Goal: Task Accomplishment & Management: Complete application form

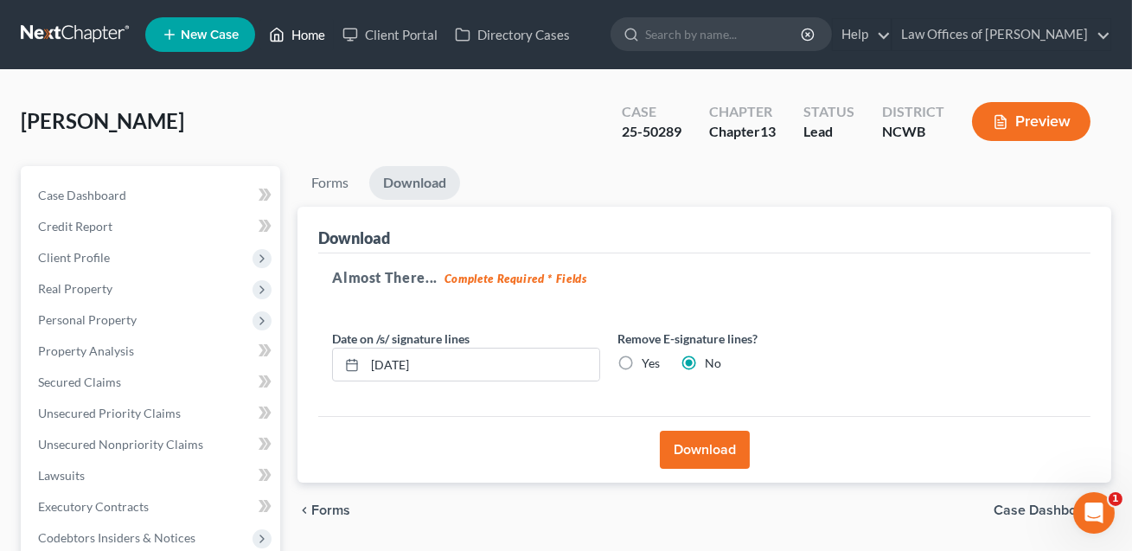
click at [302, 33] on link "Home" at bounding box center [296, 34] width 73 height 31
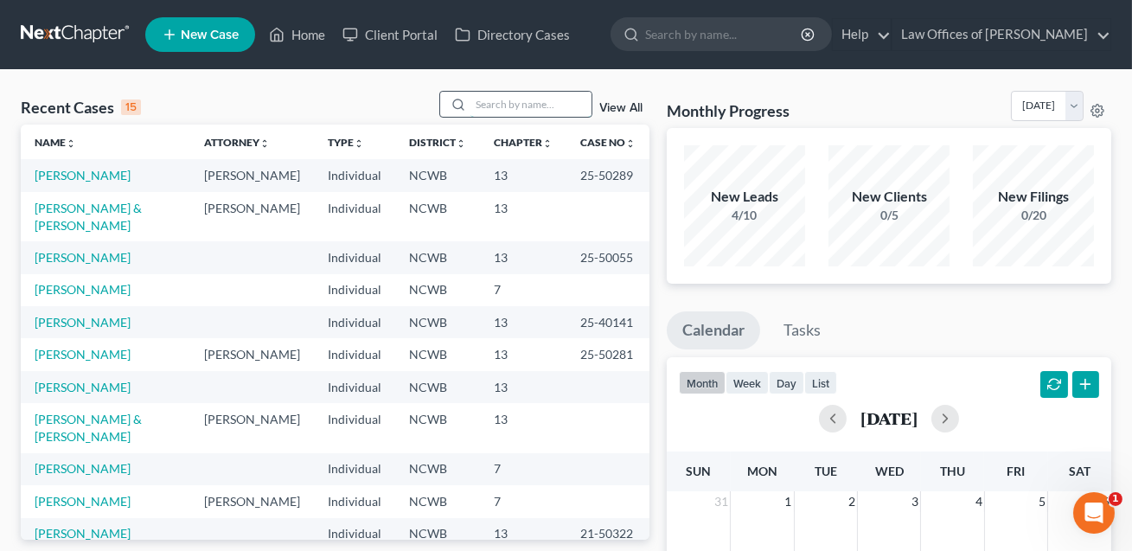
click at [486, 106] on input "search" at bounding box center [530, 104] width 121 height 25
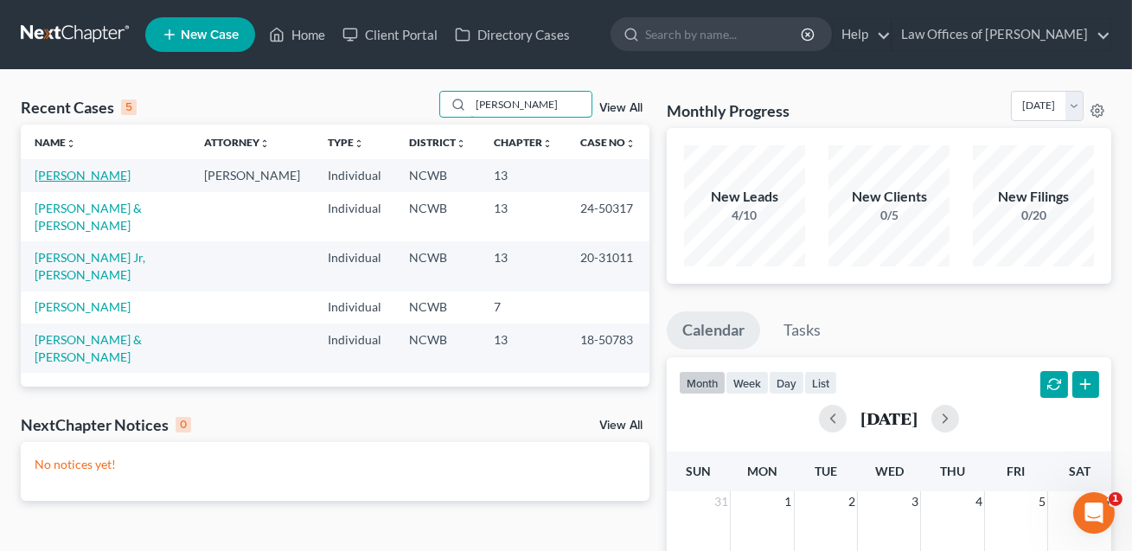
type input "[PERSON_NAME]"
click at [93, 174] on link "[PERSON_NAME]" at bounding box center [83, 175] width 96 height 15
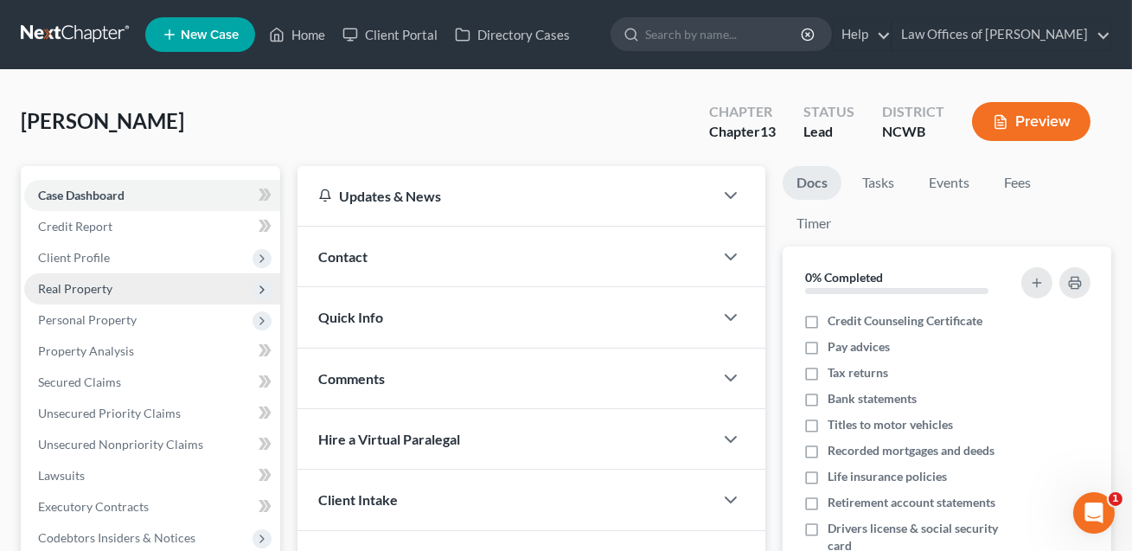
click at [72, 296] on span "Real Property" at bounding box center [152, 288] width 256 height 31
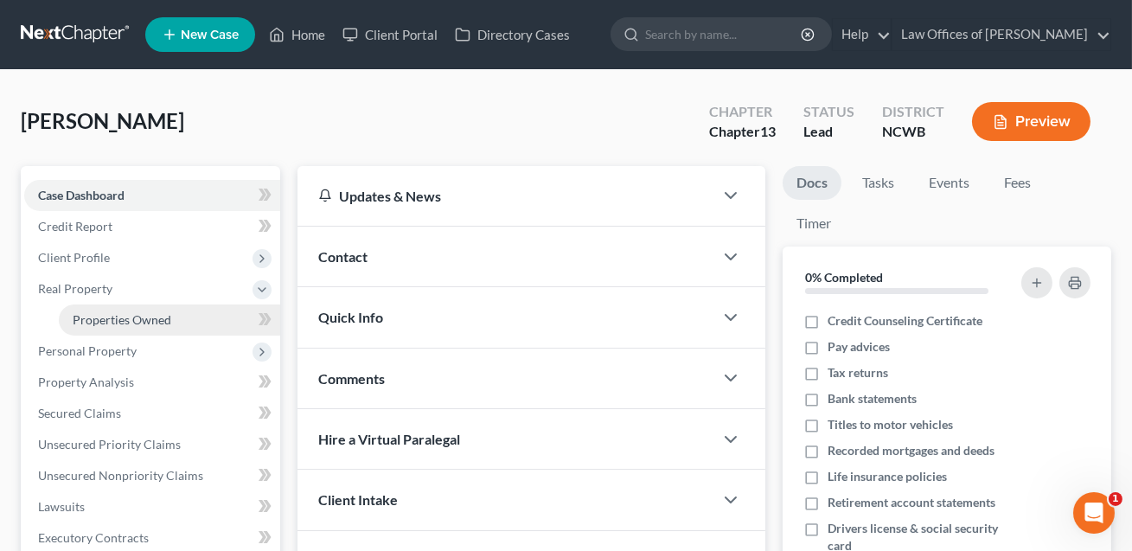
click at [94, 320] on span "Properties Owned" at bounding box center [122, 319] width 99 height 15
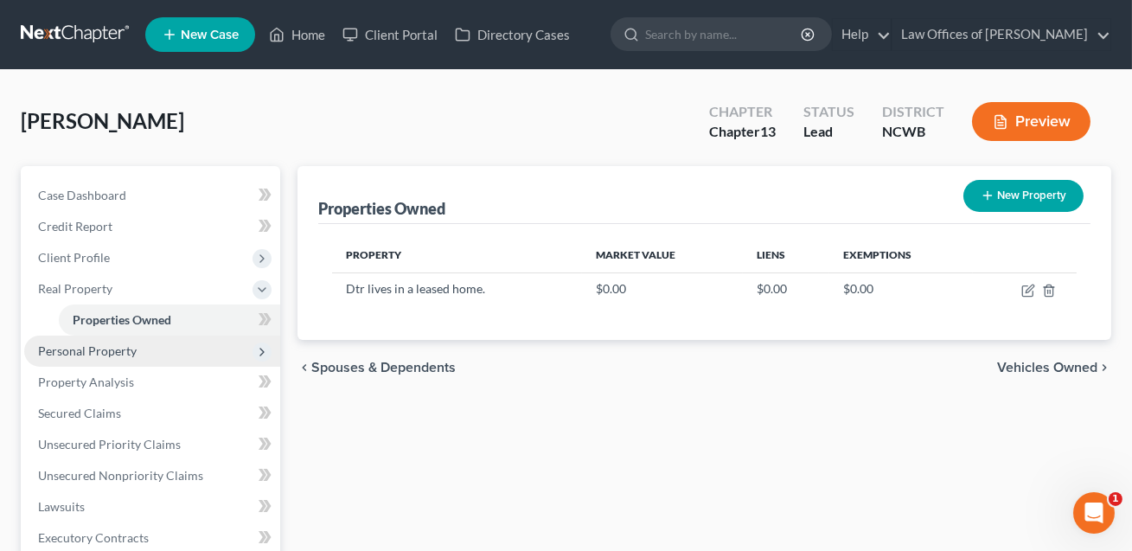
click at [103, 348] on span "Personal Property" at bounding box center [87, 350] width 99 height 15
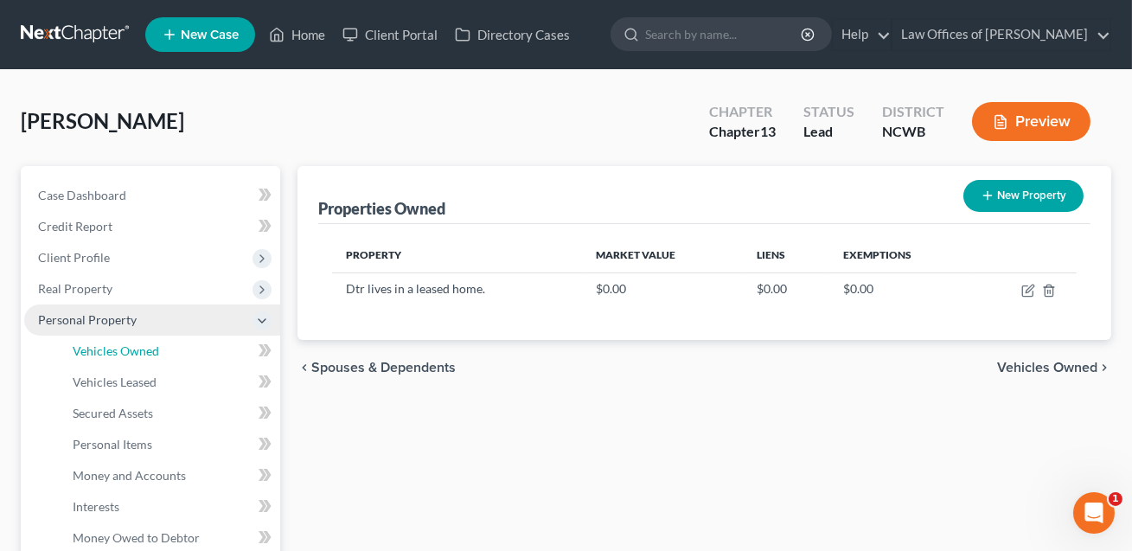
click at [103, 348] on span "Vehicles Owned" at bounding box center [116, 350] width 86 height 15
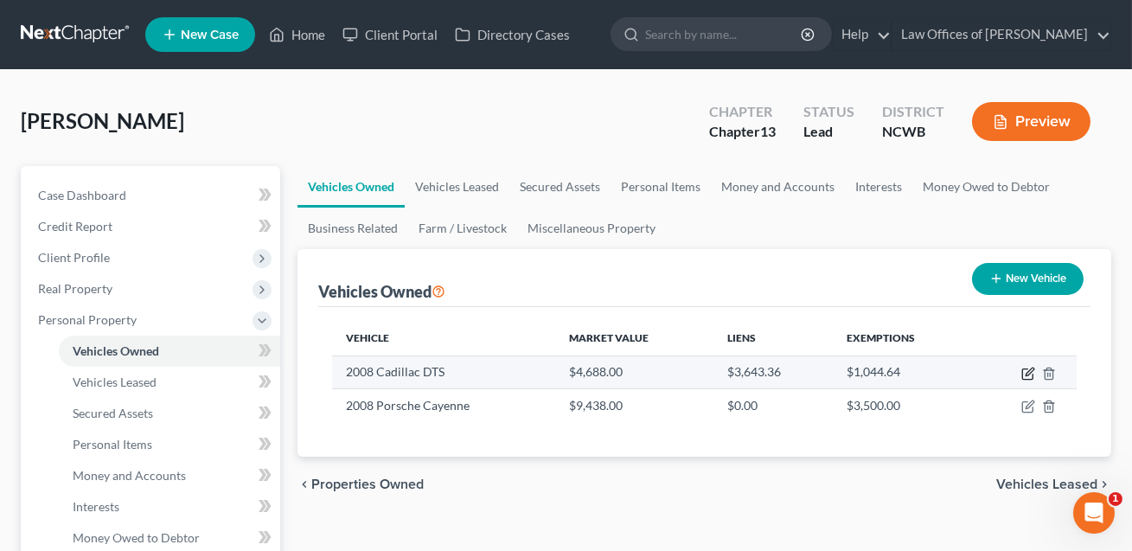
click at [1027, 372] on icon "button" at bounding box center [1029, 371] width 8 height 8
select select "0"
select select "18"
select select "3"
select select "0"
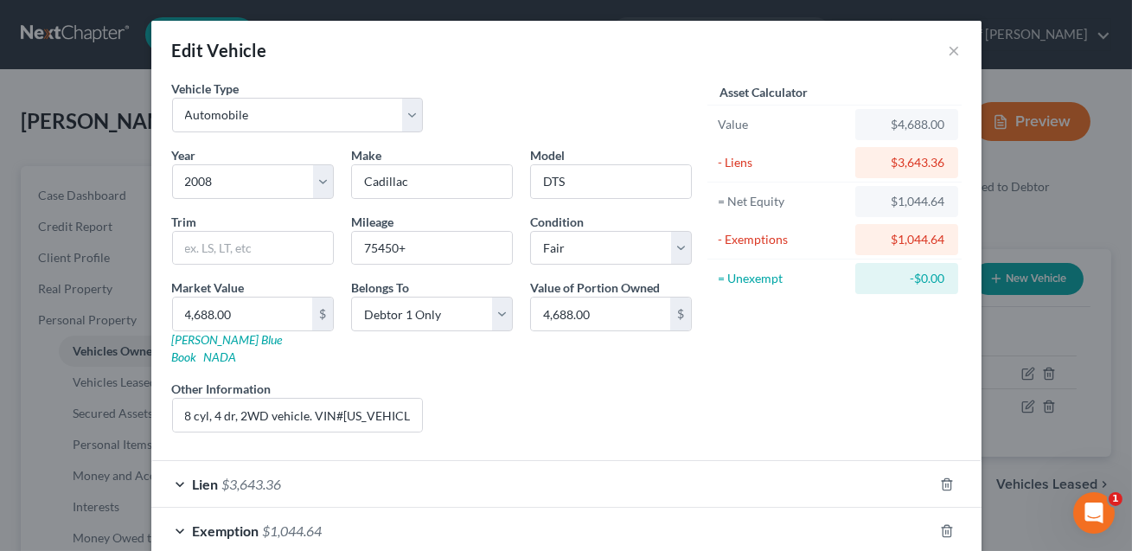
scroll to position [80, 0]
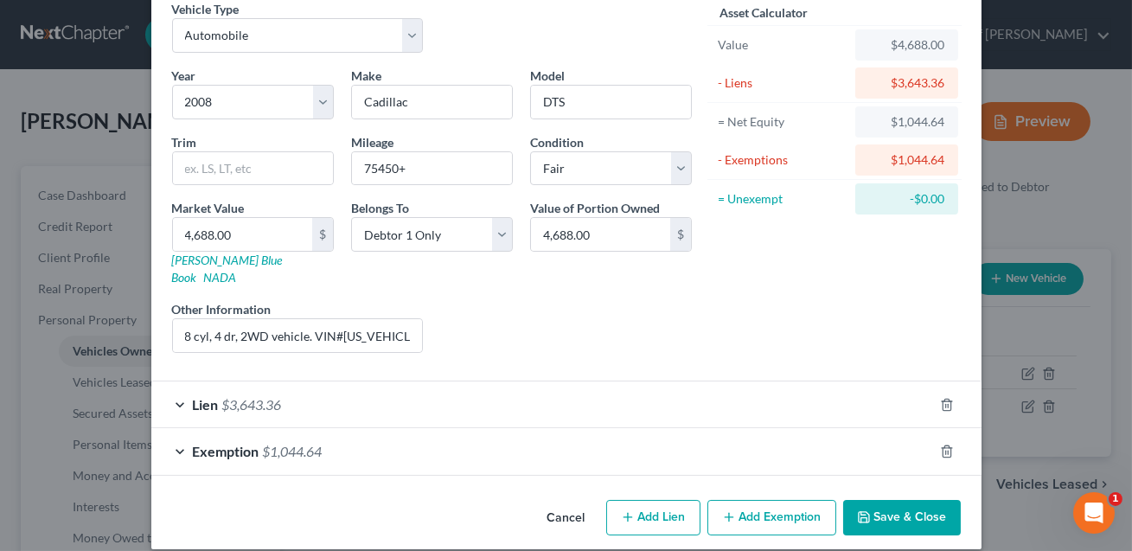
click at [890, 519] on div "Cancel Add Lien Add Lease Add Exemption Save & Close" at bounding box center [566, 521] width 830 height 57
click at [890, 500] on button "Save & Close" at bounding box center [902, 518] width 118 height 36
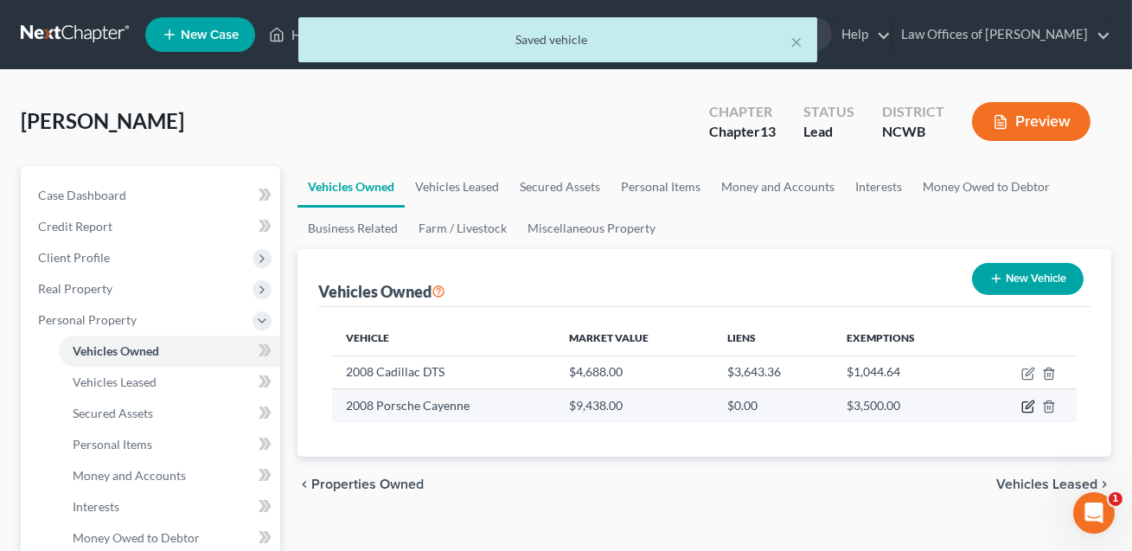
click at [1027, 408] on icon "button" at bounding box center [1028, 406] width 14 height 14
select select "0"
select select "18"
select select "2"
select select "0"
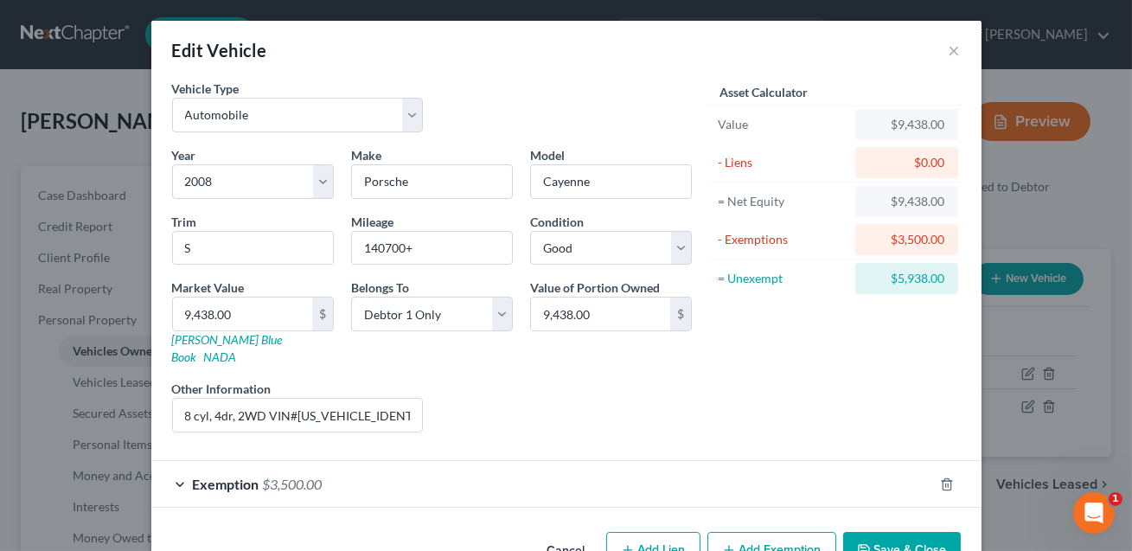
click at [763, 532] on button "Add Exemption" at bounding box center [771, 550] width 129 height 36
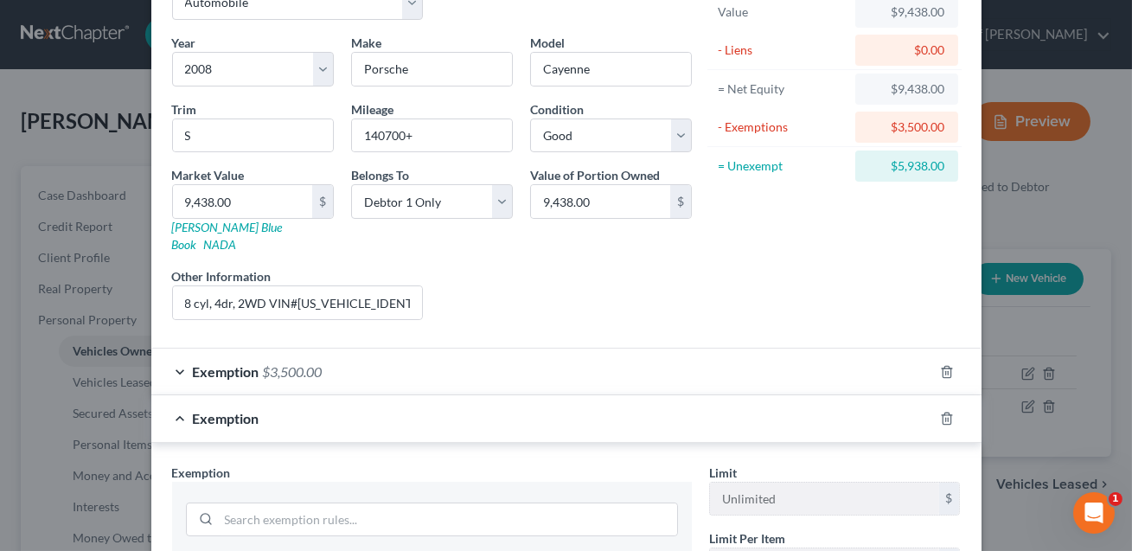
scroll to position [121, 0]
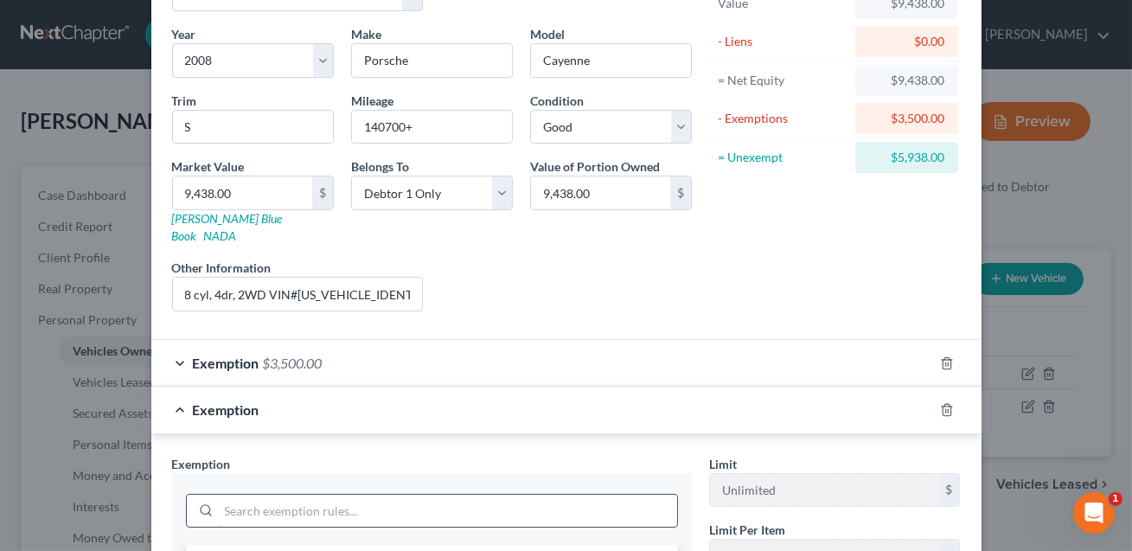
click at [542, 495] on input "search" at bounding box center [448, 511] width 458 height 33
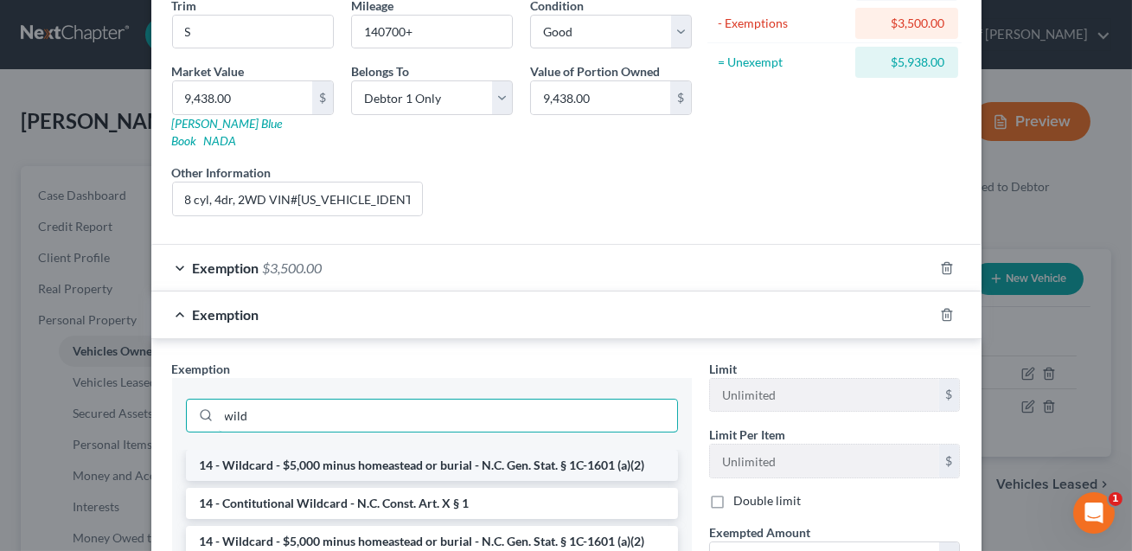
type input "wild"
click at [562, 451] on li "14 - Wildcard - $5,000 minus homeastead or burial - N.C. Gen. Stat. § 1C-1601 (…" at bounding box center [432, 465] width 492 height 31
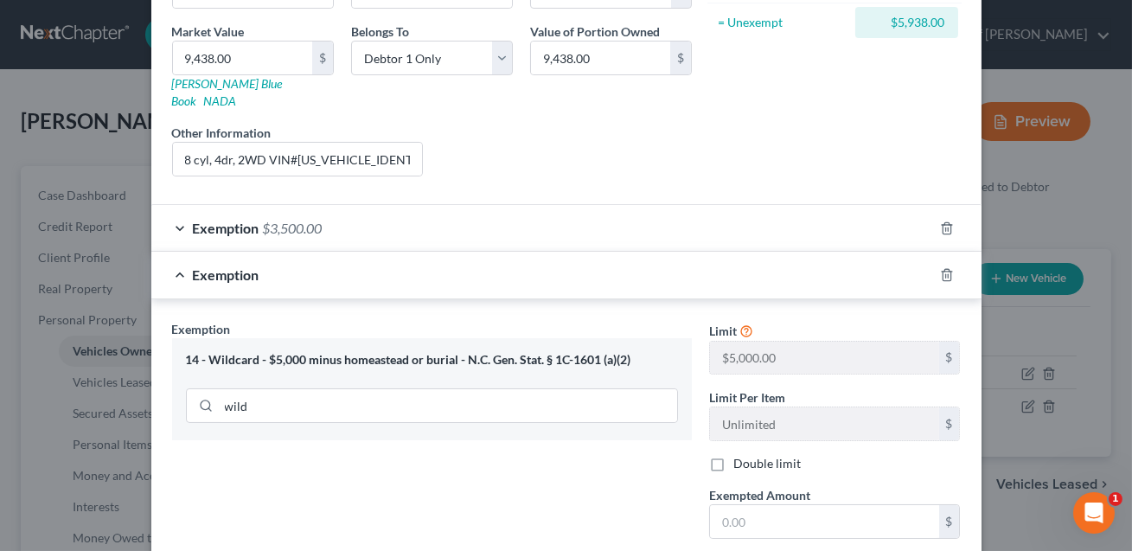
scroll to position [260, 0]
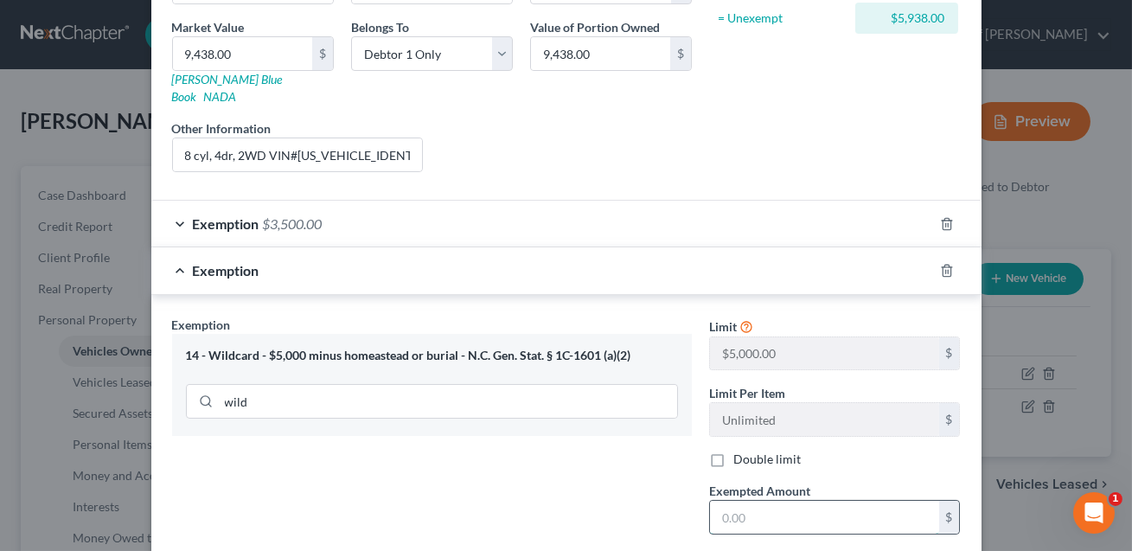
click at [738, 501] on input "text" at bounding box center [824, 517] width 229 height 33
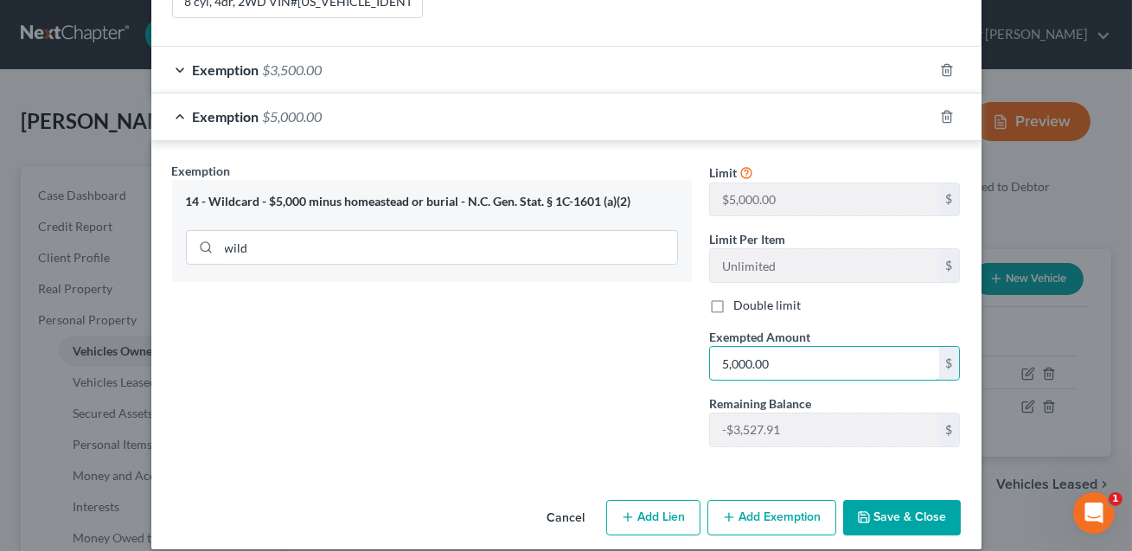
type input "5,000.00"
click at [885, 500] on button "Save & Close" at bounding box center [902, 518] width 118 height 36
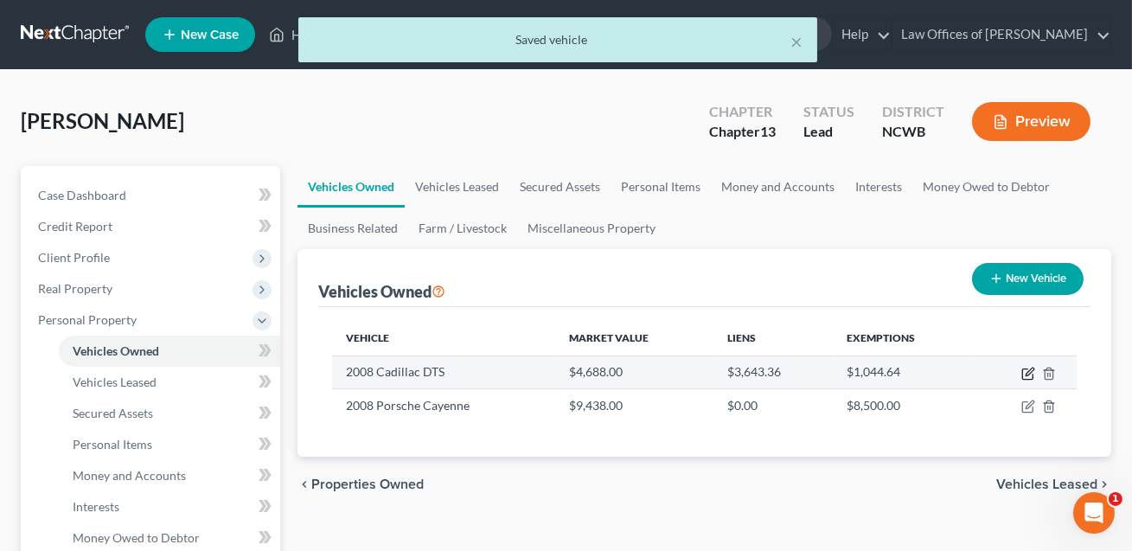
click at [1028, 374] on icon "button" at bounding box center [1028, 374] width 14 height 14
select select "0"
select select "18"
select select "3"
select select "0"
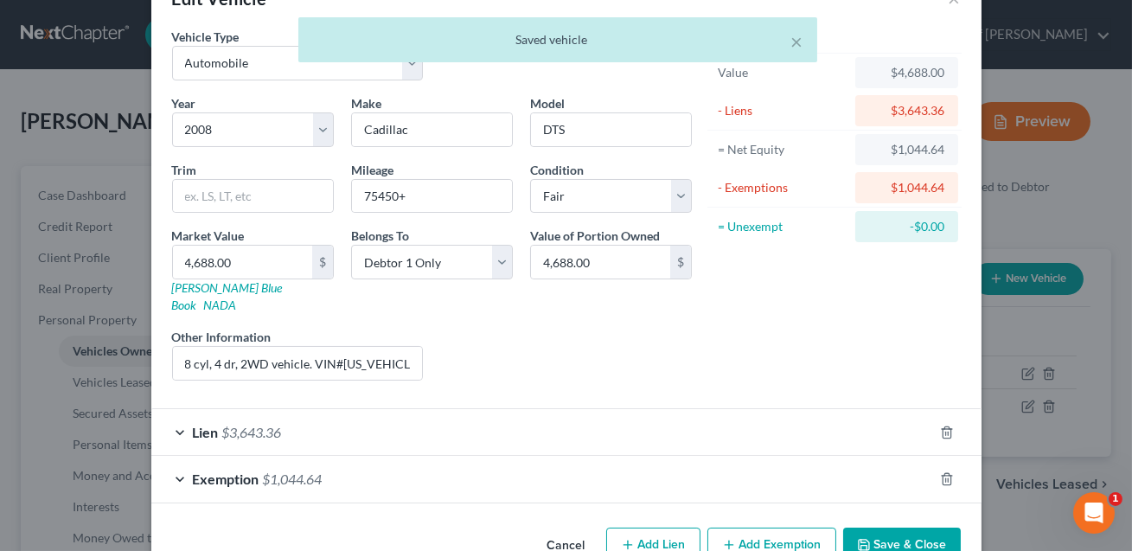
scroll to position [59, 0]
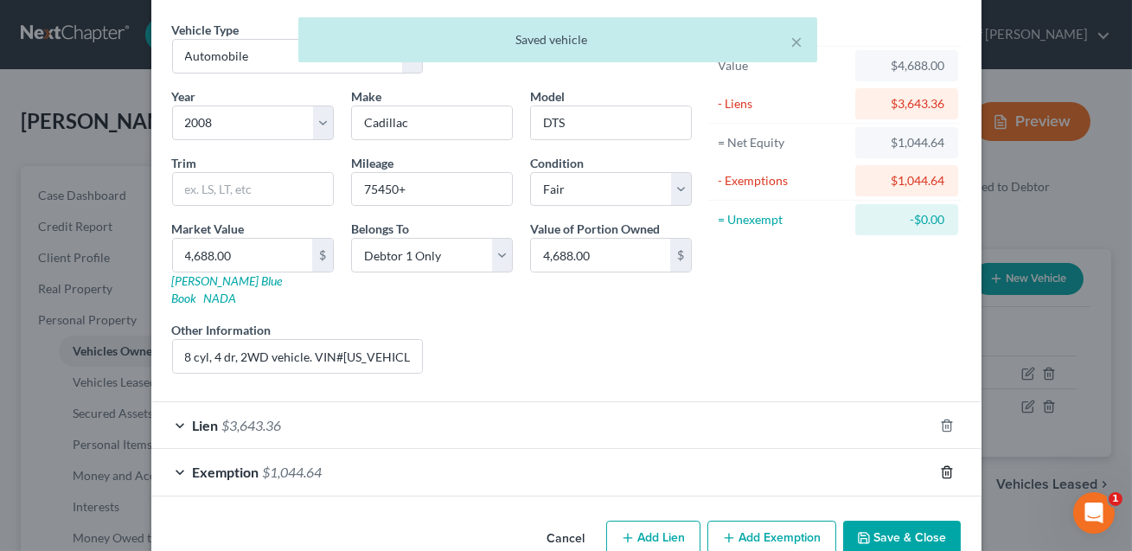
click at [947, 465] on icon "button" at bounding box center [947, 472] width 14 height 14
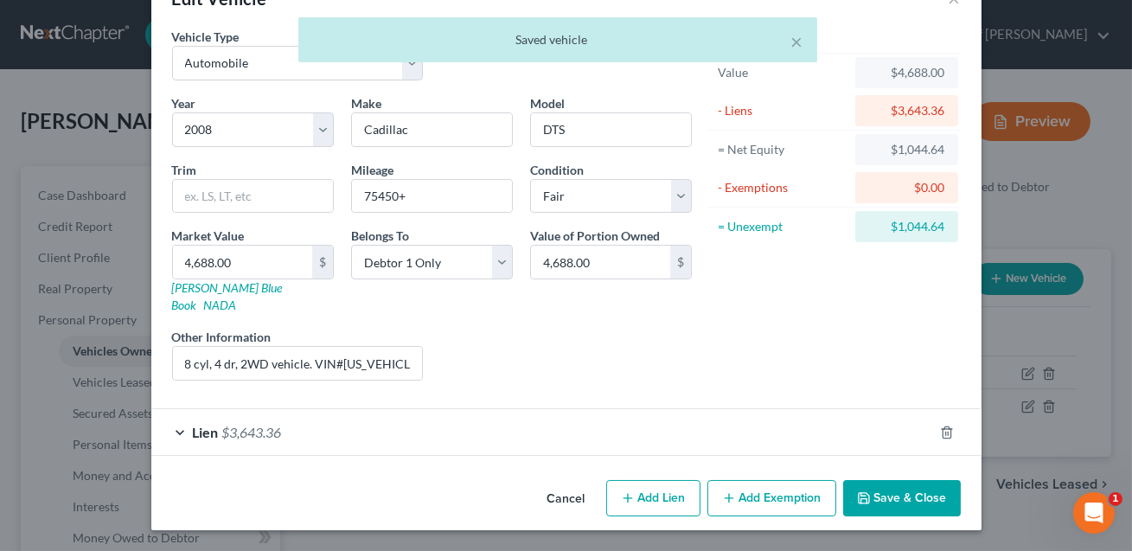
scroll to position [33, 0]
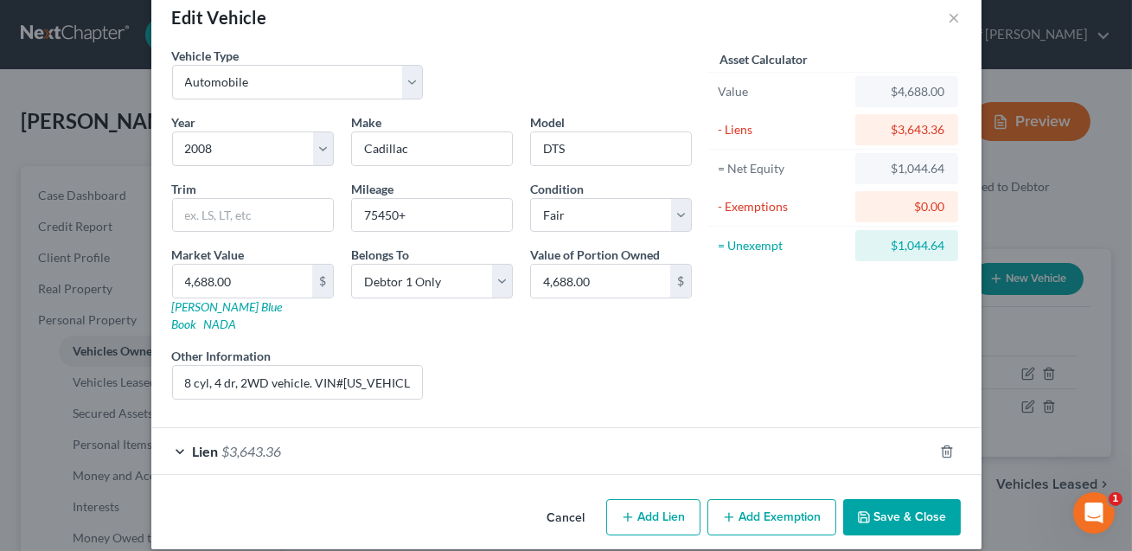
click at [913, 499] on button "Save & Close" at bounding box center [902, 517] width 118 height 36
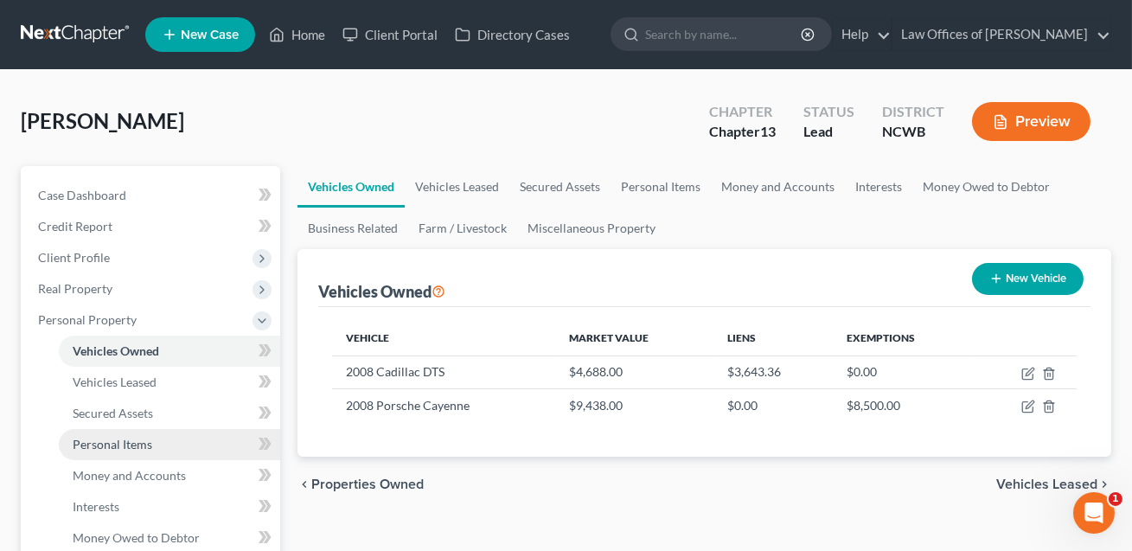
click at [137, 441] on span "Personal Items" at bounding box center [113, 444] width 80 height 15
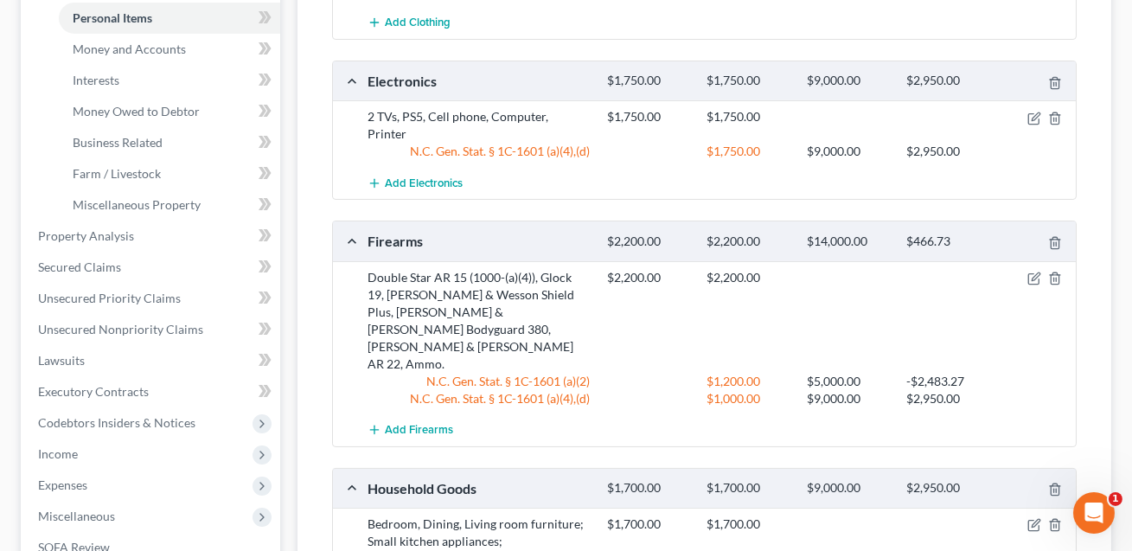
scroll to position [534, 0]
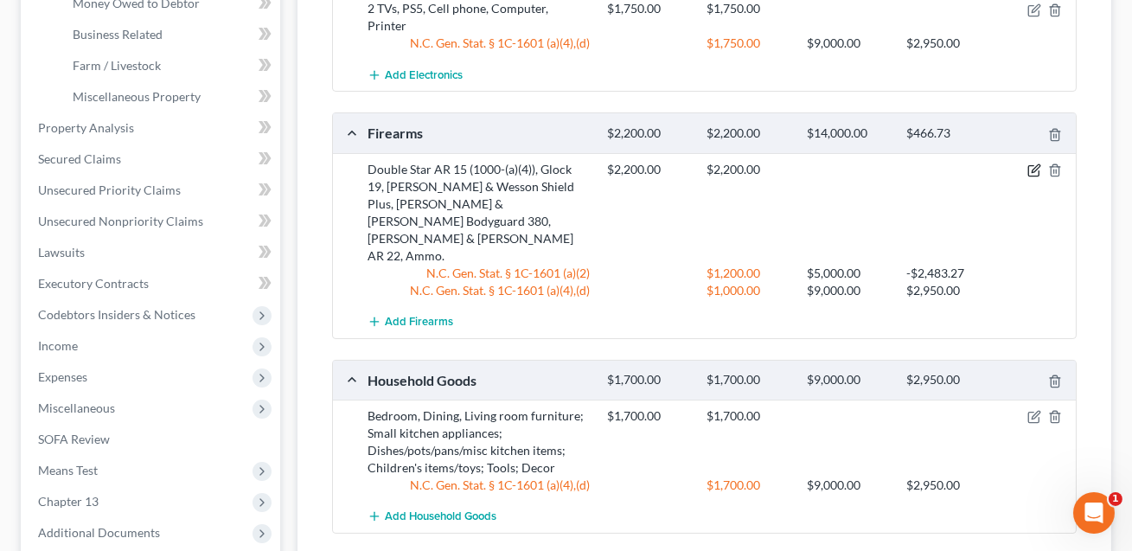
click at [1032, 164] on icon "button" at bounding box center [1035, 168] width 8 height 8
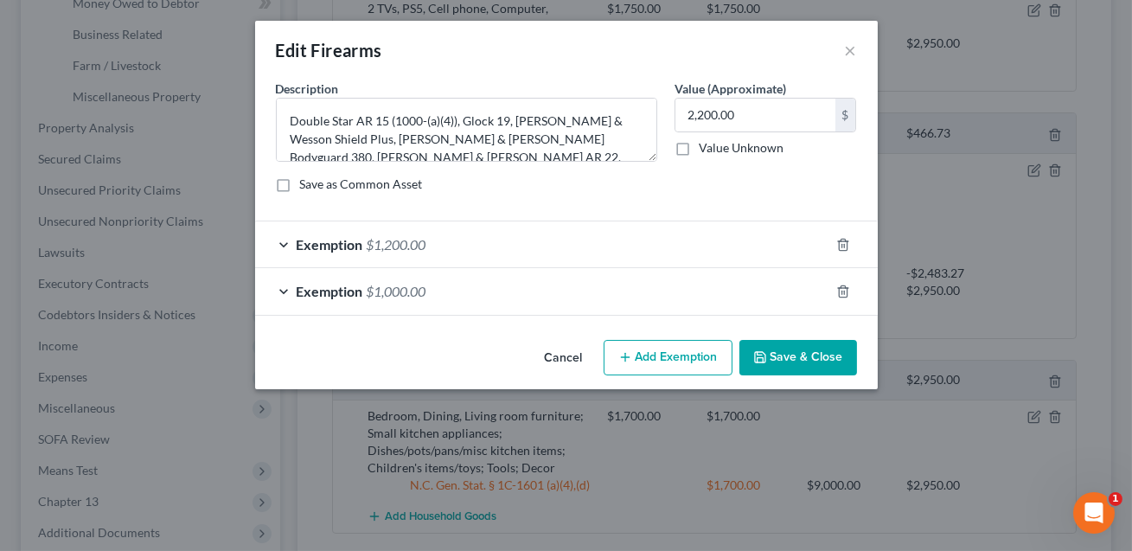
click at [738, 242] on div "Exemption $1,200.00" at bounding box center [542, 244] width 574 height 46
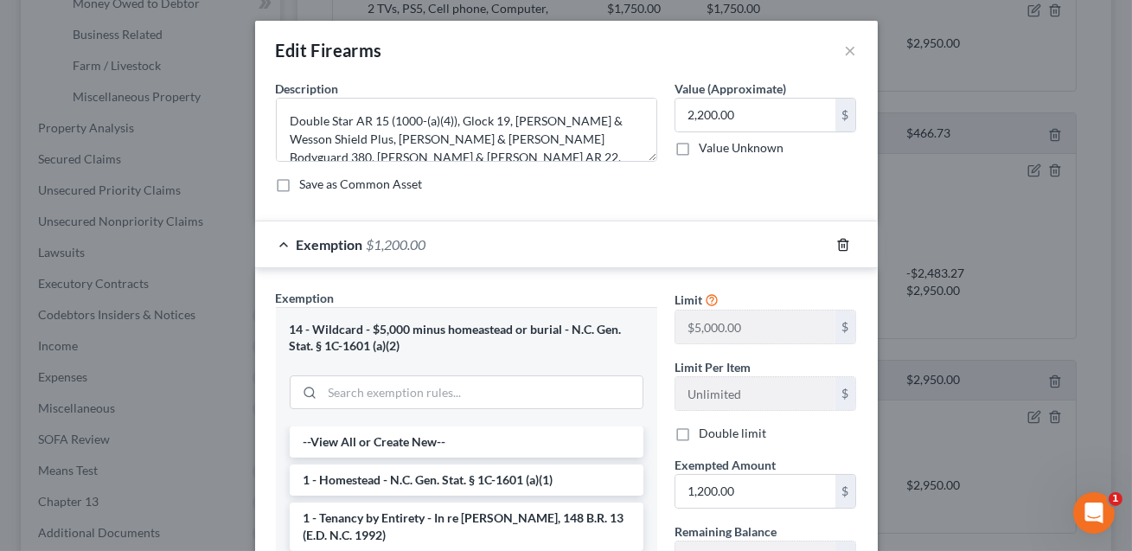
click at [844, 241] on icon "button" at bounding box center [843, 245] width 14 height 14
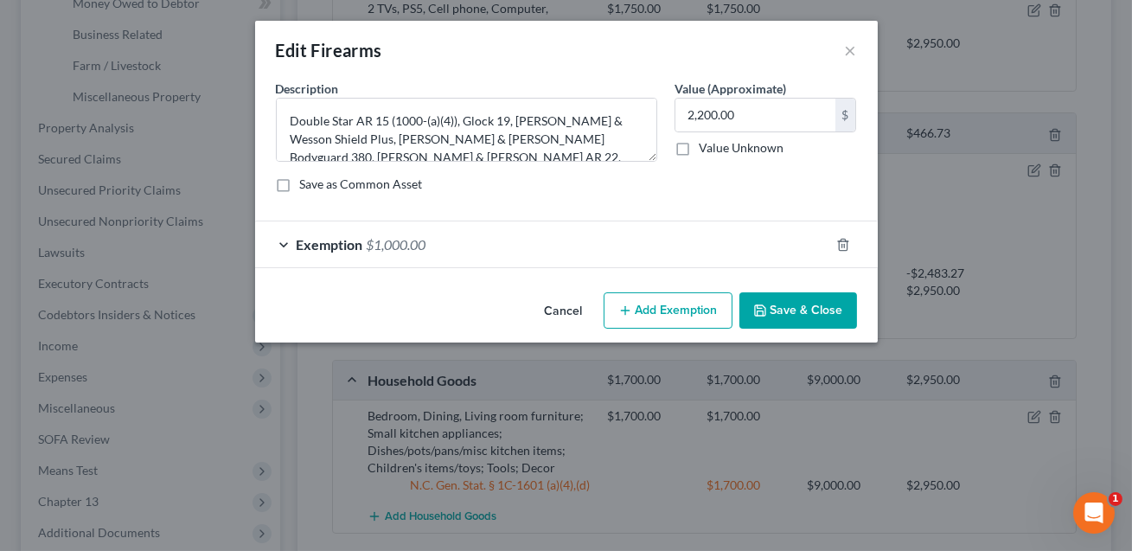
click at [722, 245] on div "Exemption $1,000.00" at bounding box center [542, 244] width 574 height 46
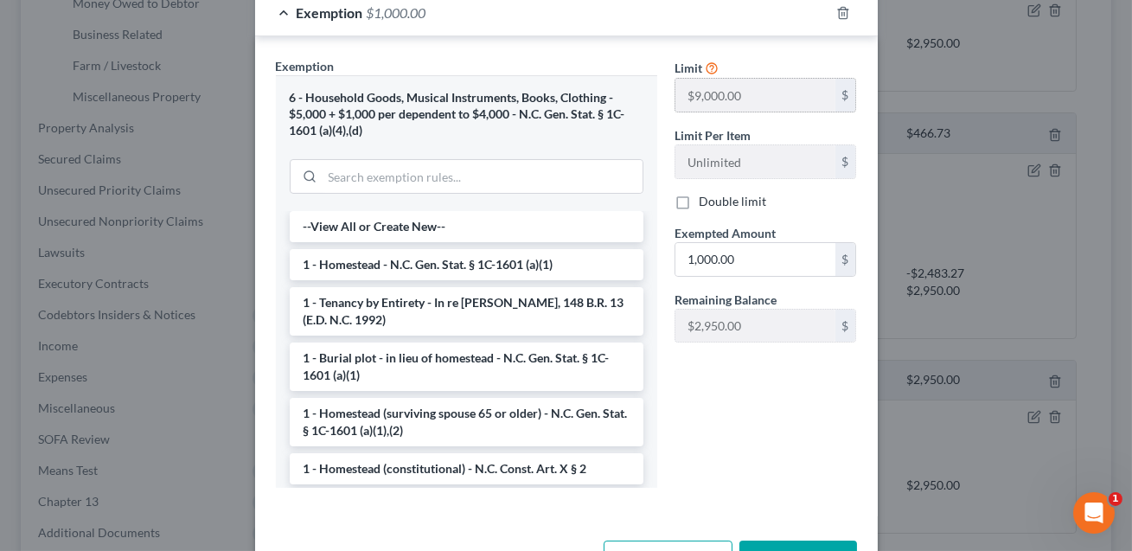
scroll to position [290, 0]
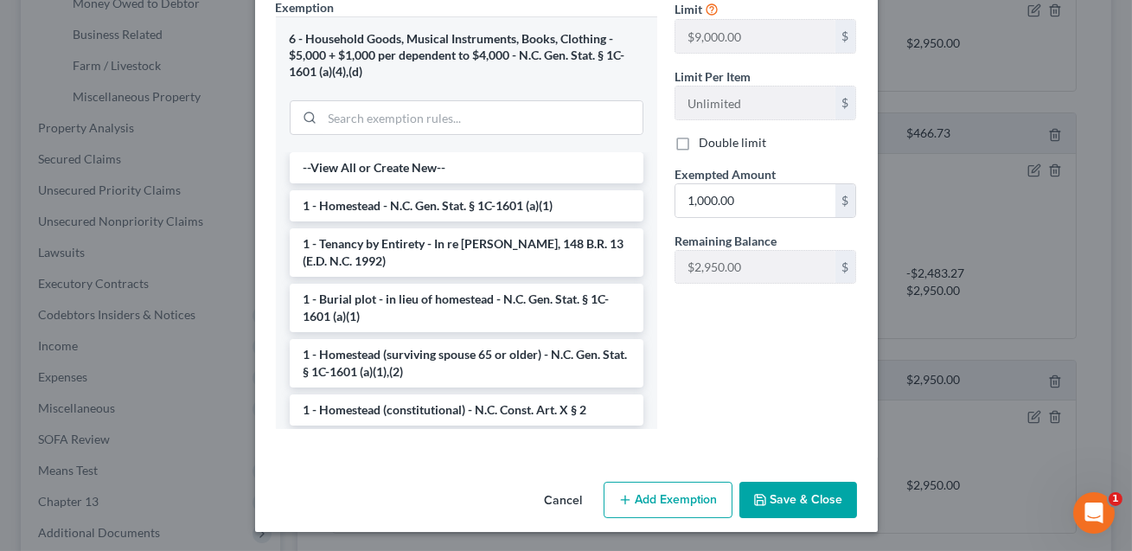
click at [783, 496] on button "Save & Close" at bounding box center [798, 500] width 118 height 36
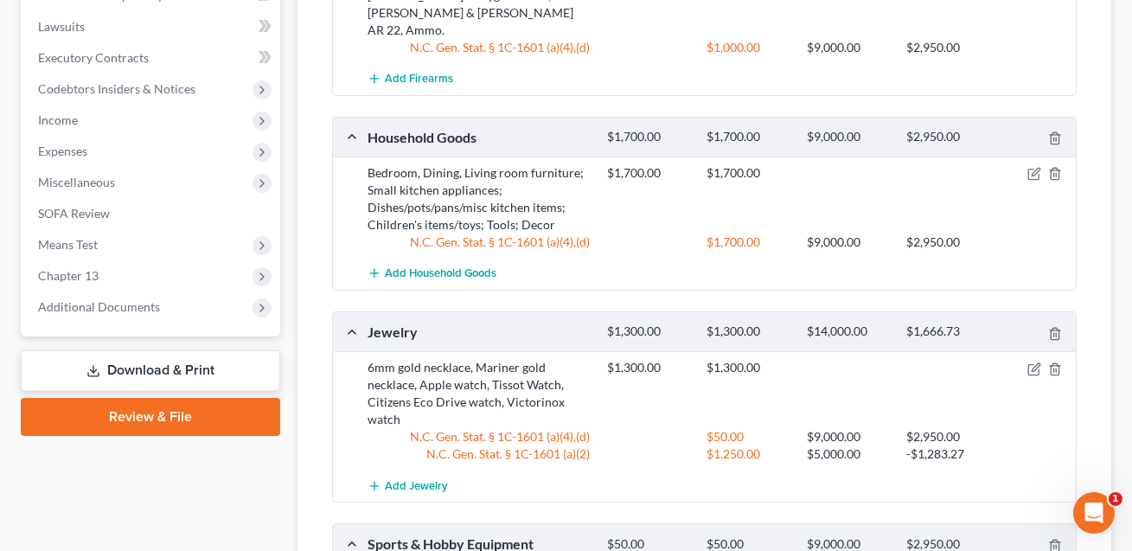
scroll to position [762, 0]
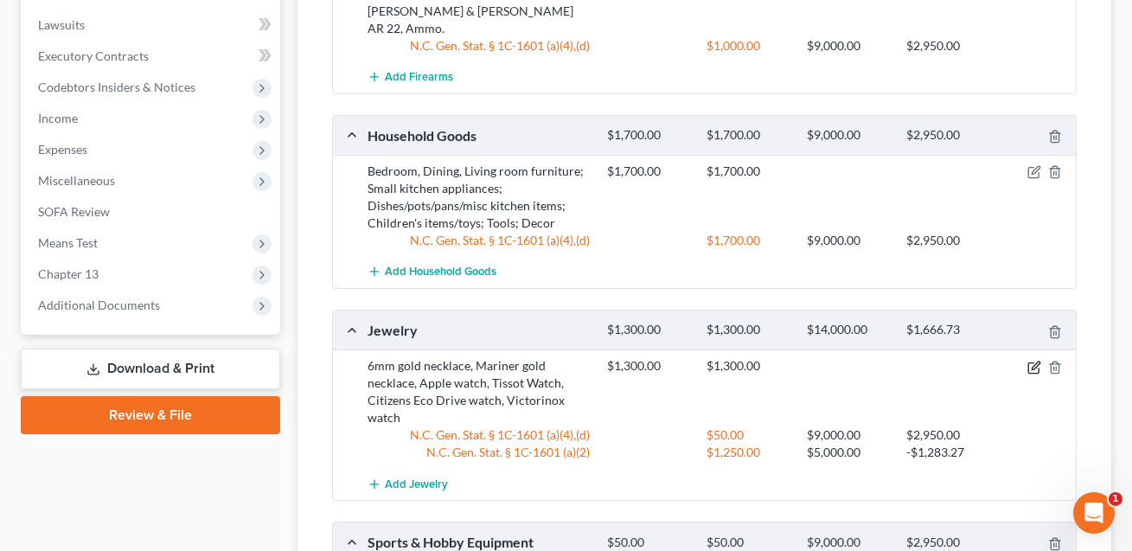
click at [1032, 361] on icon "button" at bounding box center [1035, 365] width 8 height 8
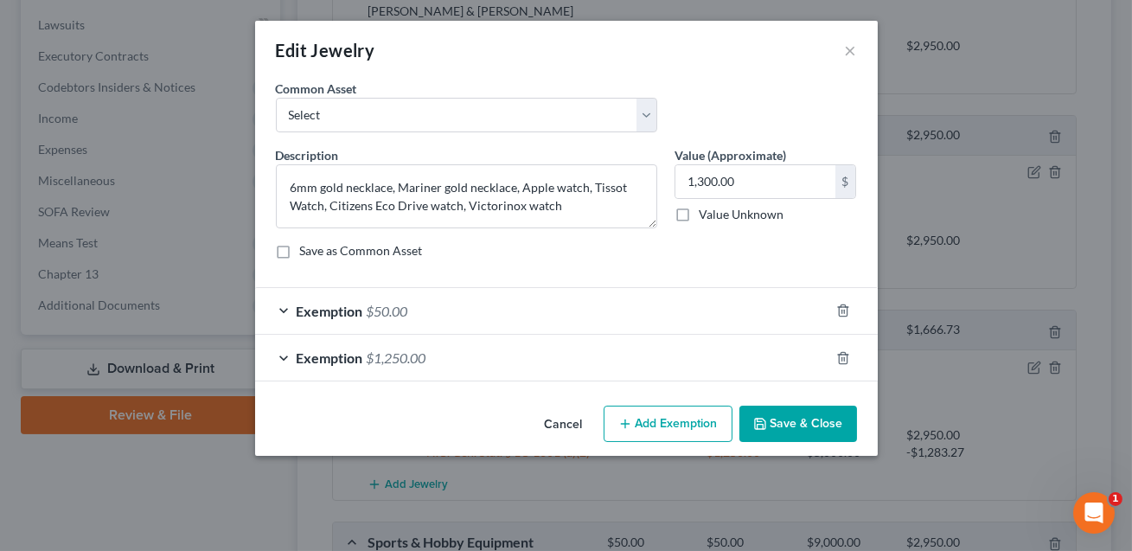
click at [628, 318] on div "Exemption $50.00" at bounding box center [542, 311] width 574 height 46
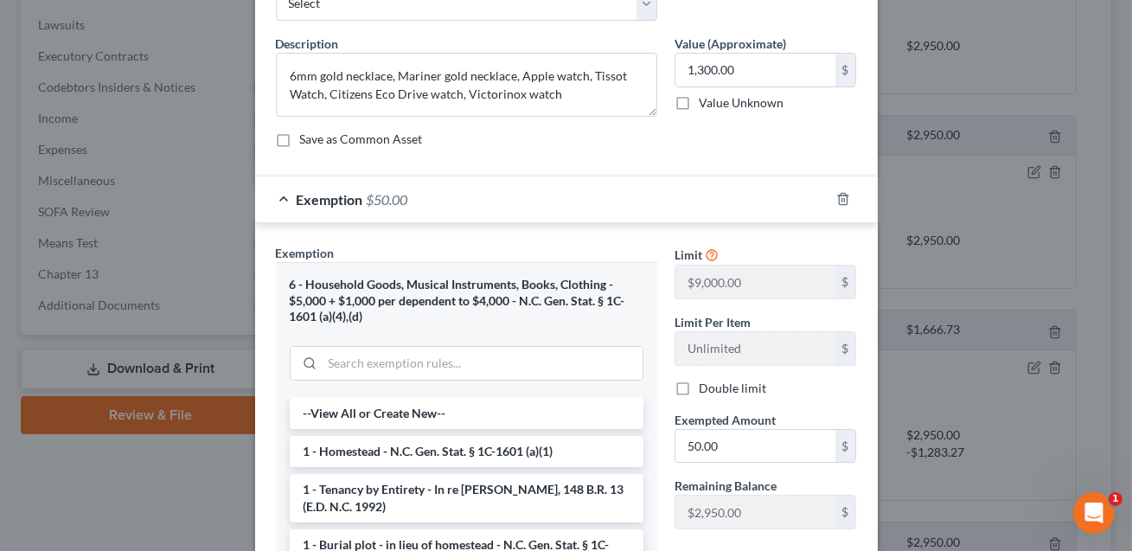
scroll to position [174, 0]
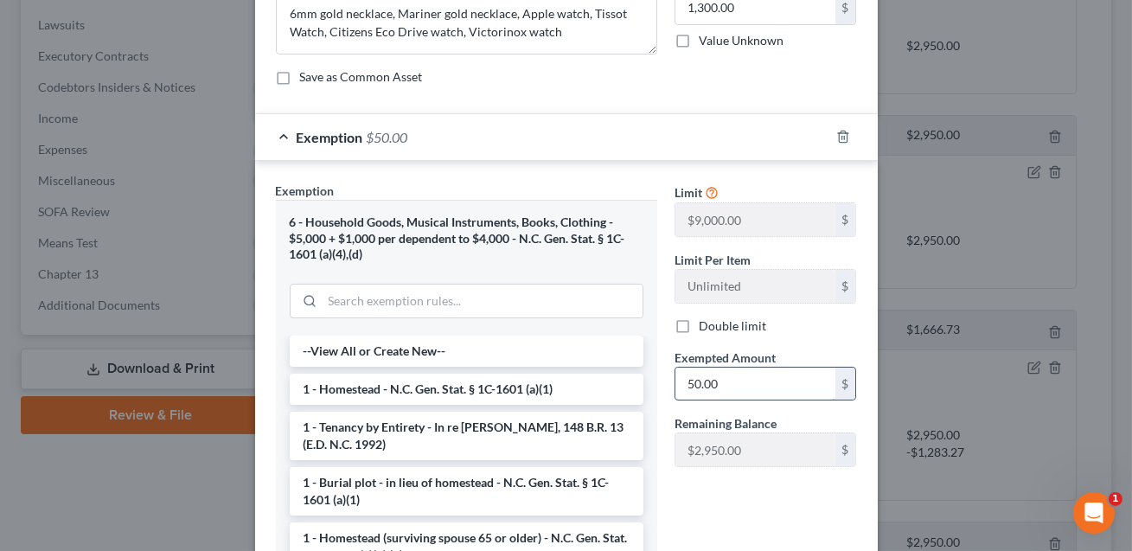
click at [718, 383] on input "50.00" at bounding box center [755, 383] width 160 height 33
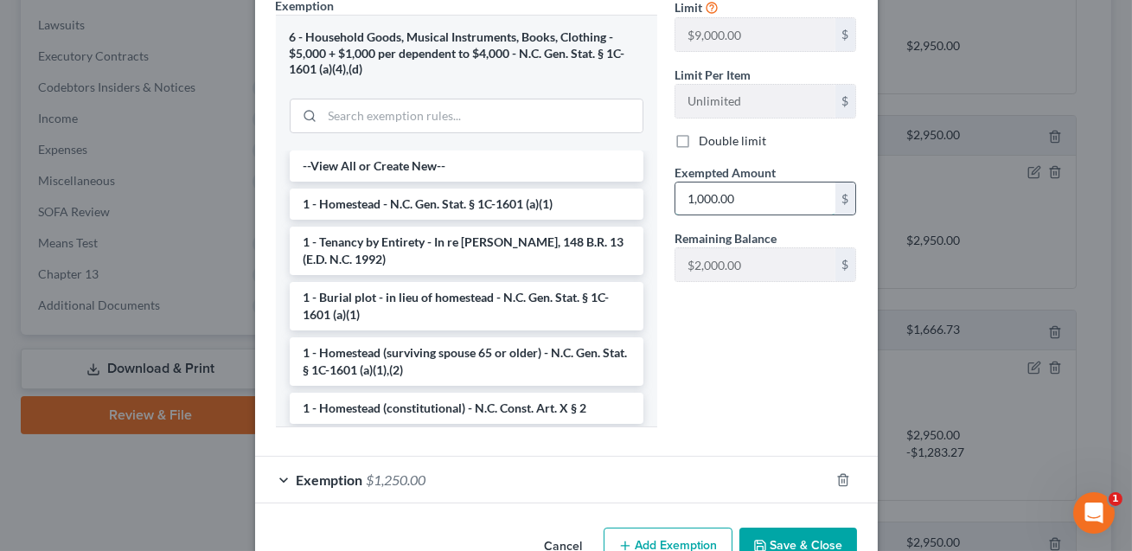
scroll to position [405, 0]
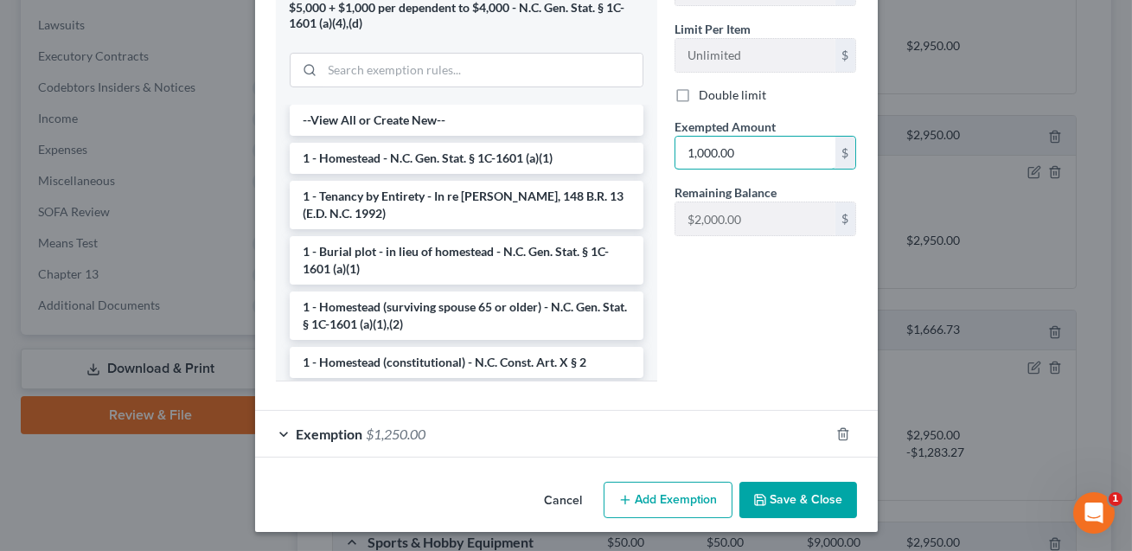
type input "1,000.00"
click at [769, 429] on div "Exemption $1,250.00" at bounding box center [542, 434] width 574 height 46
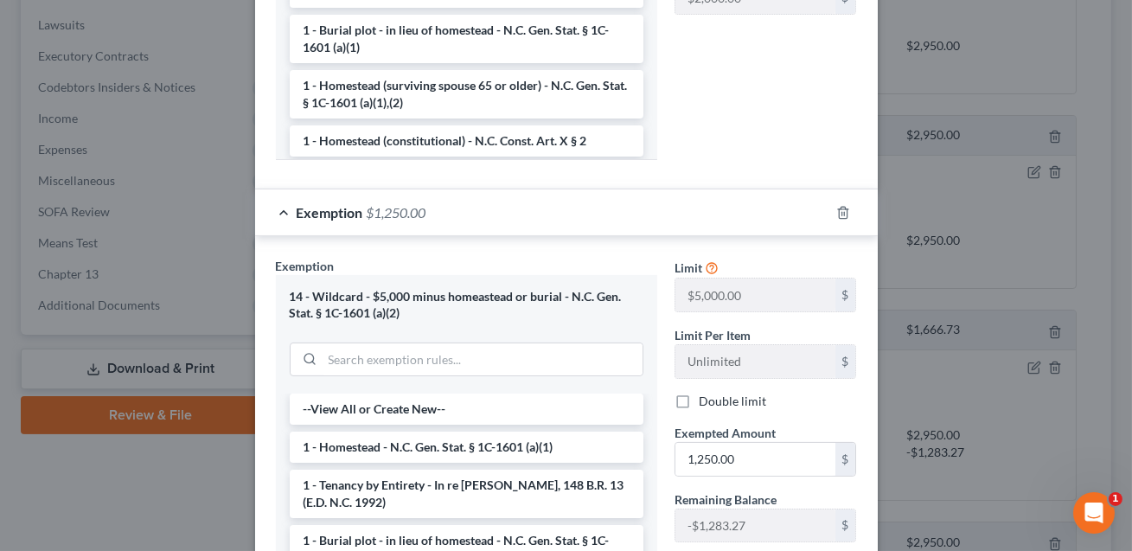
scroll to position [610, 0]
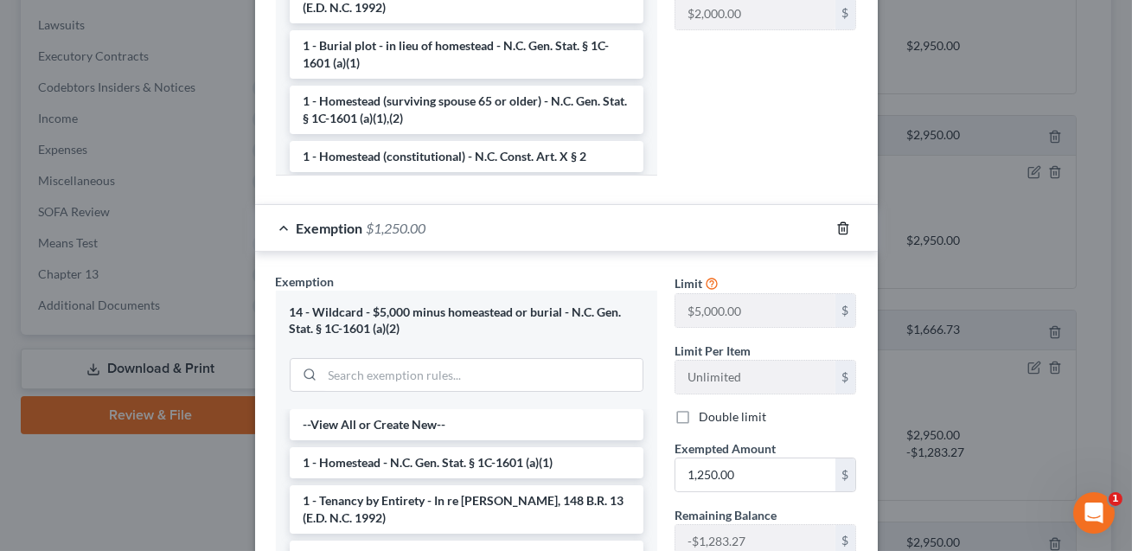
click at [839, 227] on icon "button" at bounding box center [843, 228] width 14 height 14
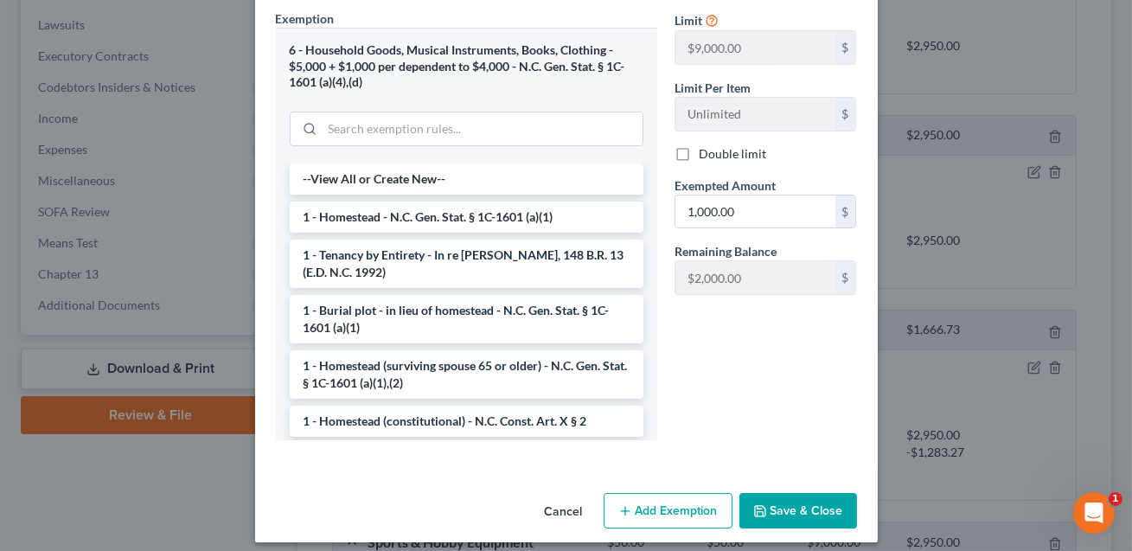
scroll to position [357, 0]
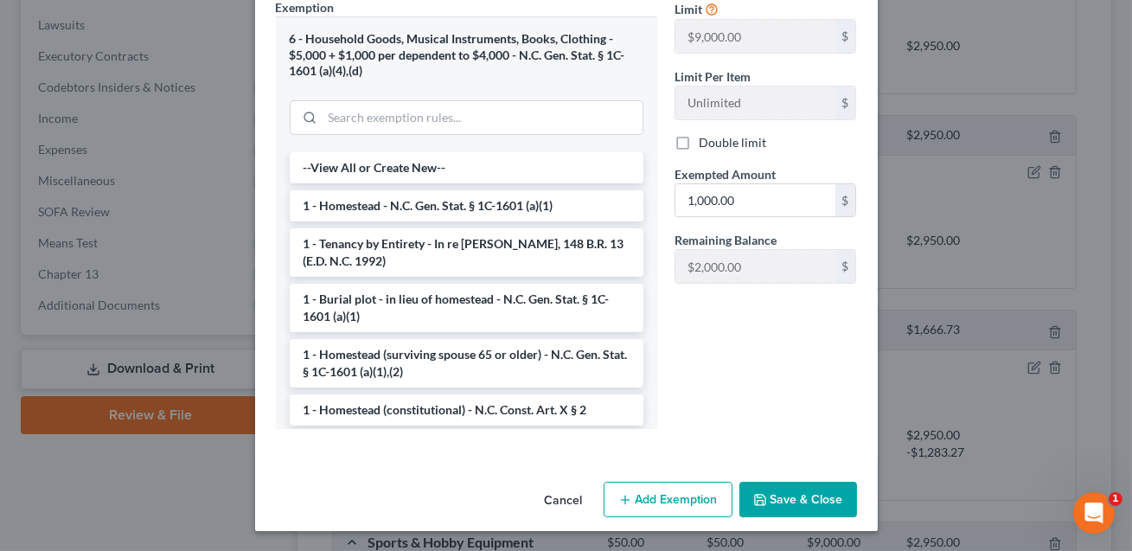
click at [807, 492] on button "Save & Close" at bounding box center [798, 500] width 118 height 36
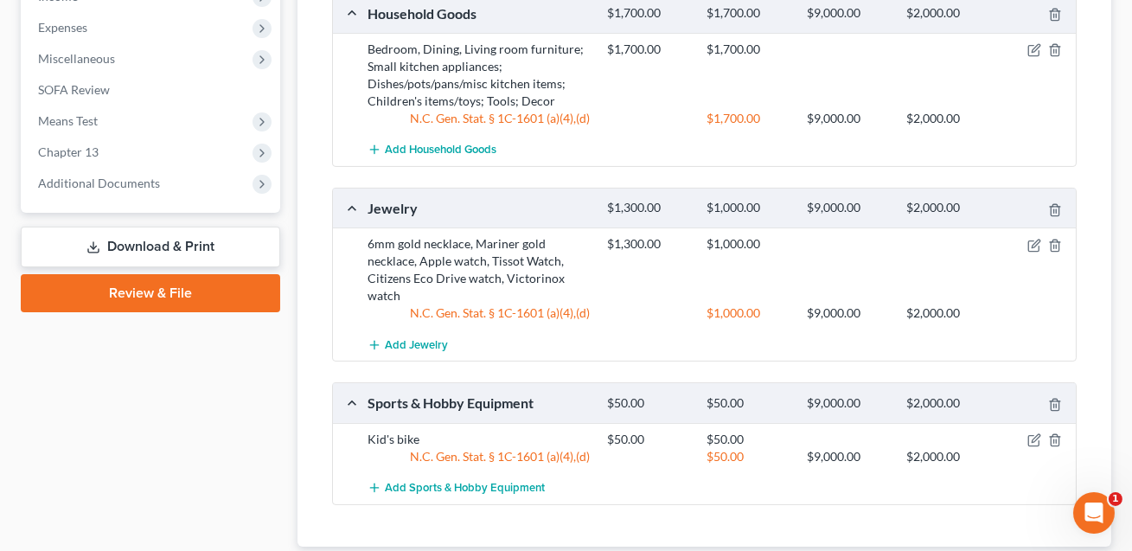
scroll to position [893, 0]
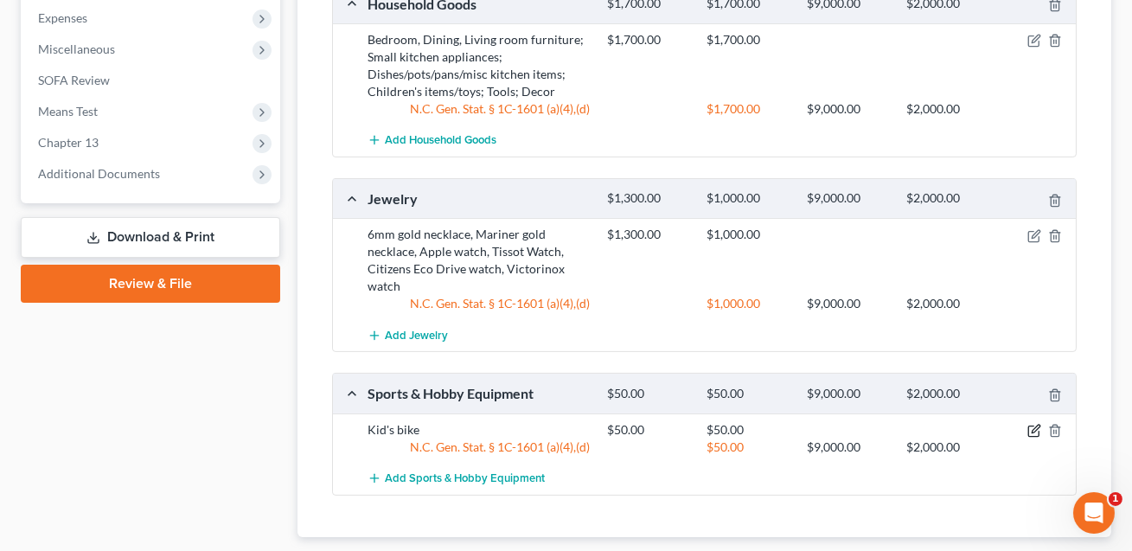
click at [1033, 424] on icon "button" at bounding box center [1034, 431] width 14 height 14
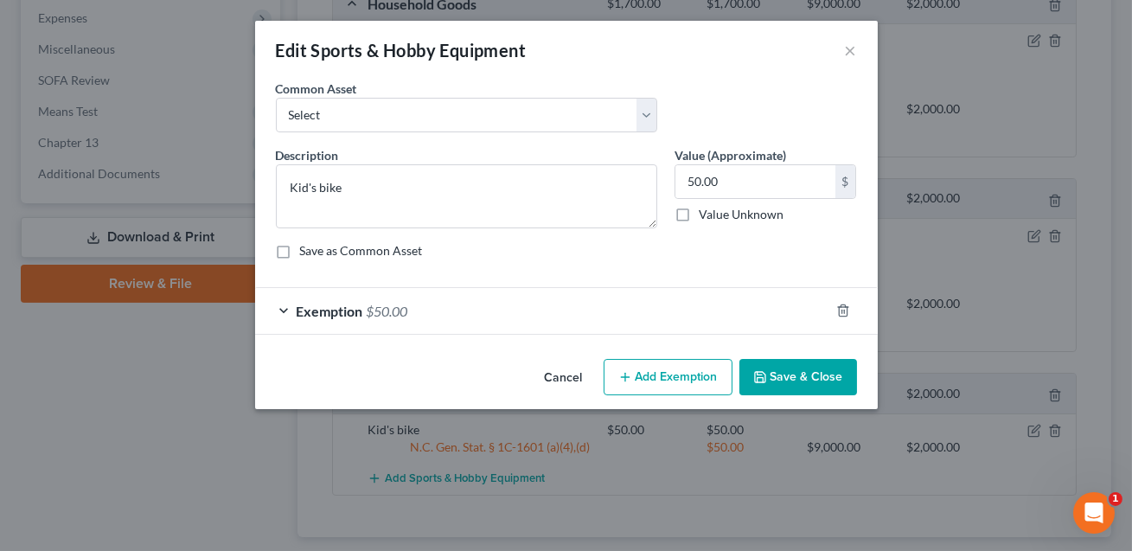
click at [793, 386] on button "Save & Close" at bounding box center [798, 377] width 118 height 36
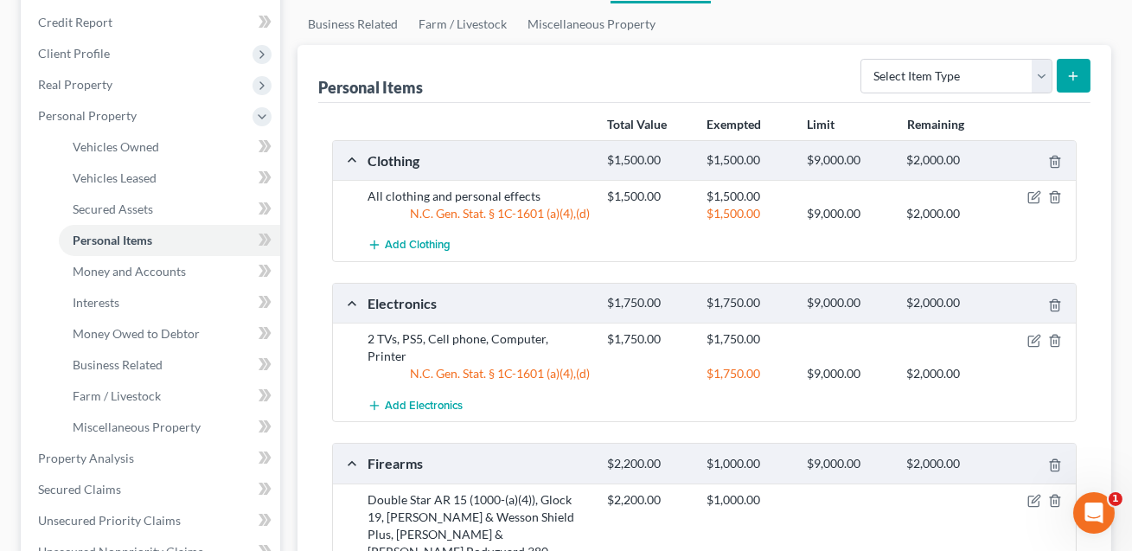
scroll to position [199, 0]
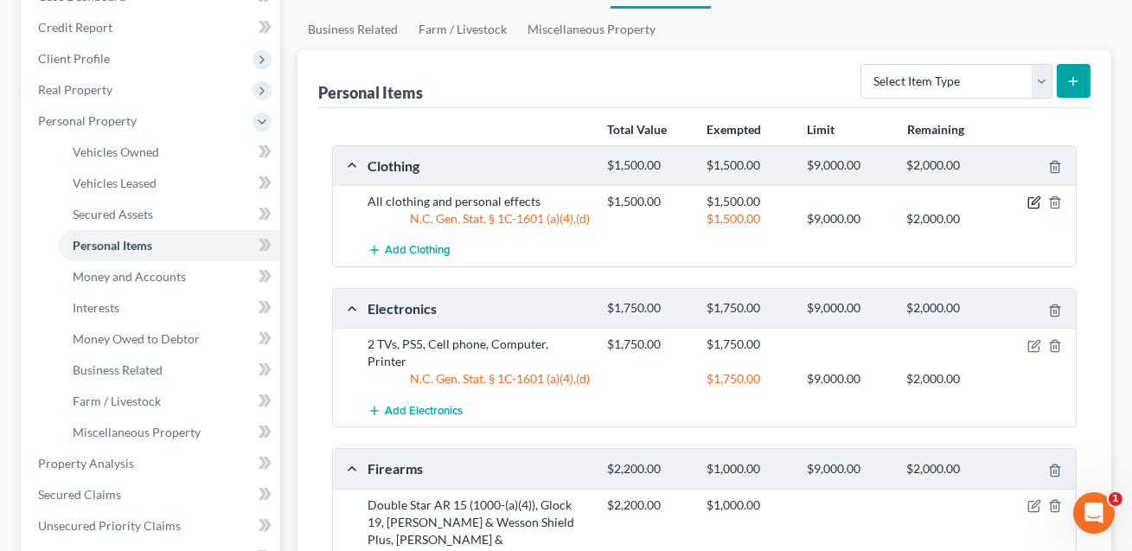
click at [1034, 198] on icon "button" at bounding box center [1035, 201] width 8 height 8
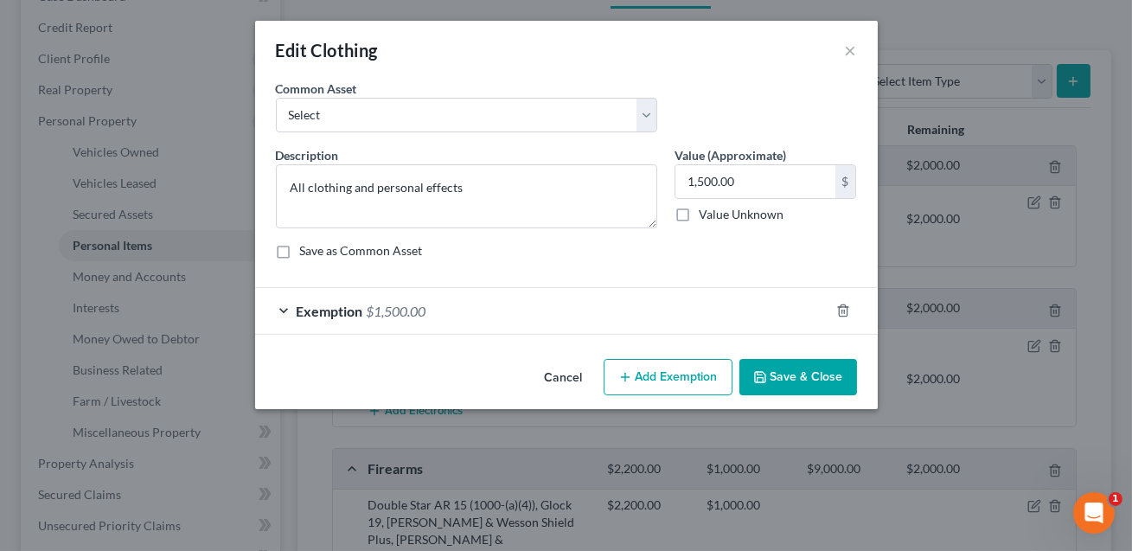
click at [621, 296] on div "Exemption $1,500.00" at bounding box center [542, 311] width 574 height 46
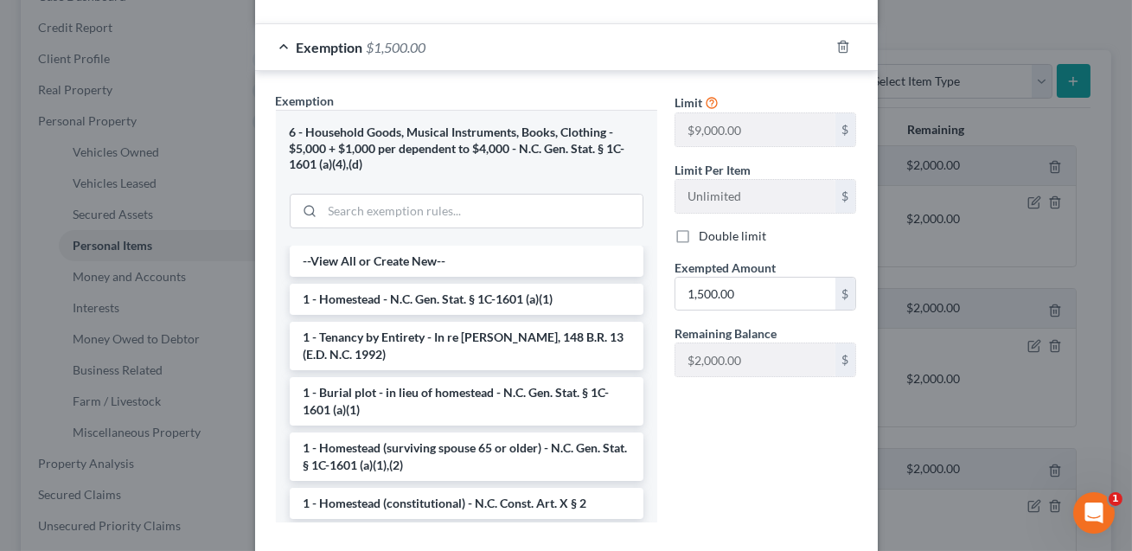
scroll to position [314, 0]
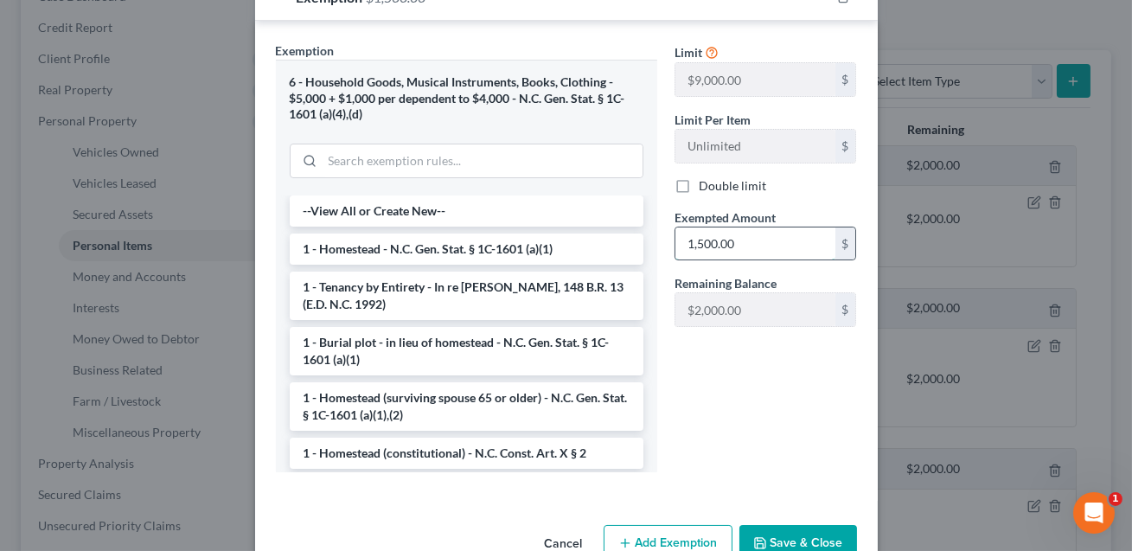
click at [749, 246] on input "1,500.00" at bounding box center [755, 243] width 160 height 33
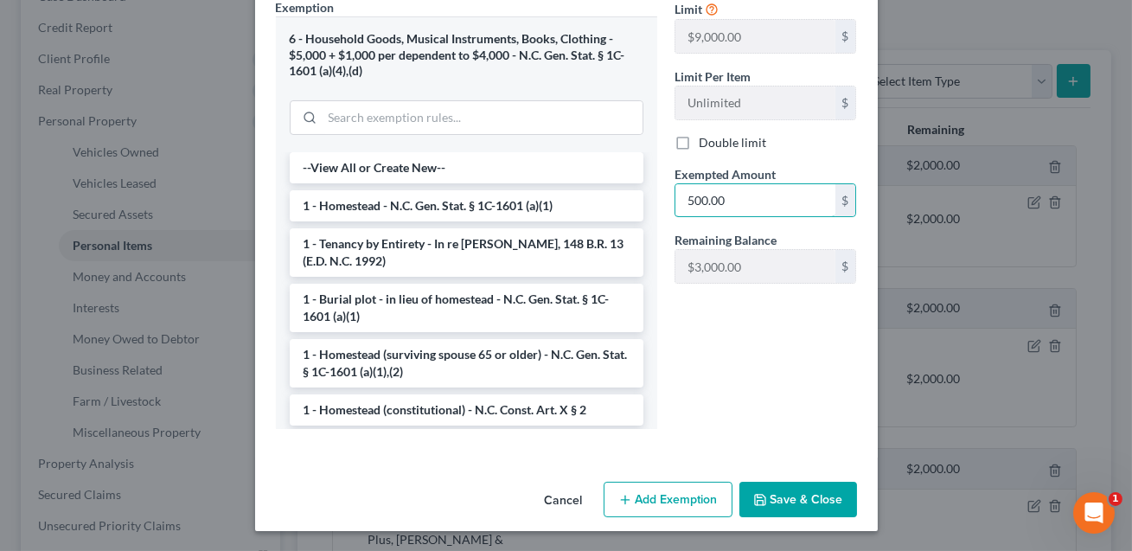
type input "500.00"
click at [786, 505] on button "Save & Close" at bounding box center [798, 500] width 118 height 36
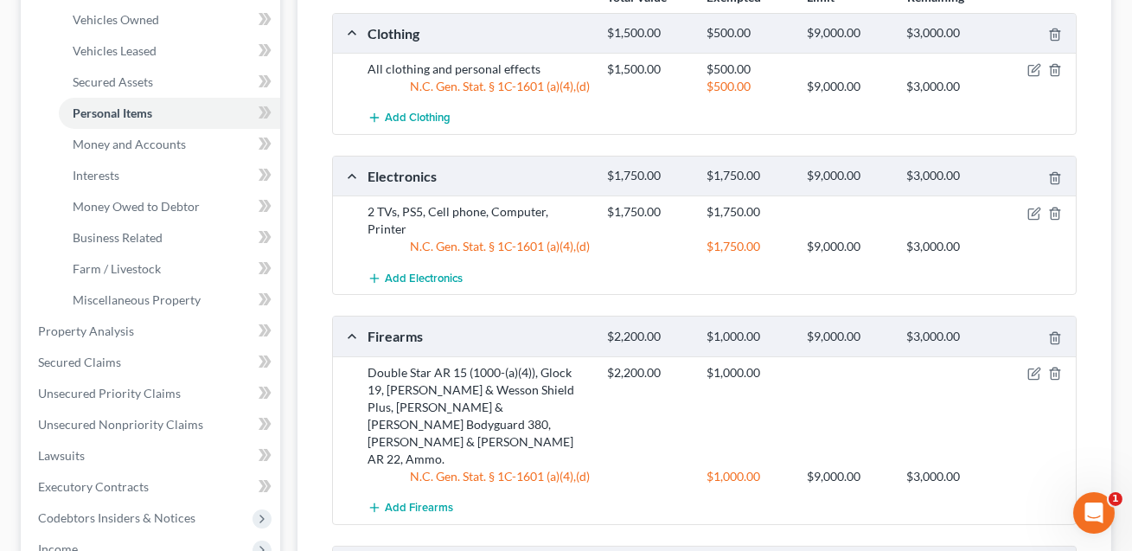
scroll to position [337, 0]
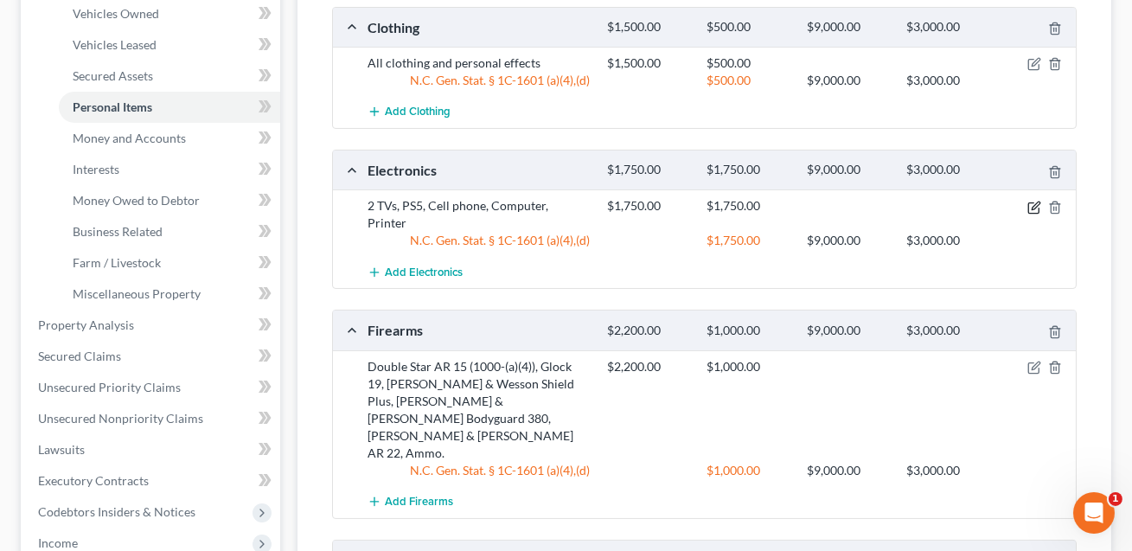
click at [1036, 205] on icon "button" at bounding box center [1035, 205] width 8 height 8
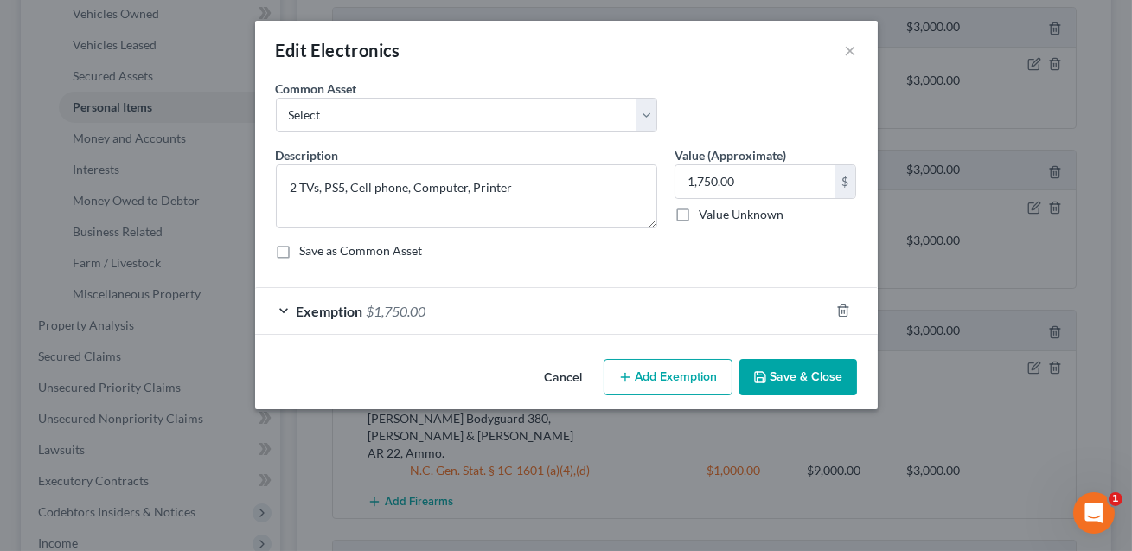
click at [557, 314] on div "Exemption $1,750.00" at bounding box center [542, 311] width 574 height 46
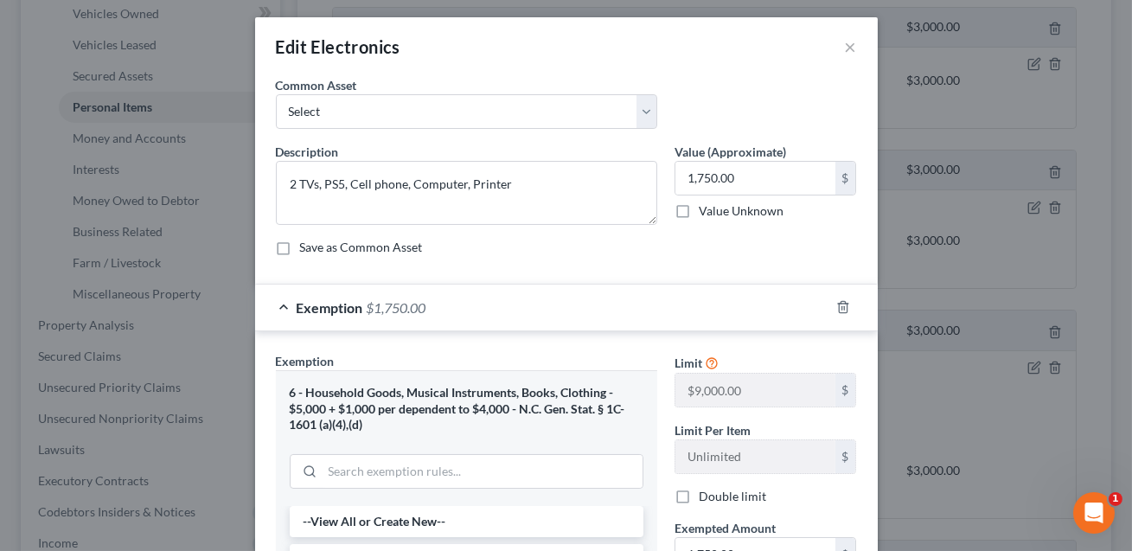
scroll to position [163, 0]
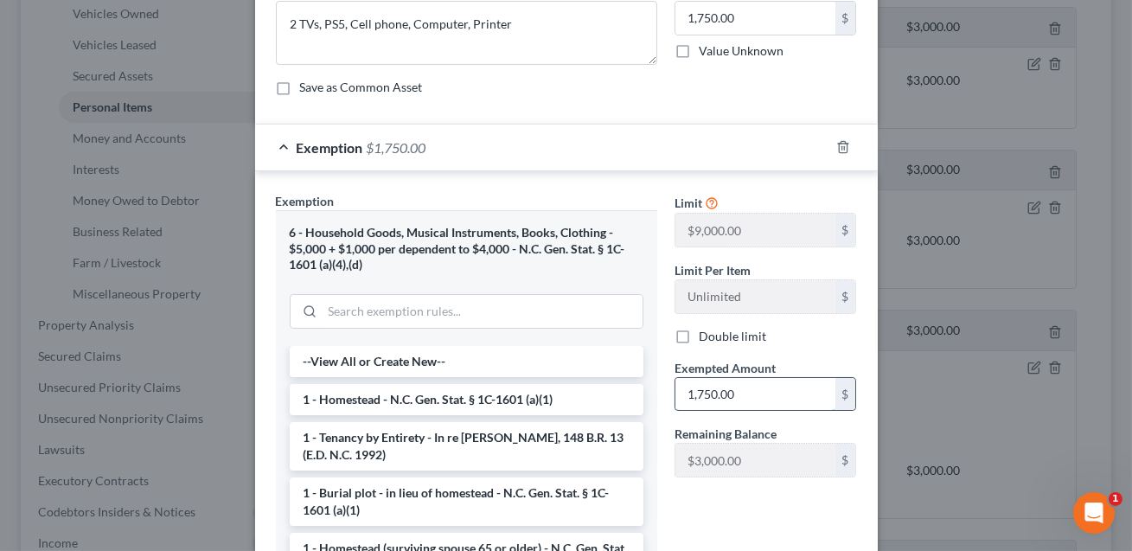
click at [731, 396] on input "1,750.00" at bounding box center [755, 394] width 160 height 33
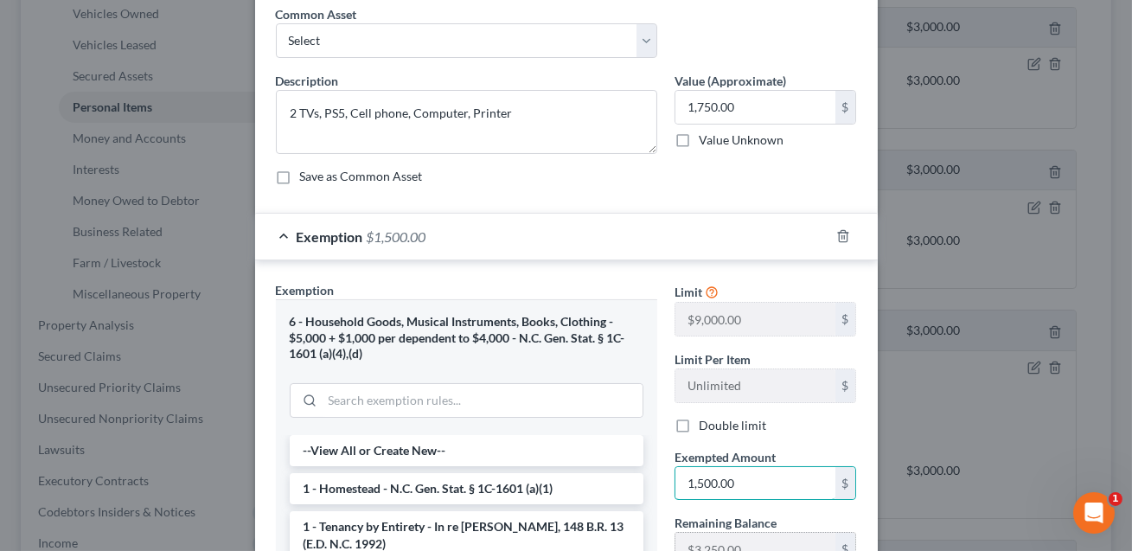
scroll to position [141, 0]
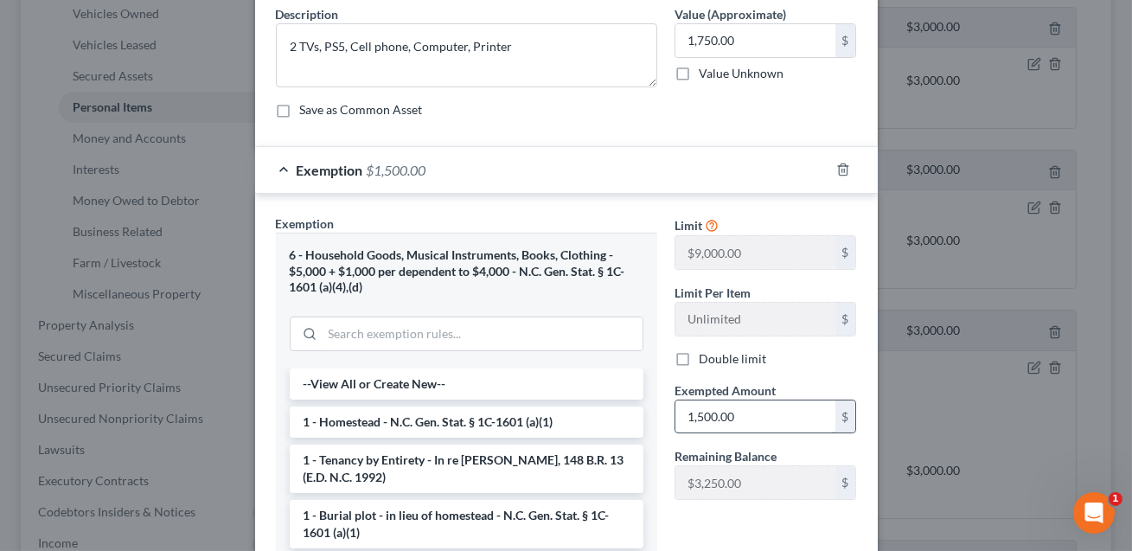
drag, startPoint x: 747, startPoint y: 415, endPoint x: 680, endPoint y: 416, distance: 67.4
click at [680, 416] on input "1,500.00" at bounding box center [755, 416] width 160 height 33
type input "1,750.00"
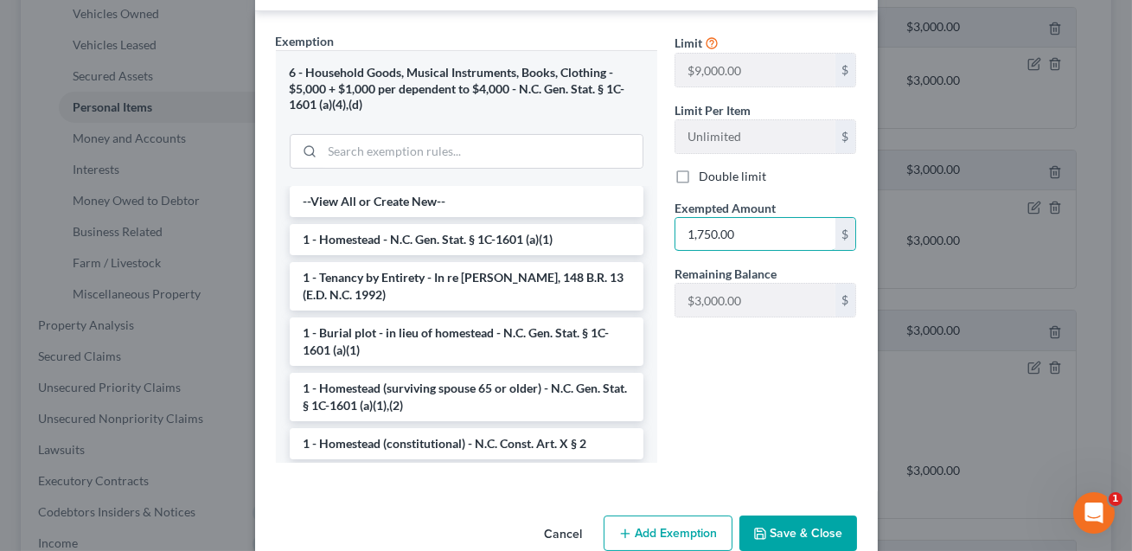
scroll to position [354, 0]
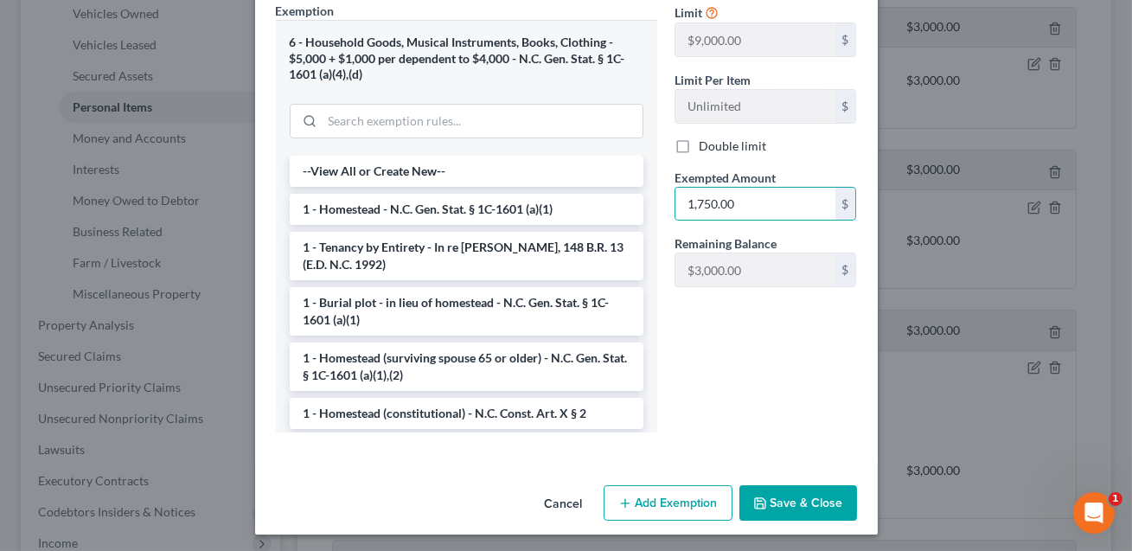
click at [807, 505] on button "Save & Close" at bounding box center [798, 503] width 118 height 36
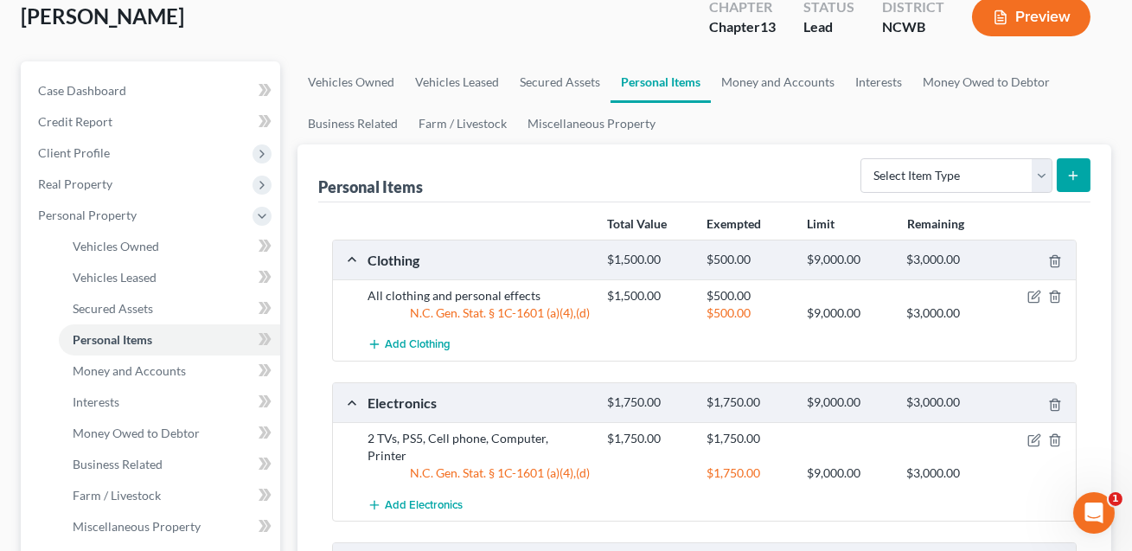
scroll to position [0, 0]
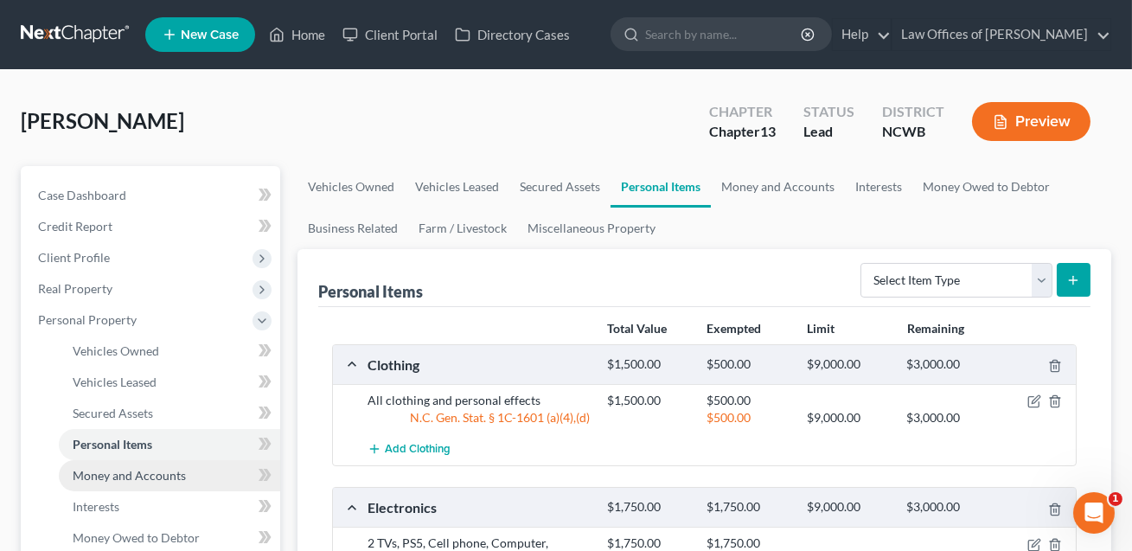
click at [120, 472] on span "Money and Accounts" at bounding box center [129, 475] width 113 height 15
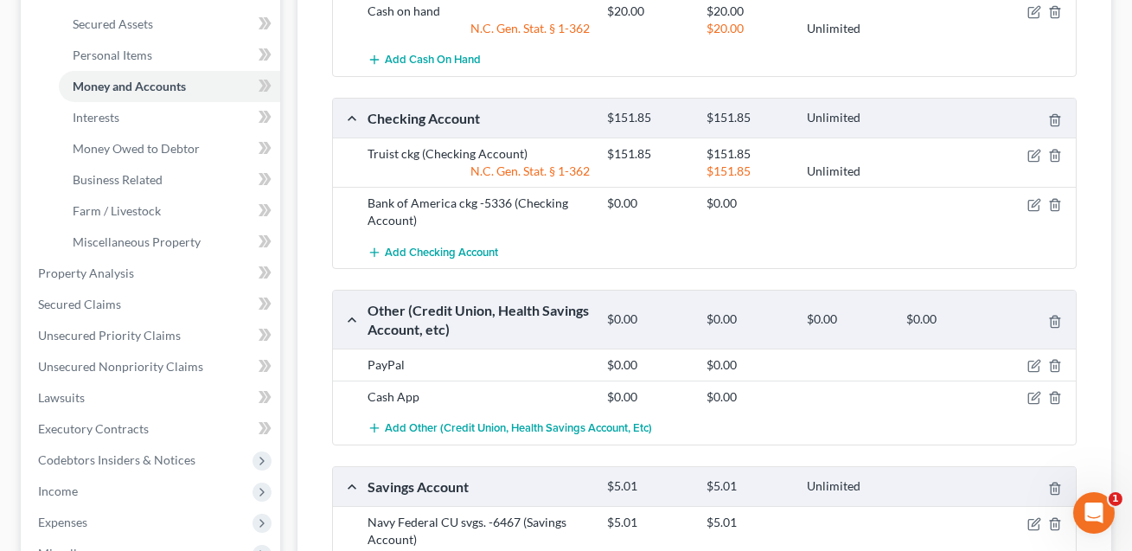
scroll to position [402, 0]
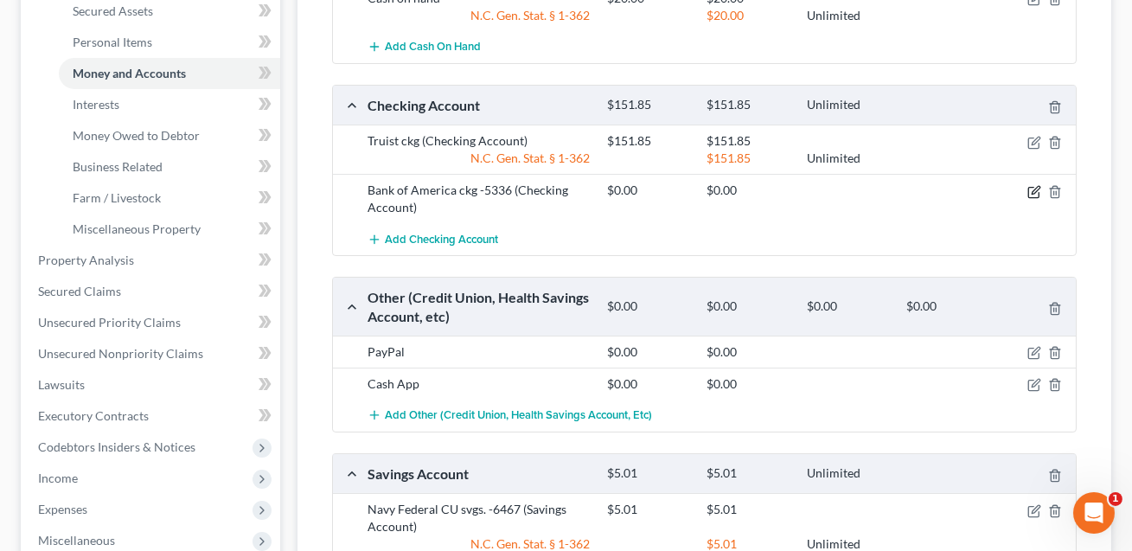
click at [1034, 192] on icon "button" at bounding box center [1034, 192] width 14 height 14
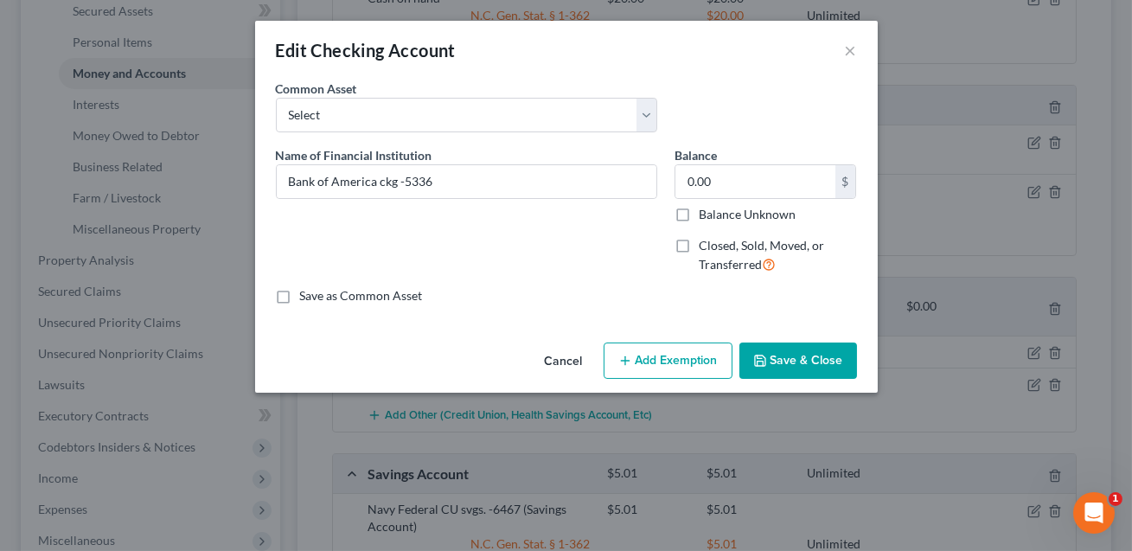
click at [800, 357] on button "Save & Close" at bounding box center [798, 360] width 118 height 36
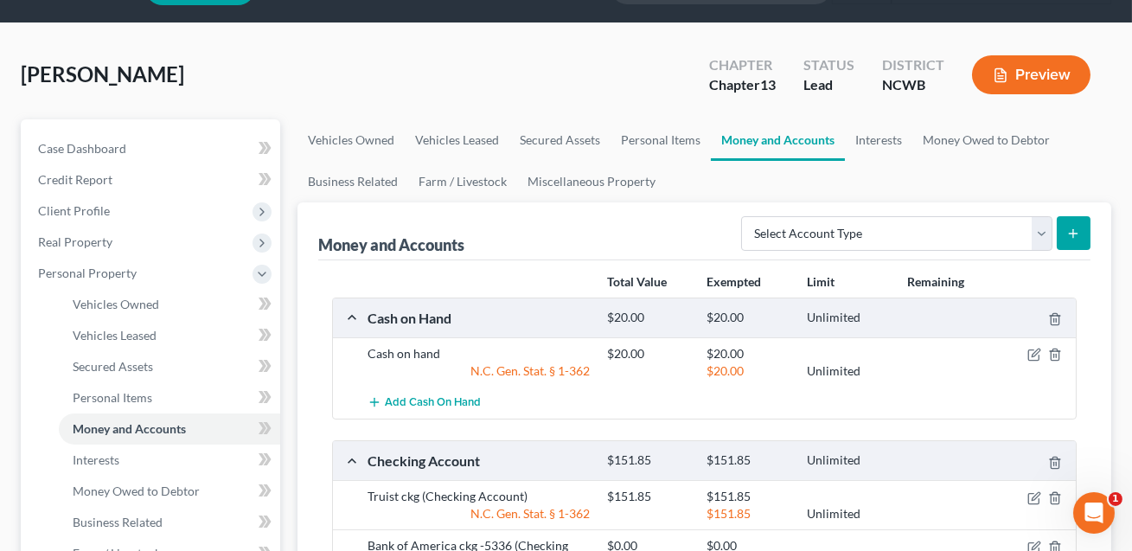
scroll to position [6, 0]
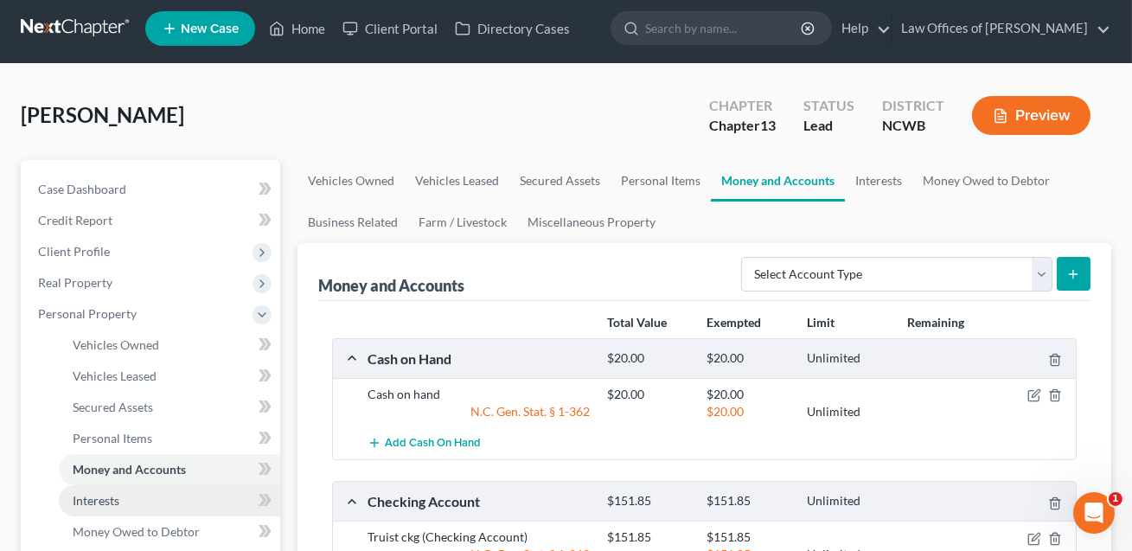
click at [114, 501] on span "Interests" at bounding box center [96, 500] width 47 height 15
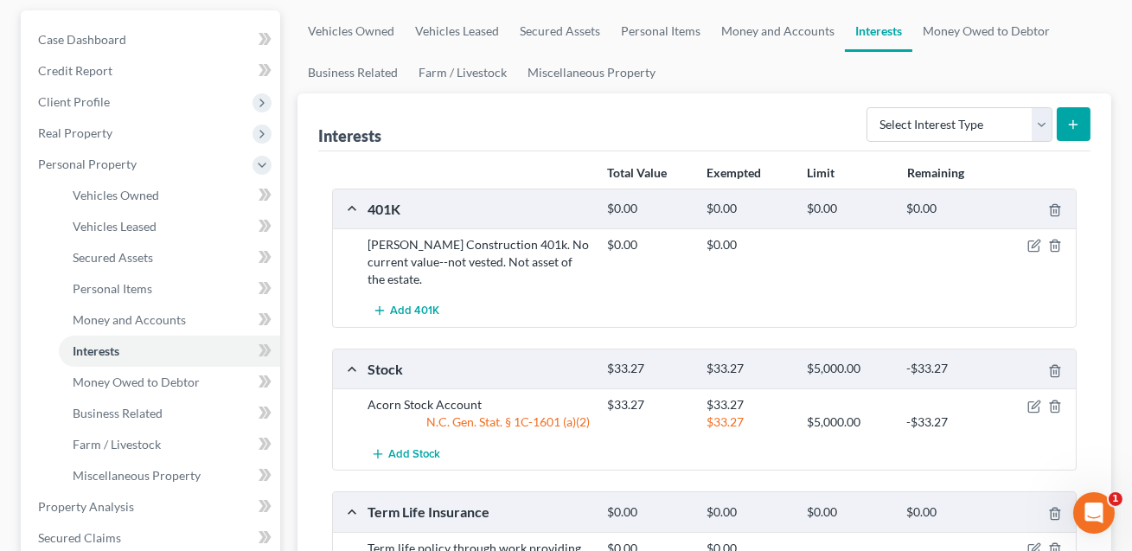
scroll to position [156, 0]
click at [1031, 399] on icon "button" at bounding box center [1034, 406] width 14 height 14
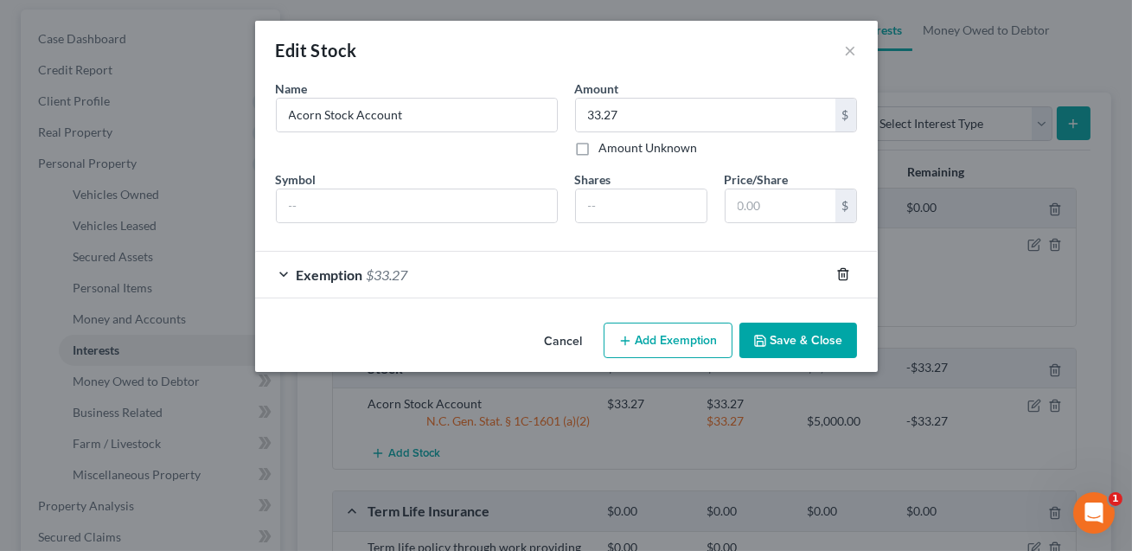
click at [843, 271] on icon "button" at bounding box center [843, 274] width 14 height 14
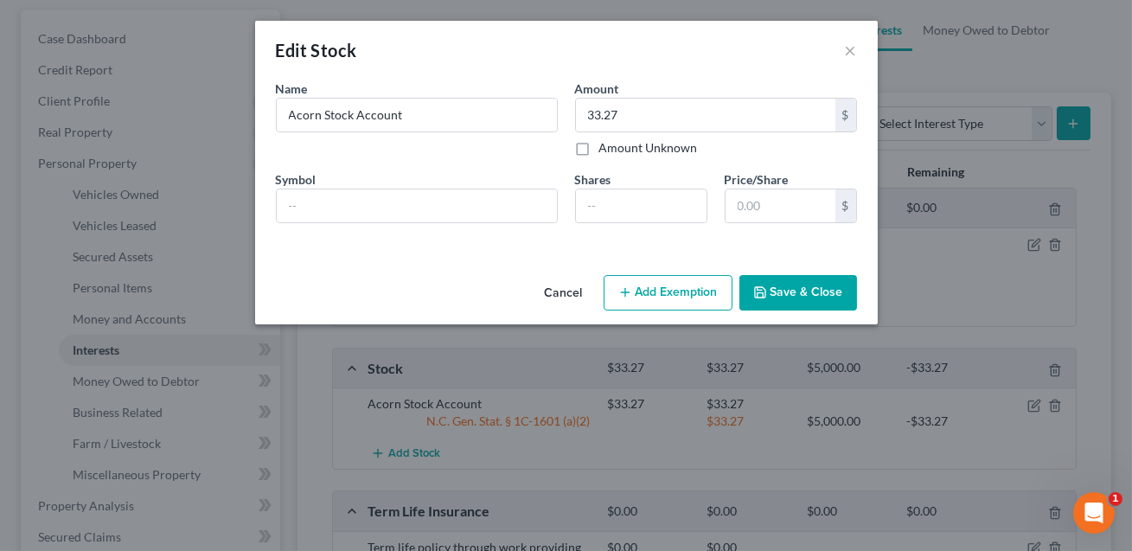
click at [789, 299] on button "Save & Close" at bounding box center [798, 293] width 118 height 36
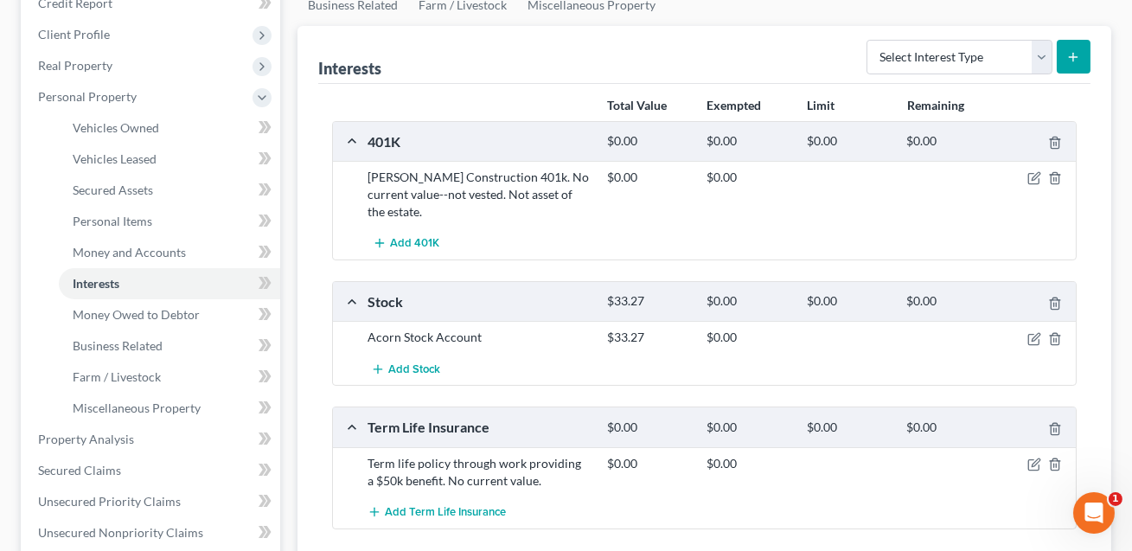
scroll to position [193, 0]
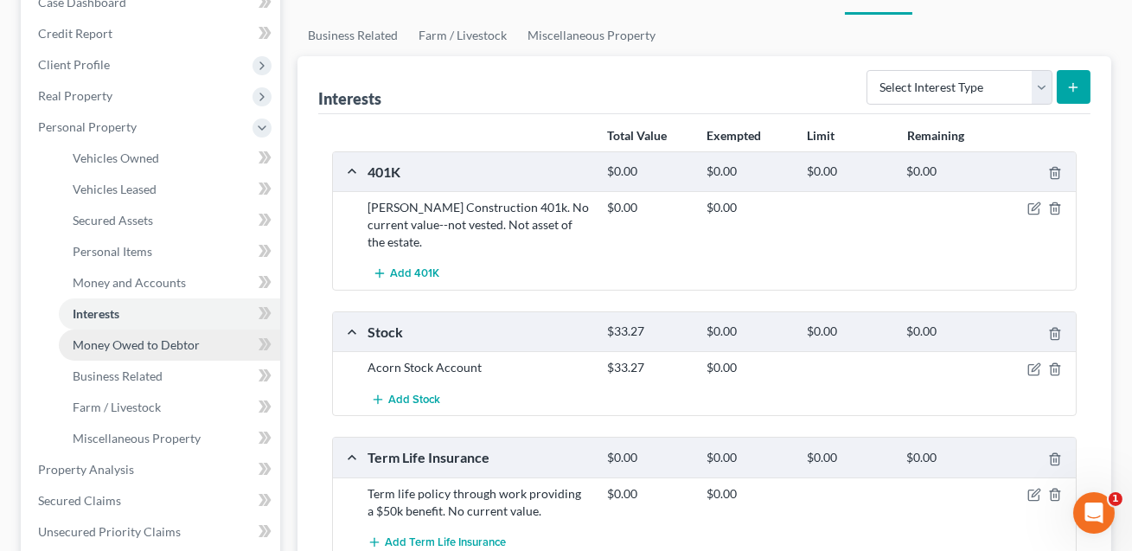
click at [184, 337] on span "Money Owed to Debtor" at bounding box center [136, 344] width 127 height 15
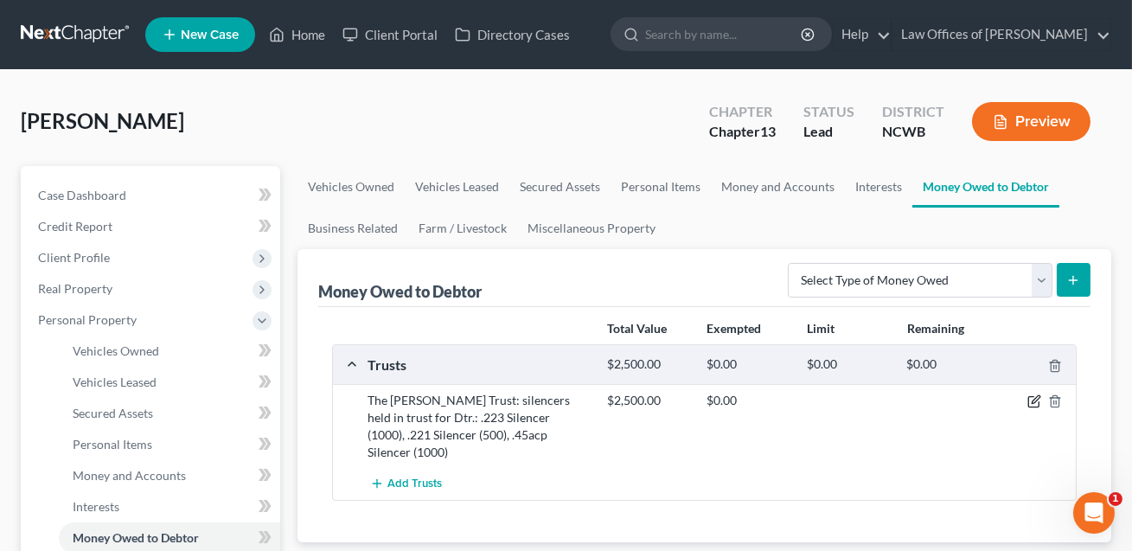
click at [1036, 401] on icon "button" at bounding box center [1034, 401] width 14 height 14
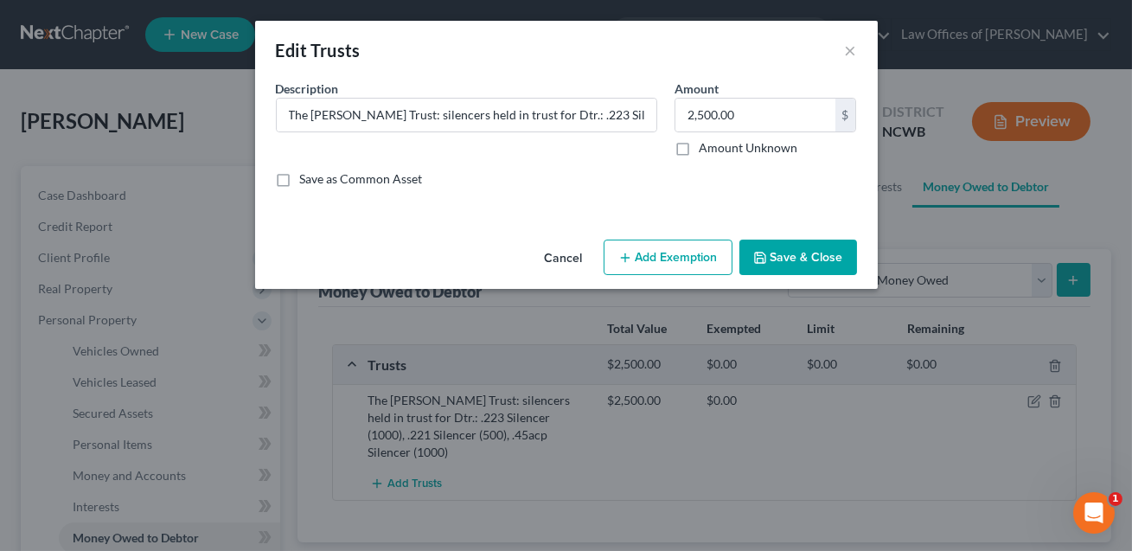
click at [834, 263] on button "Save & Close" at bounding box center [798, 257] width 118 height 36
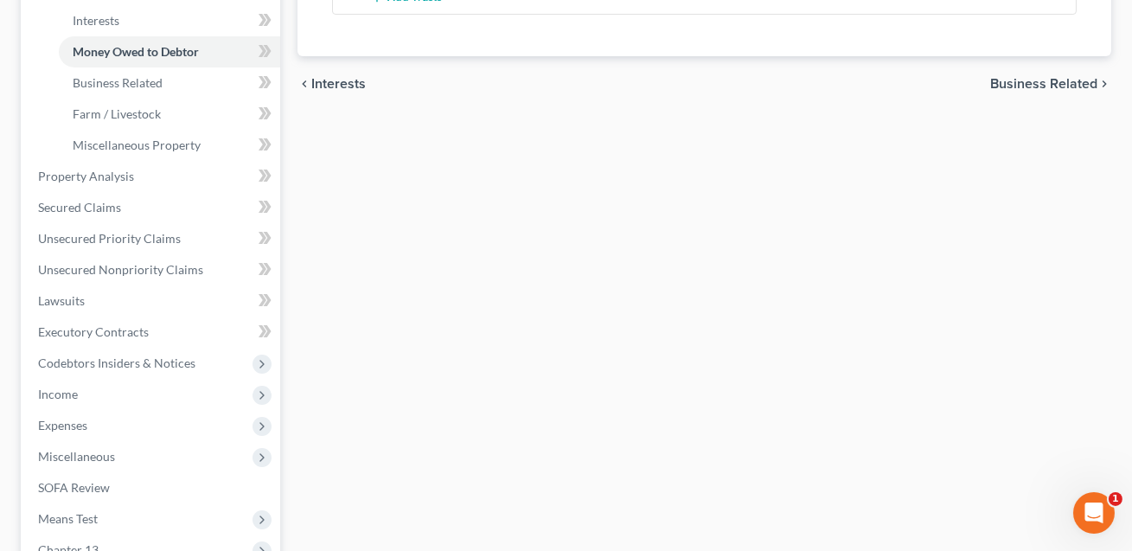
scroll to position [489, 0]
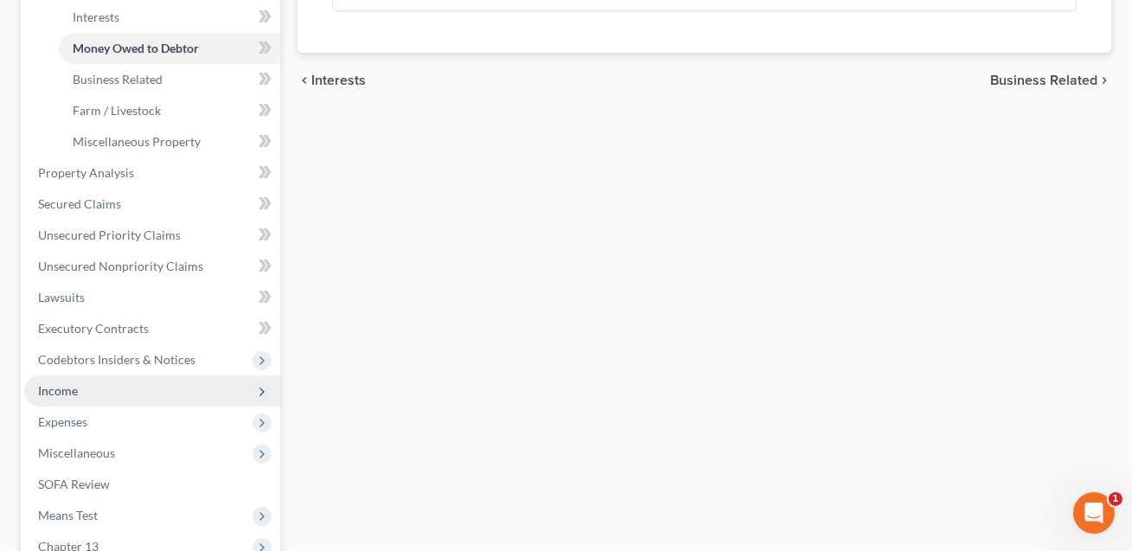
click at [66, 388] on span "Income" at bounding box center [58, 390] width 40 height 15
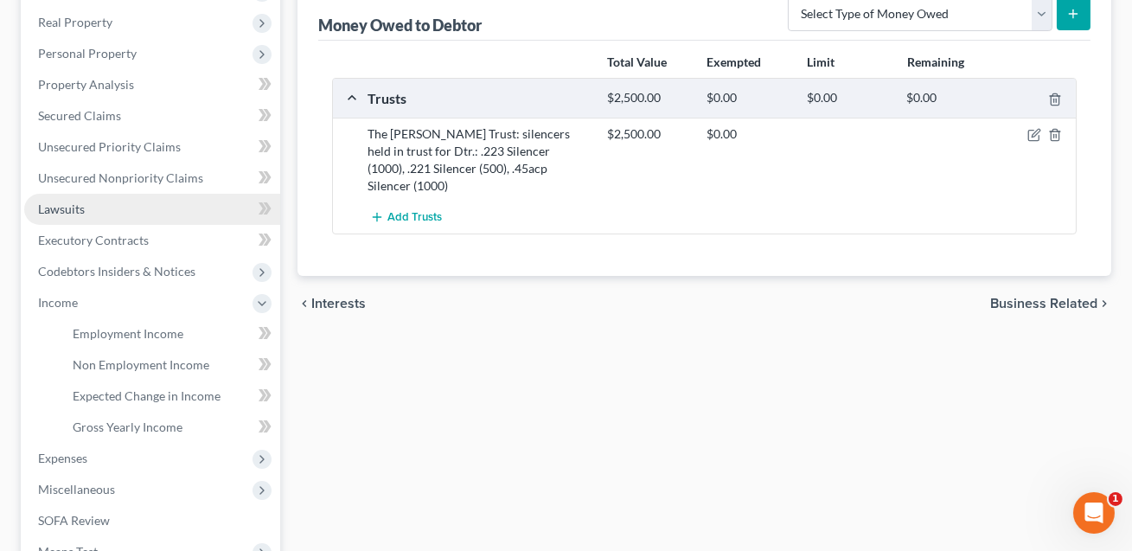
scroll to position [281, 0]
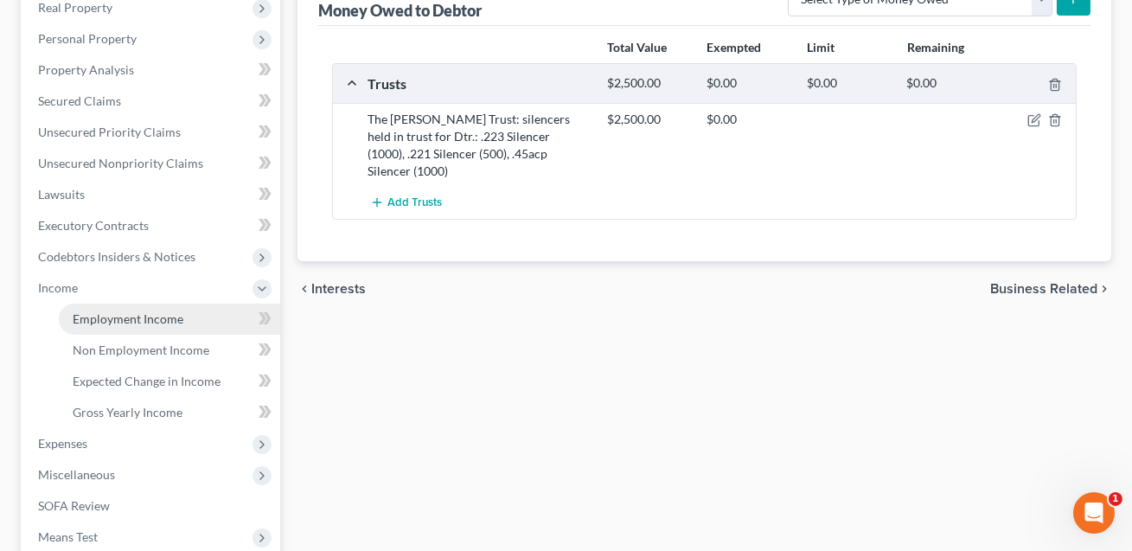
click at [105, 314] on span "Employment Income" at bounding box center [128, 318] width 111 height 15
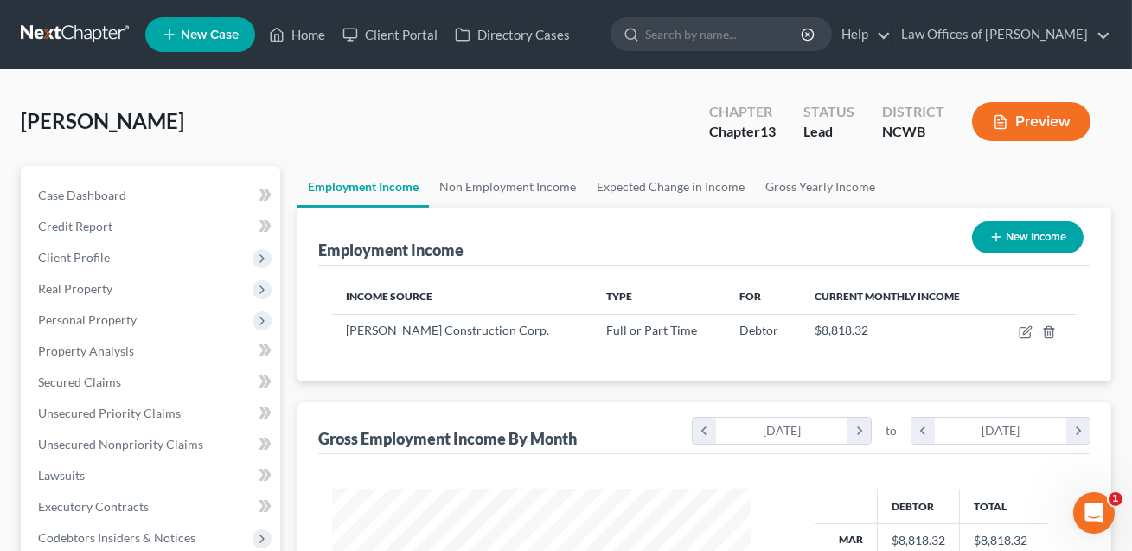
scroll to position [310, 454]
click at [1023, 128] on button "Preview" at bounding box center [1031, 121] width 118 height 39
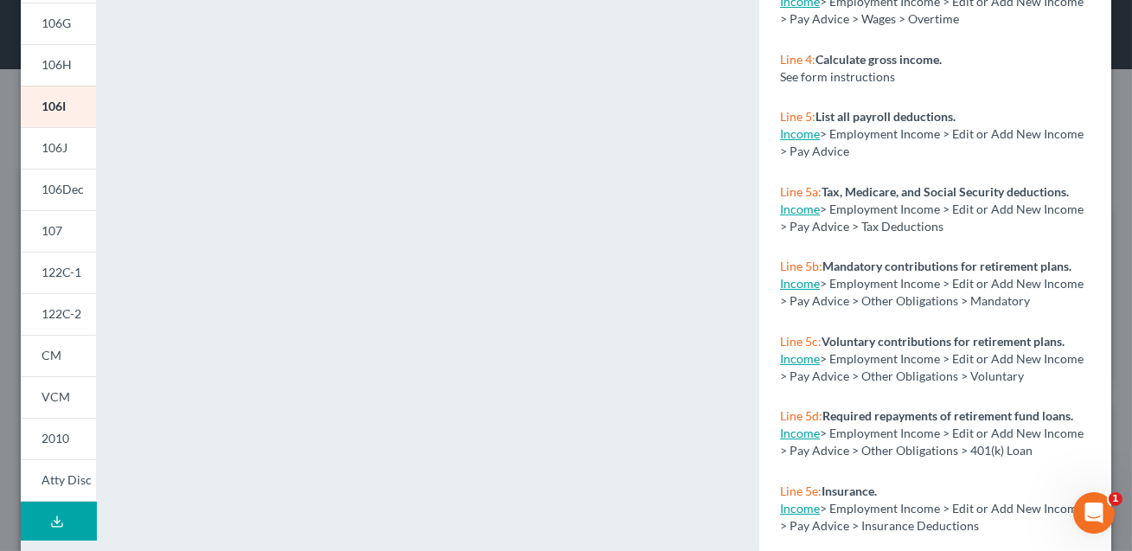
scroll to position [348, 0]
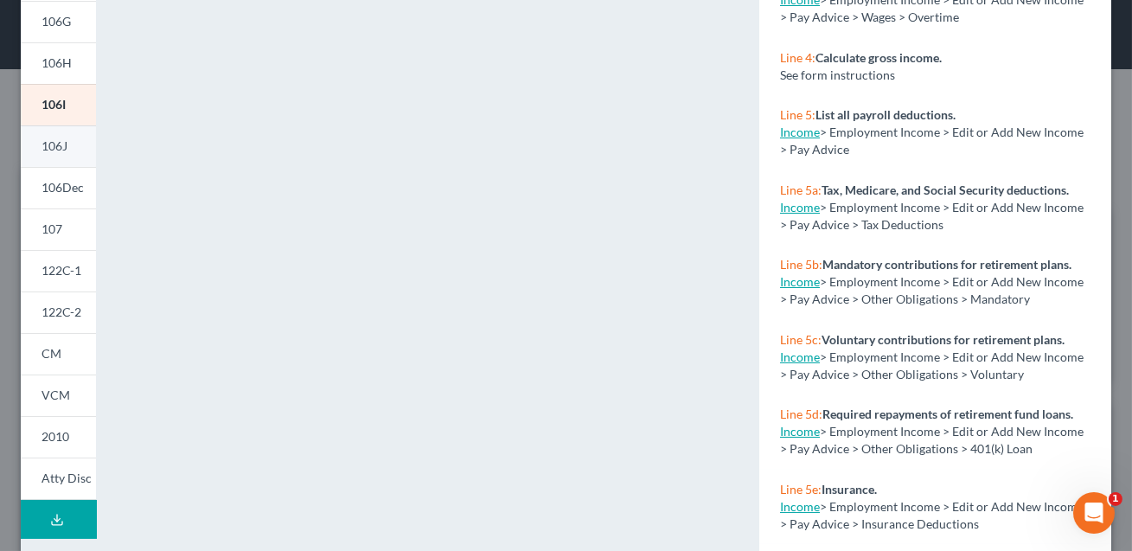
click at [49, 149] on span "106J" at bounding box center [54, 145] width 26 height 15
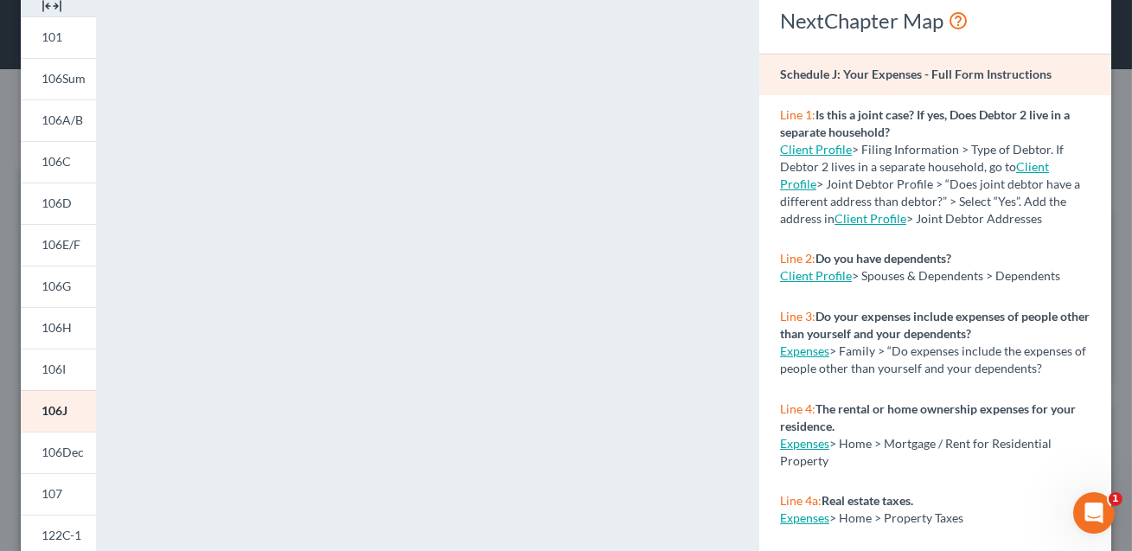
scroll to position [0, 0]
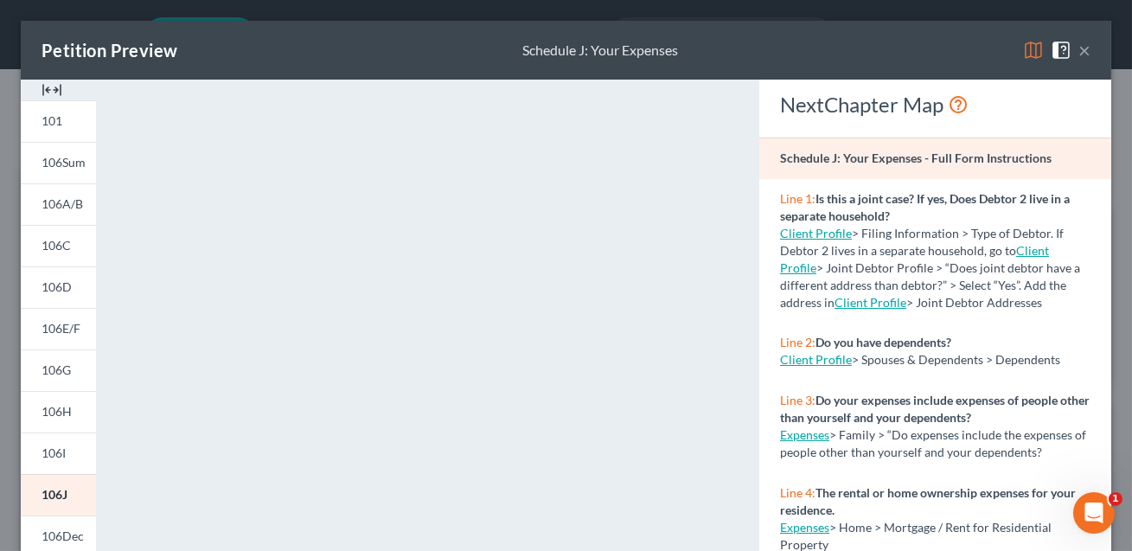
click at [1086, 52] on button "×" at bounding box center [1084, 50] width 12 height 21
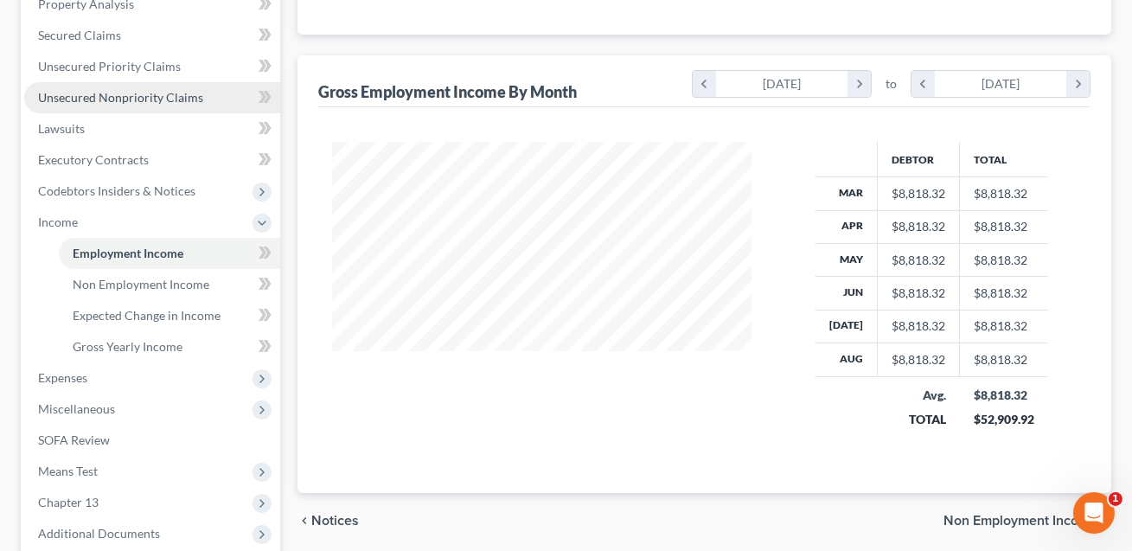
scroll to position [364, 0]
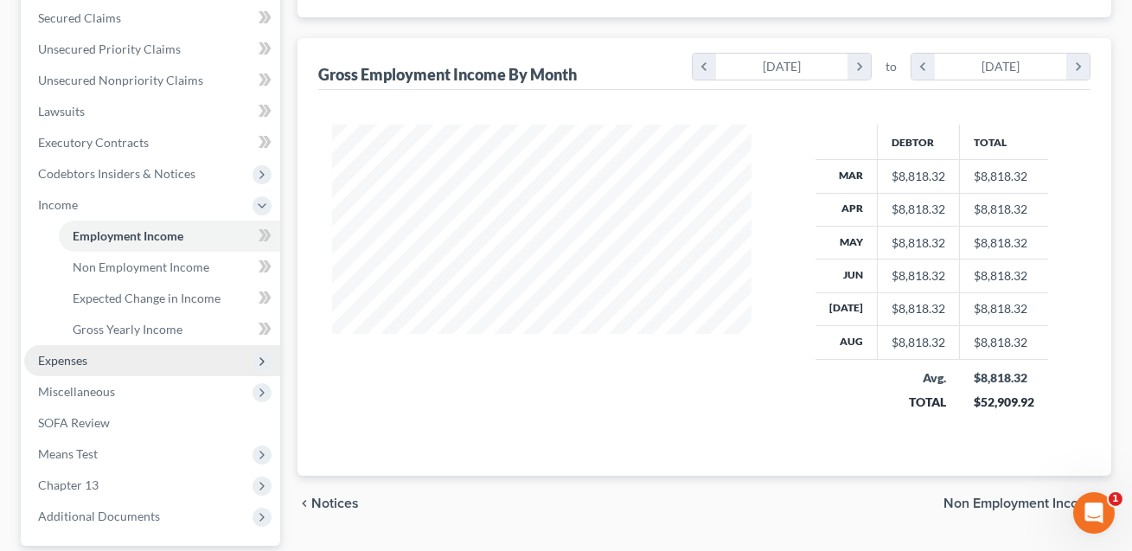
click at [95, 367] on span "Expenses" at bounding box center [152, 360] width 256 height 31
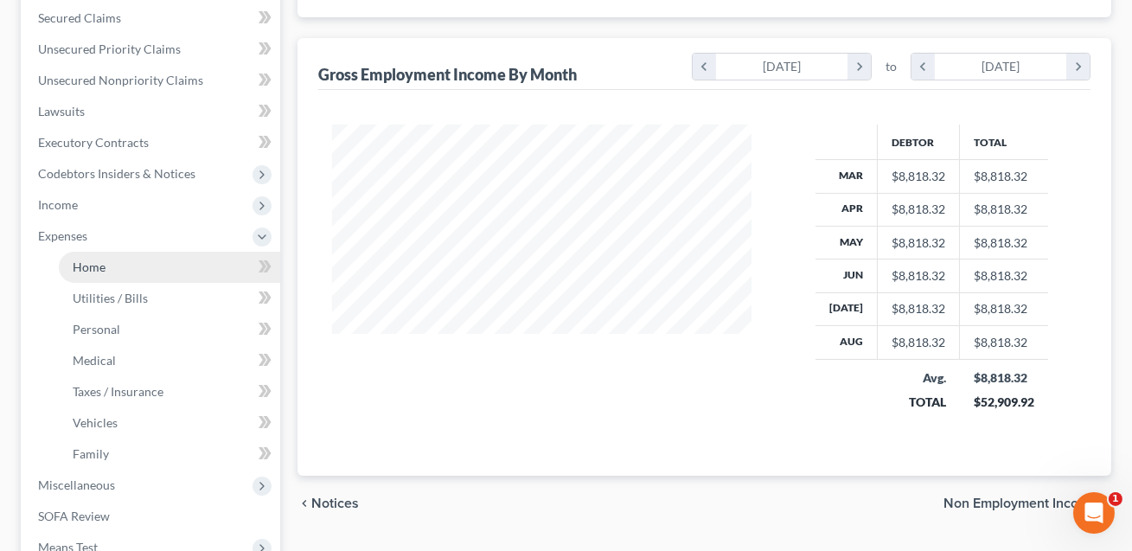
click at [92, 271] on span "Home" at bounding box center [89, 266] width 33 height 15
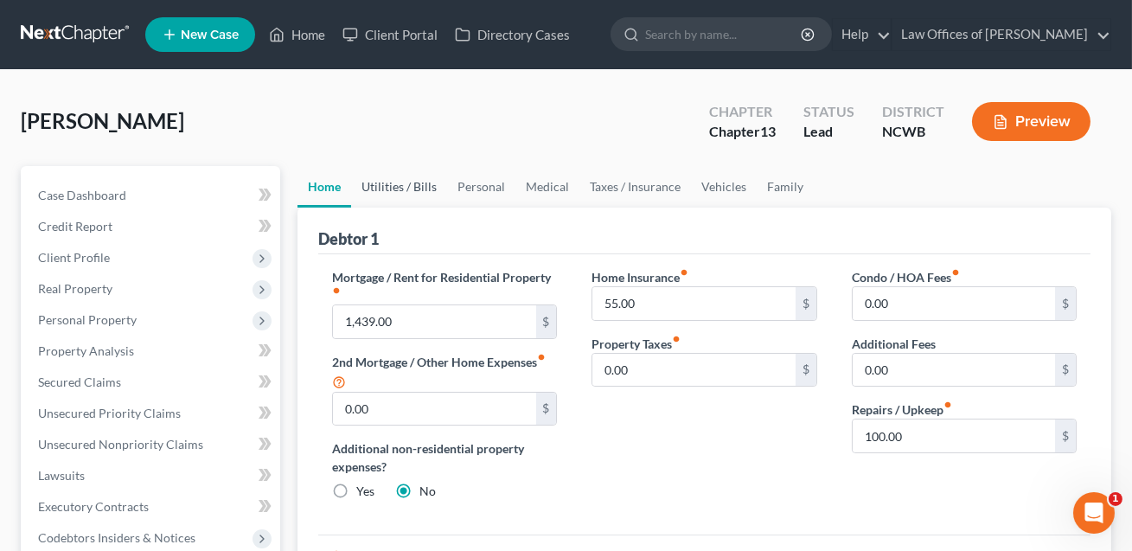
click at [393, 180] on link "Utilities / Bills" at bounding box center [399, 186] width 96 height 41
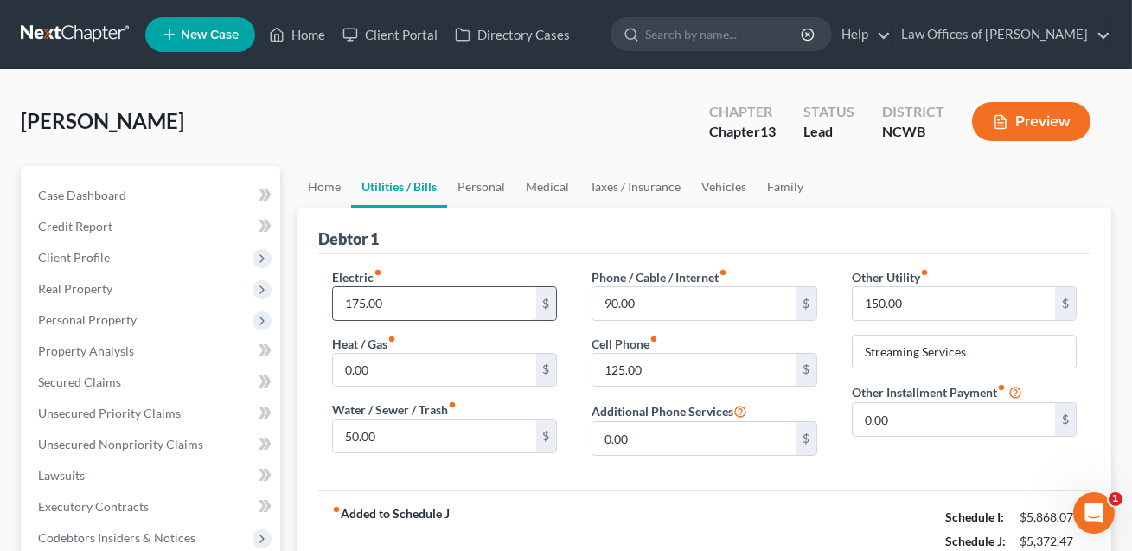
click at [380, 305] on input "175.00" at bounding box center [434, 303] width 202 height 33
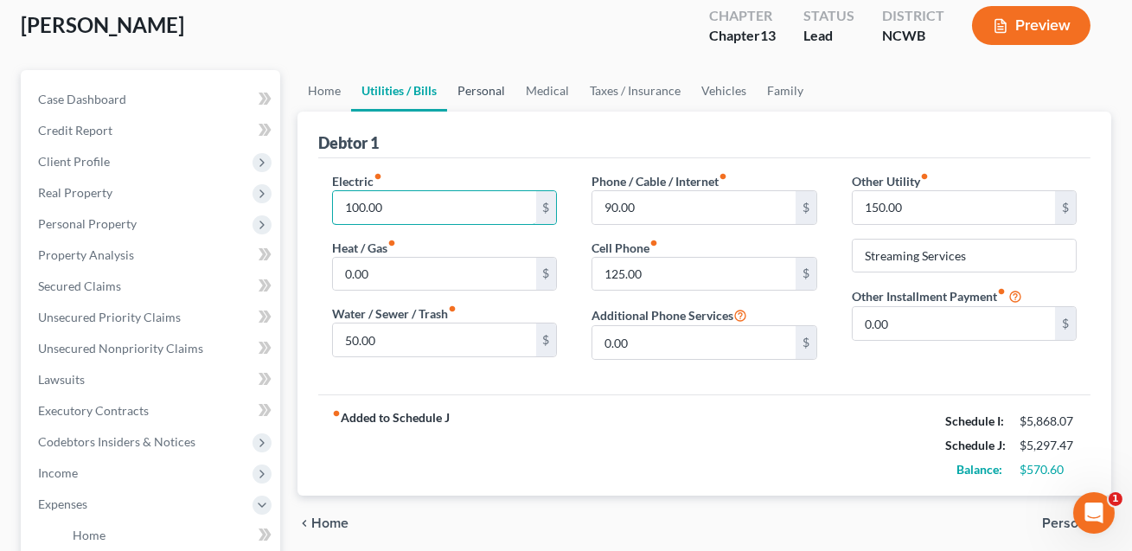
type input "100.00"
click at [485, 89] on link "Personal" at bounding box center [481, 90] width 68 height 41
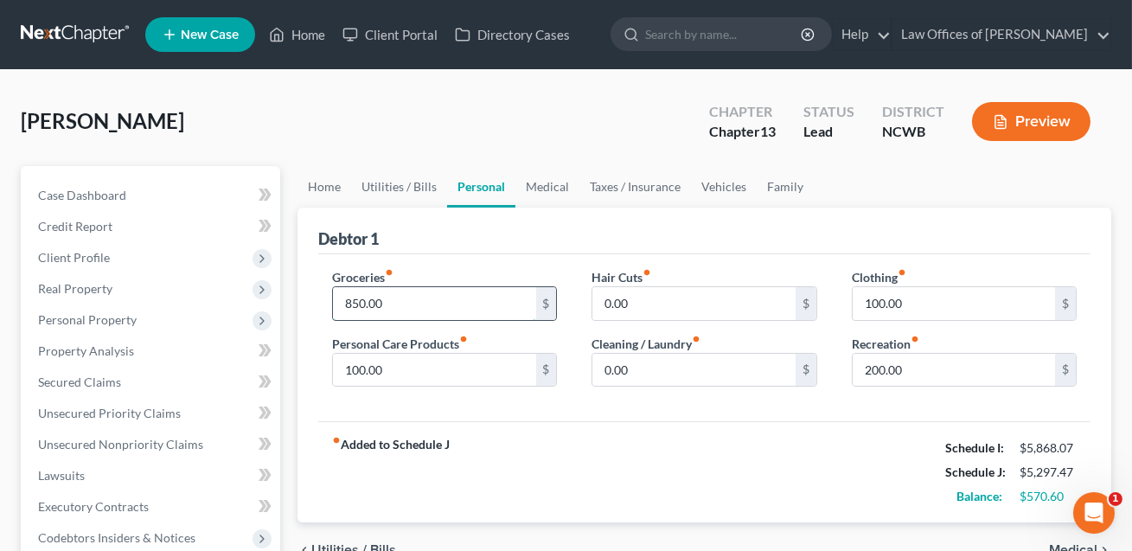
click at [387, 302] on input "850.00" at bounding box center [434, 303] width 202 height 33
type input "860.00"
click at [868, 308] on input "100.00" at bounding box center [953, 303] width 202 height 33
type input "180.00"
click at [403, 310] on input "860.00" at bounding box center [434, 303] width 202 height 33
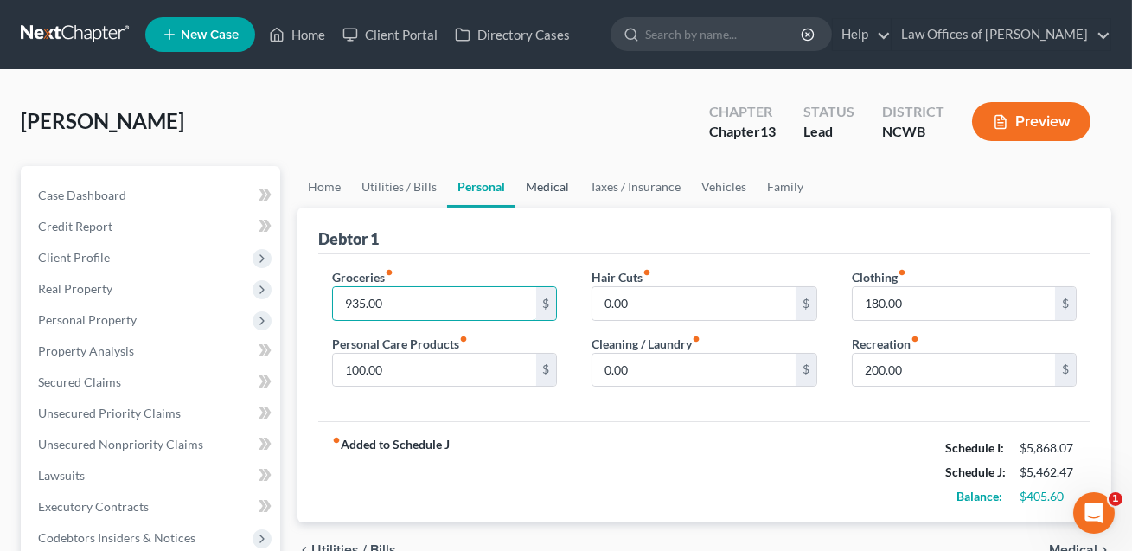
type input "935.00"
click at [554, 187] on link "Medical" at bounding box center [547, 186] width 64 height 41
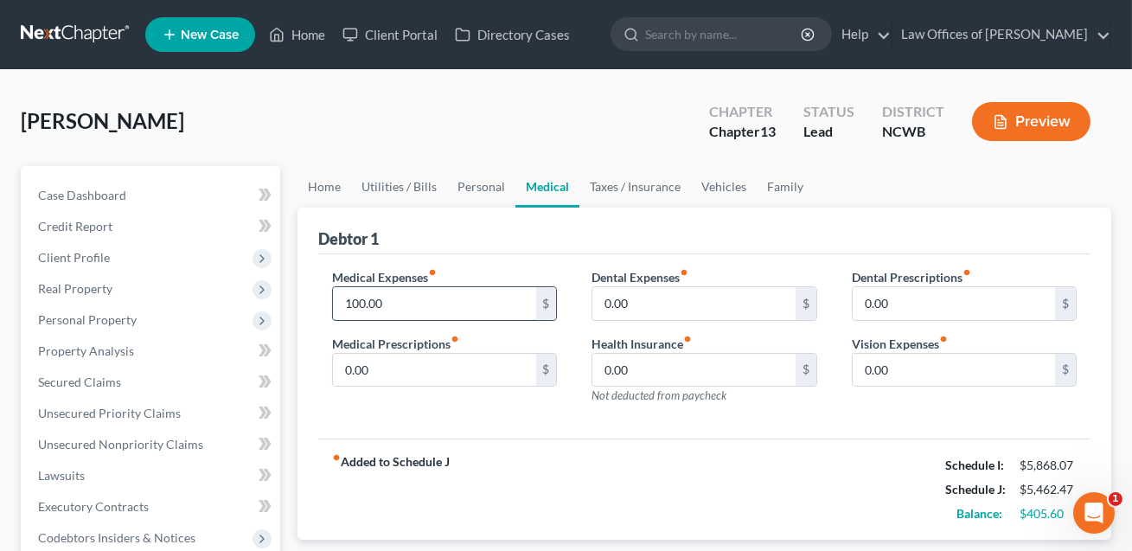
click at [374, 304] on input "100.00" at bounding box center [434, 303] width 202 height 33
type input "75.00"
click at [715, 183] on link "Vehicles" at bounding box center [724, 186] width 66 height 41
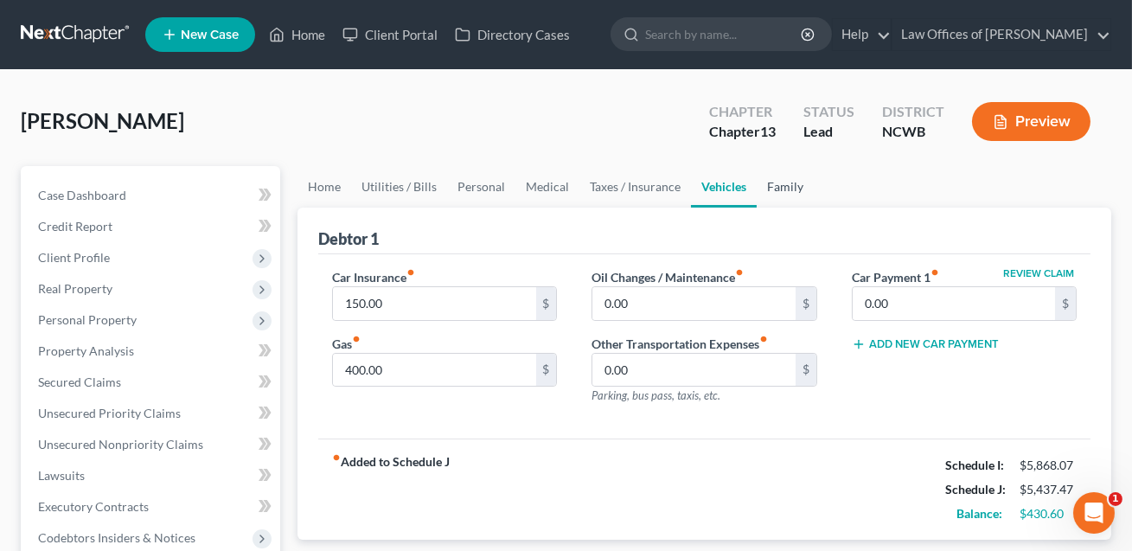
click at [770, 182] on link "Family" at bounding box center [784, 186] width 57 height 41
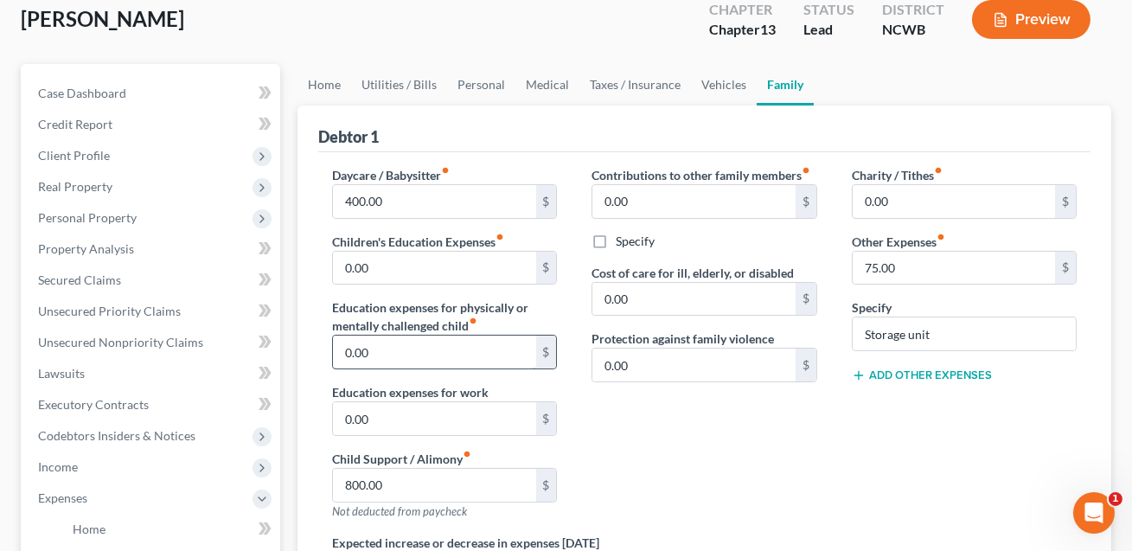
scroll to position [109, 0]
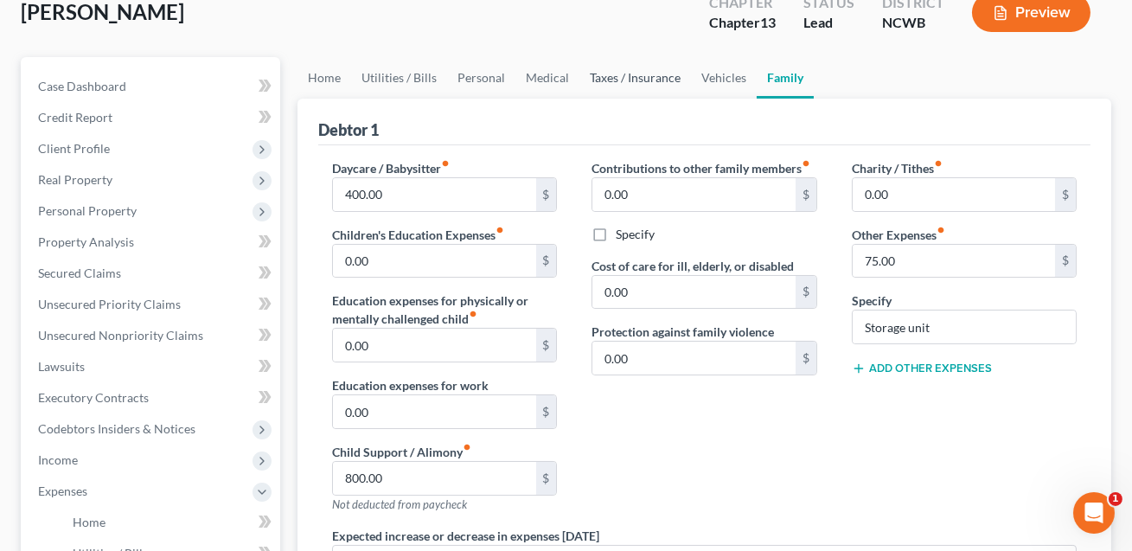
click at [623, 76] on link "Taxes / Insurance" at bounding box center [635, 77] width 112 height 41
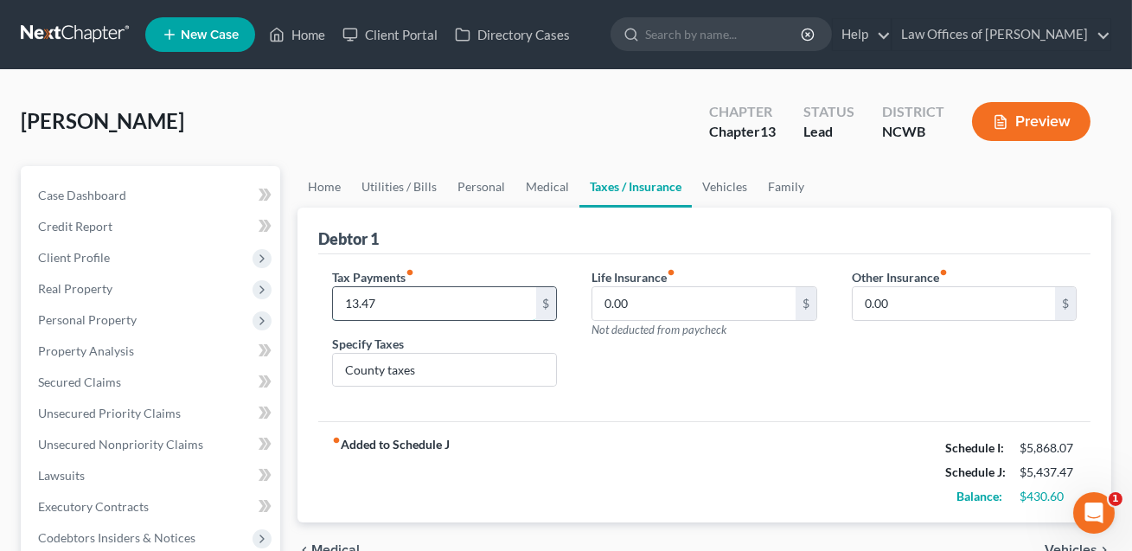
click at [411, 297] on input "13.47" at bounding box center [434, 303] width 202 height 33
type input "58.00"
click at [473, 179] on link "Personal" at bounding box center [481, 186] width 68 height 41
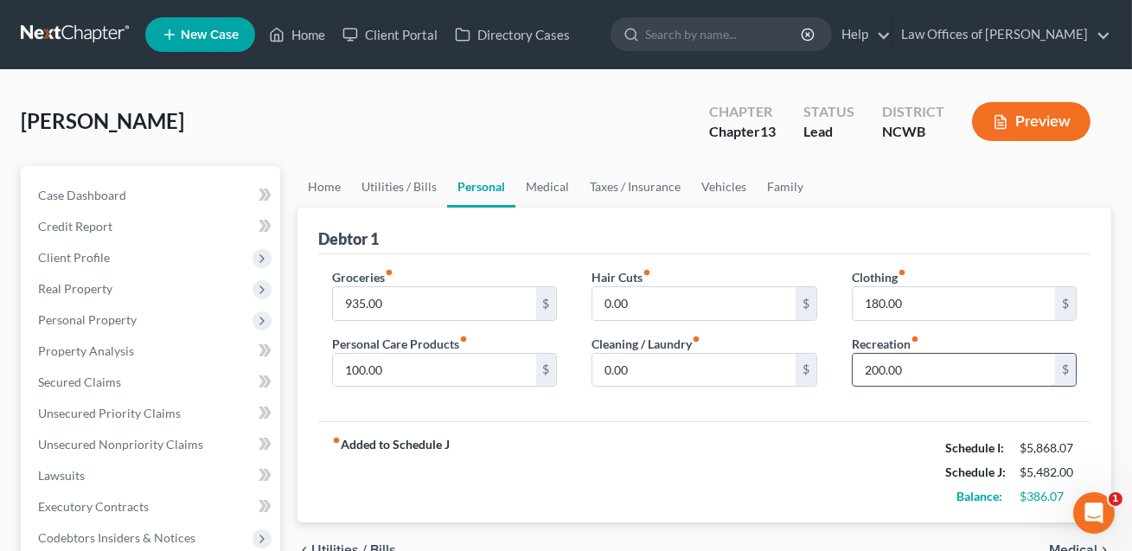
click at [910, 363] on input "200.00" at bounding box center [953, 370] width 202 height 33
type input "175.00"
click at [506, 361] on input "100.00" at bounding box center [434, 370] width 202 height 33
type input "90.00"
click at [785, 186] on link "Family" at bounding box center [784, 186] width 57 height 41
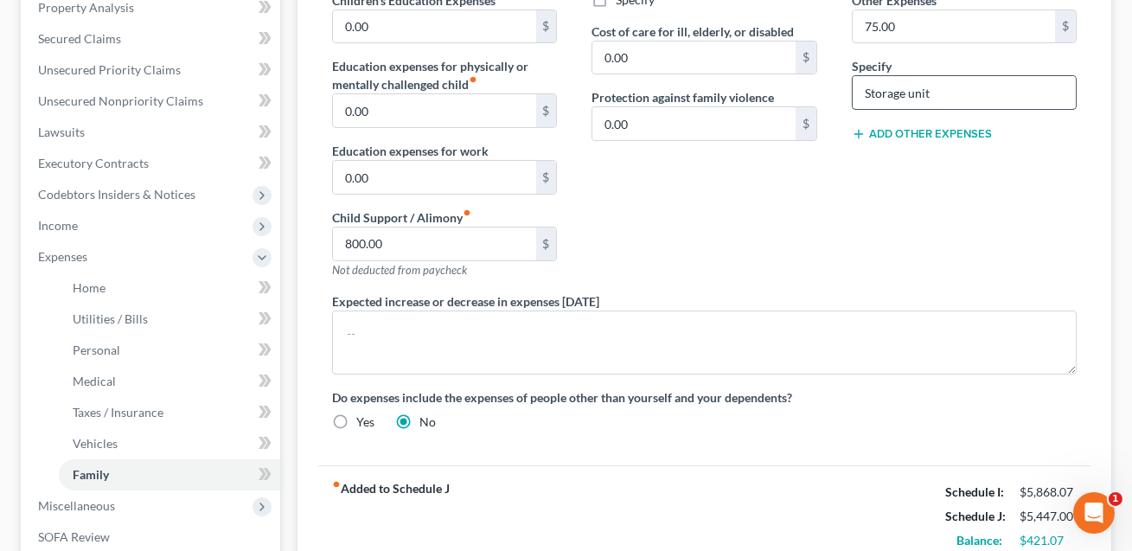
scroll to position [615, 0]
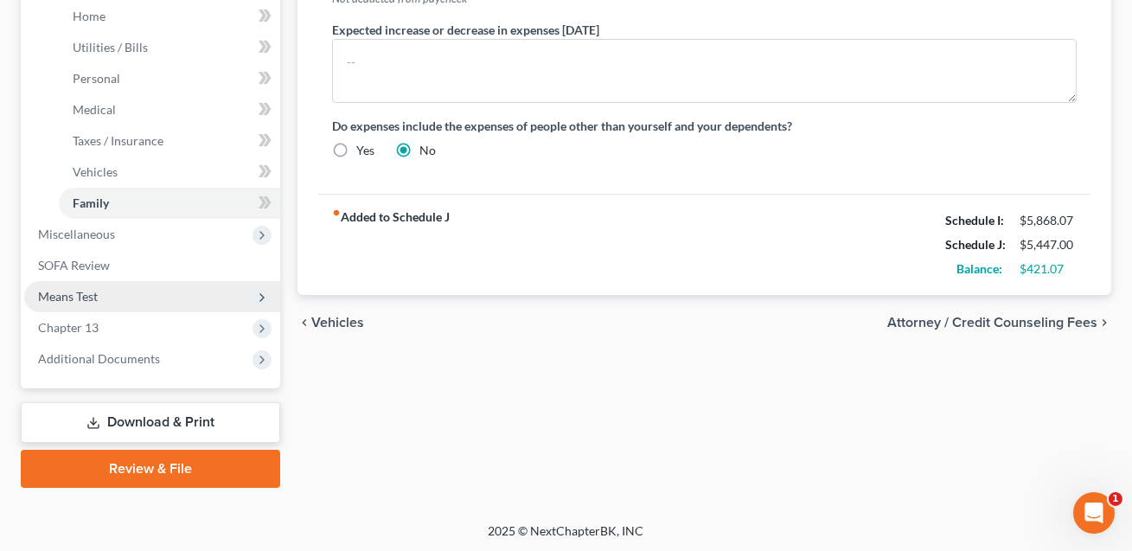
click at [93, 294] on span "Means Test" at bounding box center [68, 296] width 60 height 15
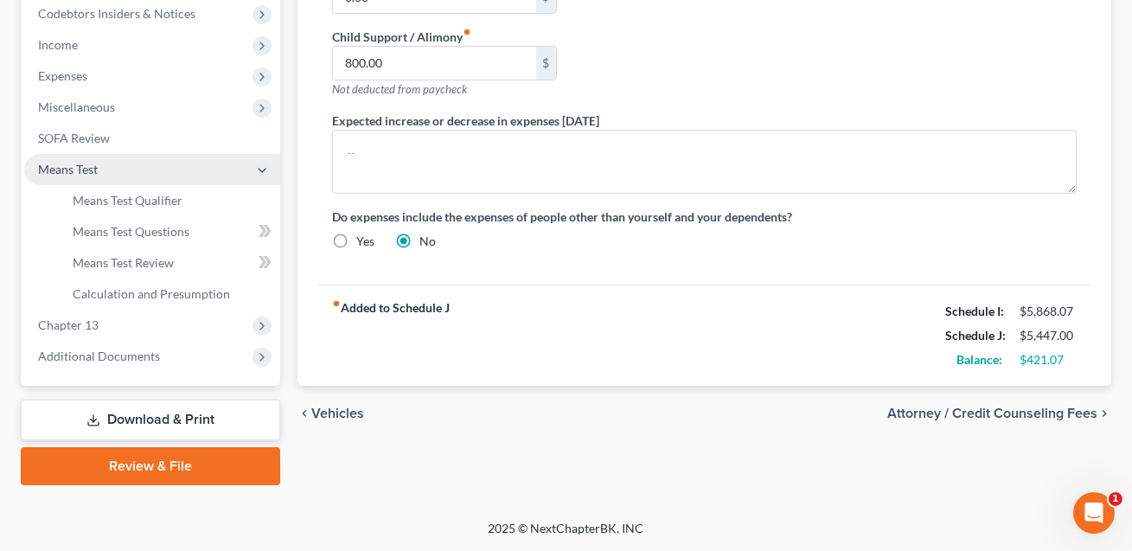
scroll to position [521, 0]
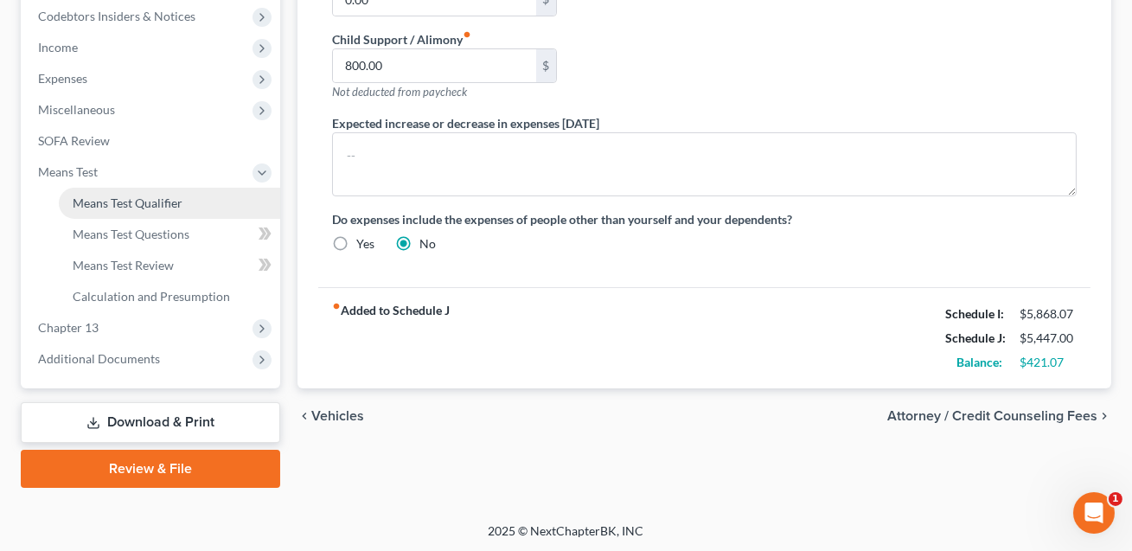
click at [134, 205] on span "Means Test Qualifier" at bounding box center [128, 202] width 110 height 15
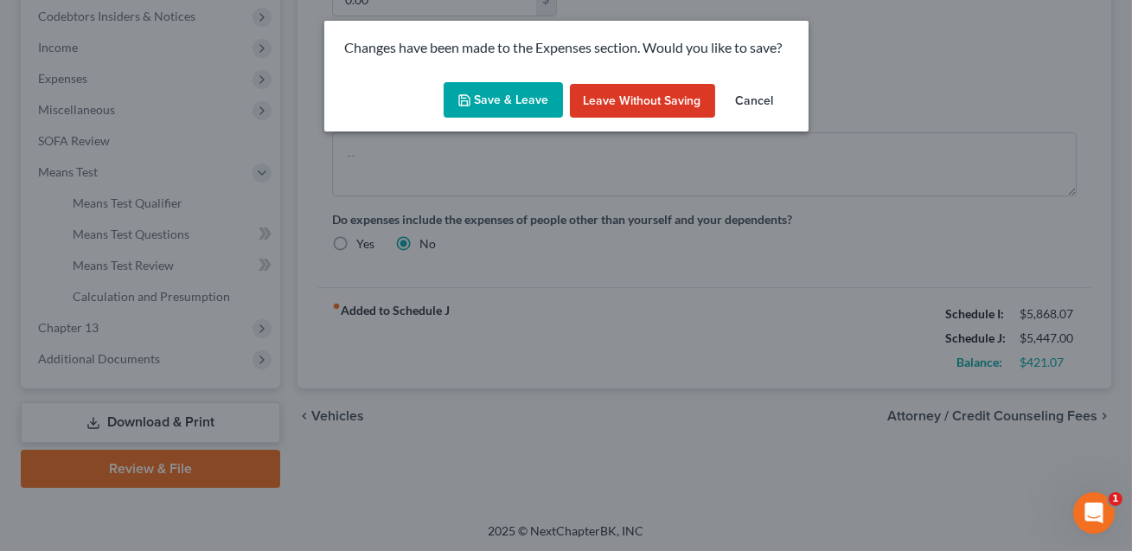
click at [539, 106] on button "Save & Leave" at bounding box center [503, 100] width 119 height 36
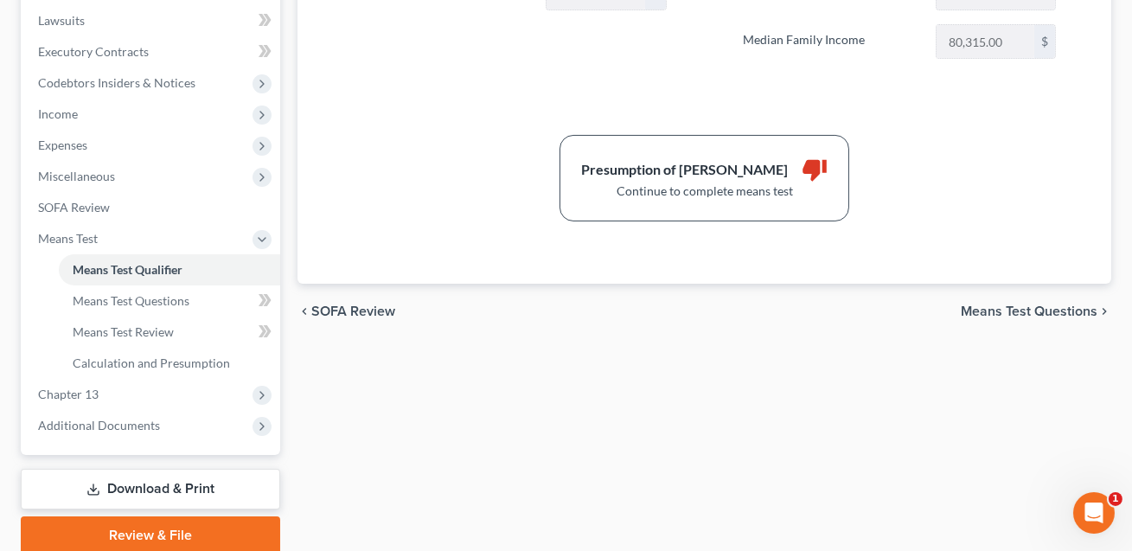
scroll to position [454, 0]
click at [170, 301] on span "Means Test Questions" at bounding box center [131, 301] width 117 height 15
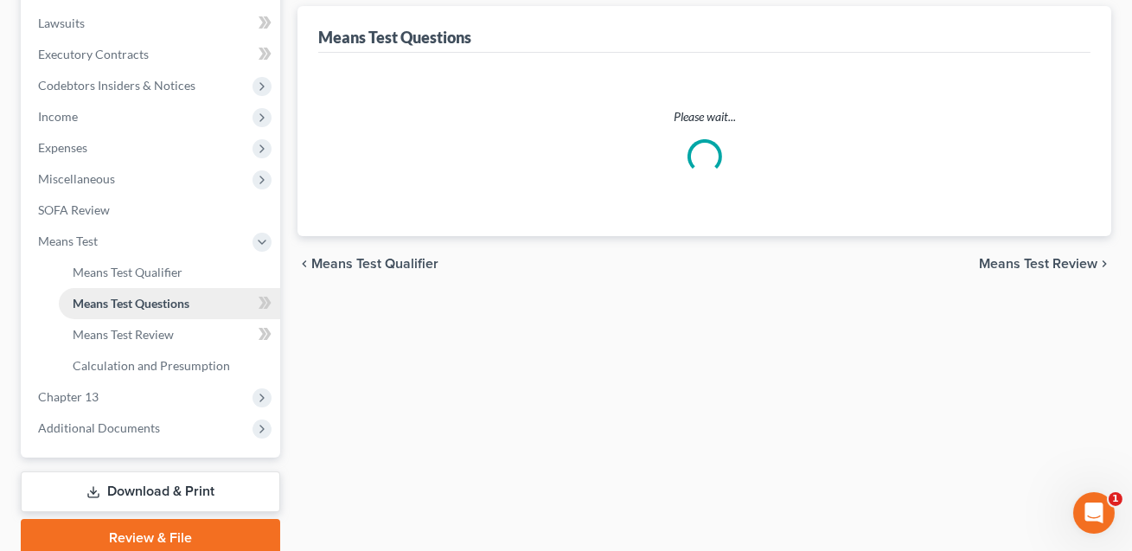
scroll to position [394, 0]
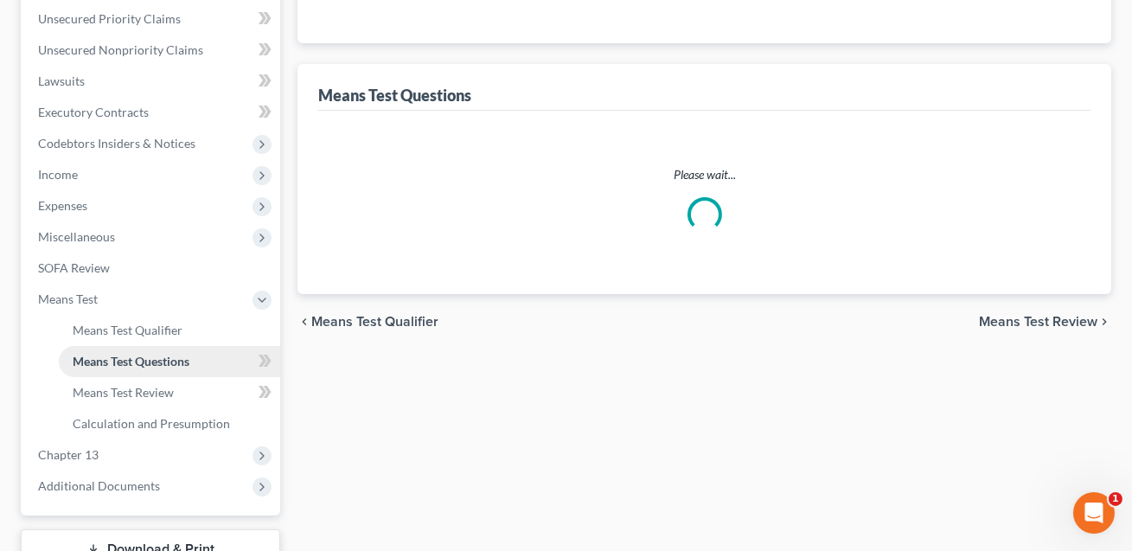
select select "1"
select select "60"
select select "2"
select select "1"
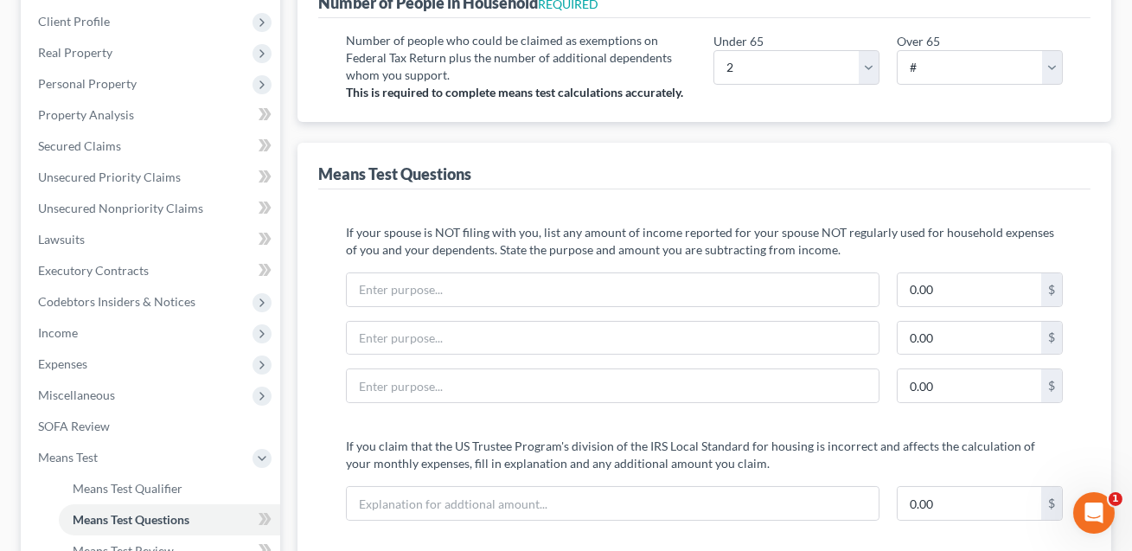
scroll to position [0, 0]
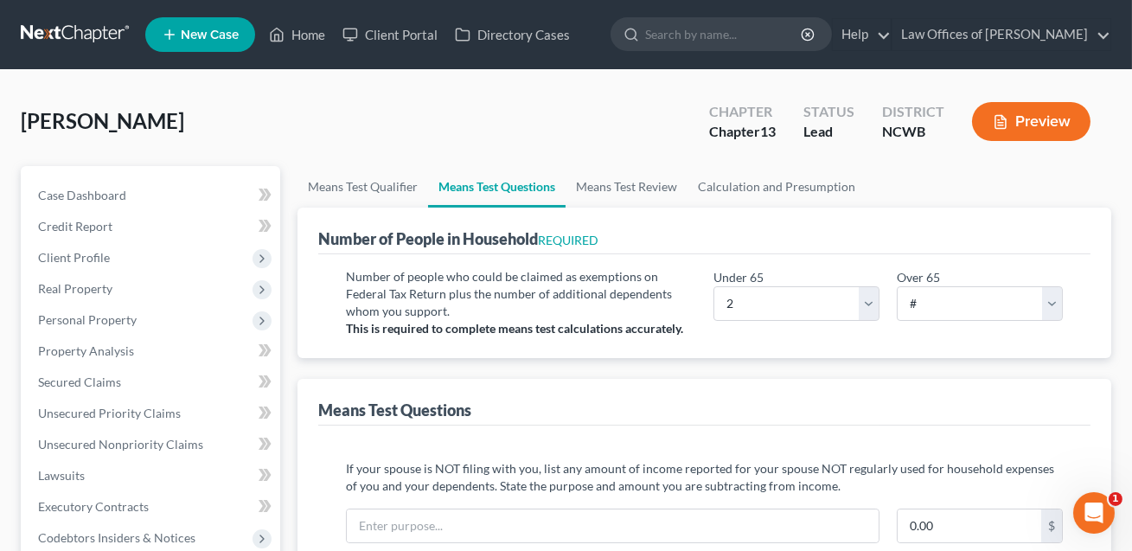
click at [1018, 118] on button "Preview" at bounding box center [1031, 121] width 118 height 39
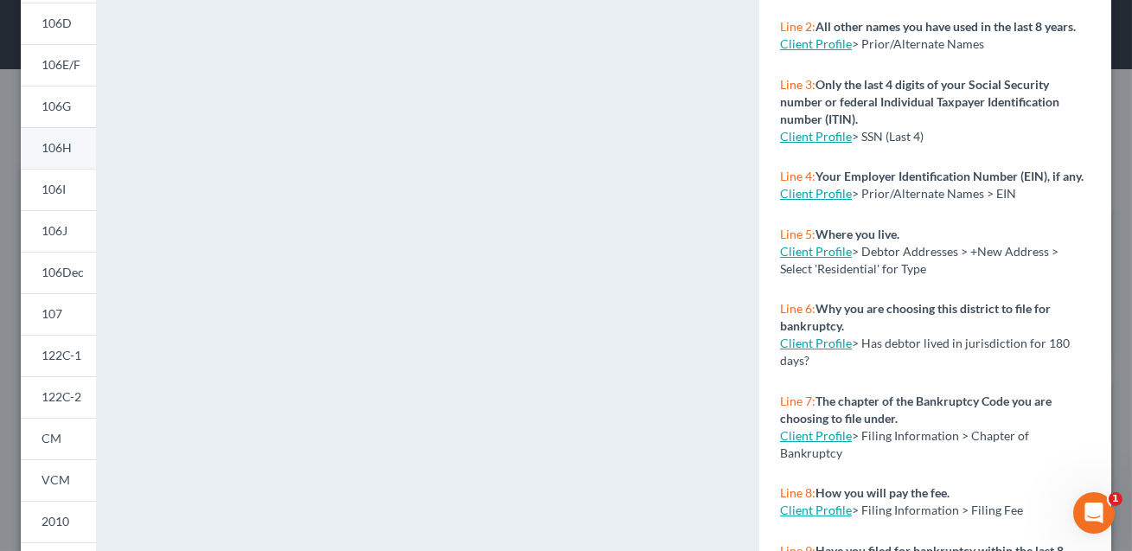
scroll to position [265, 0]
click at [56, 361] on link "122C-1" at bounding box center [58, 353] width 75 height 41
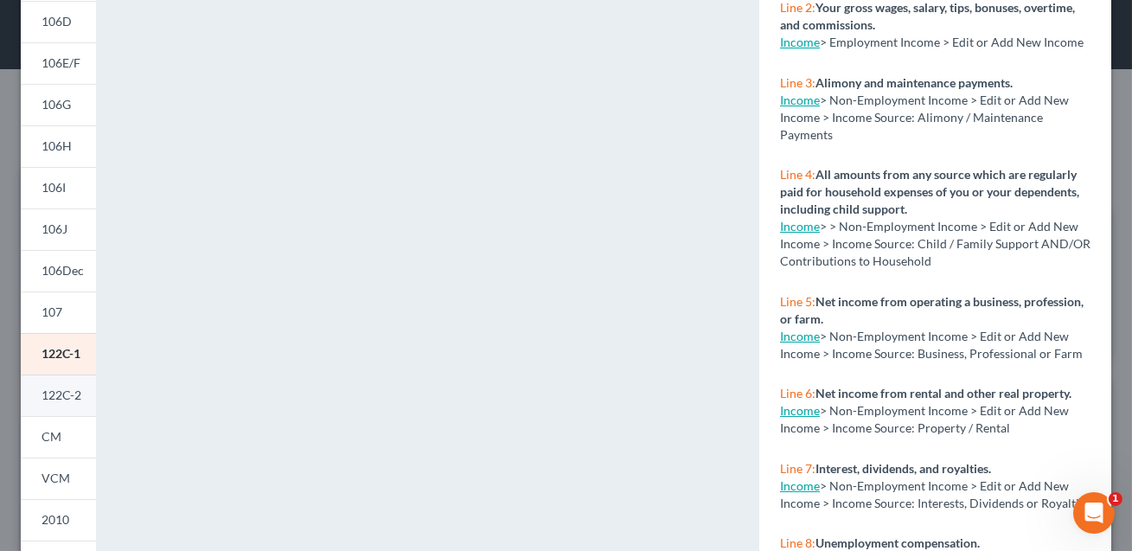
click at [60, 388] on span "122C-2" at bounding box center [61, 394] width 40 height 15
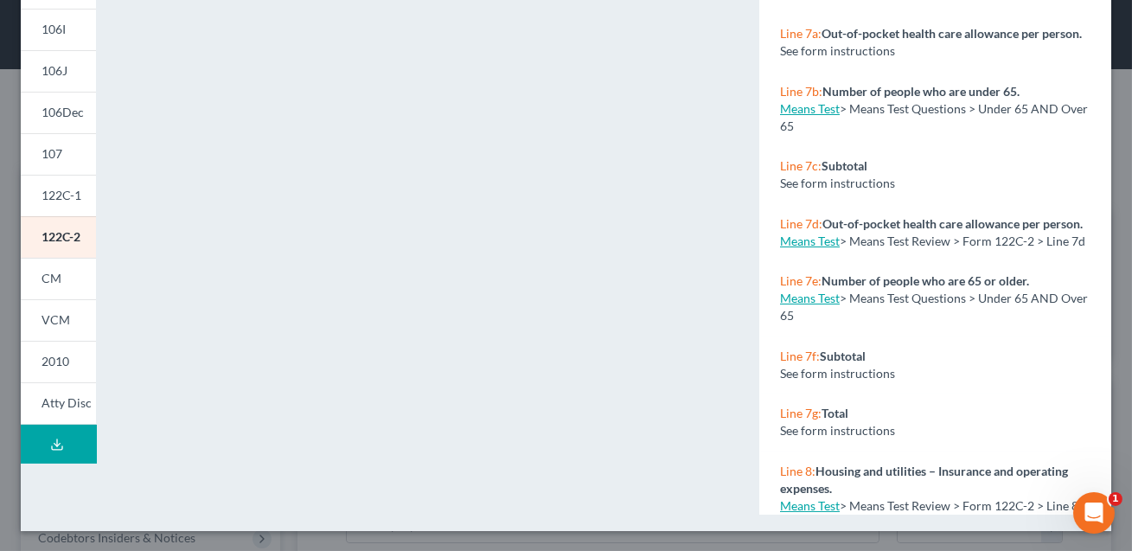
scroll to position [0, 0]
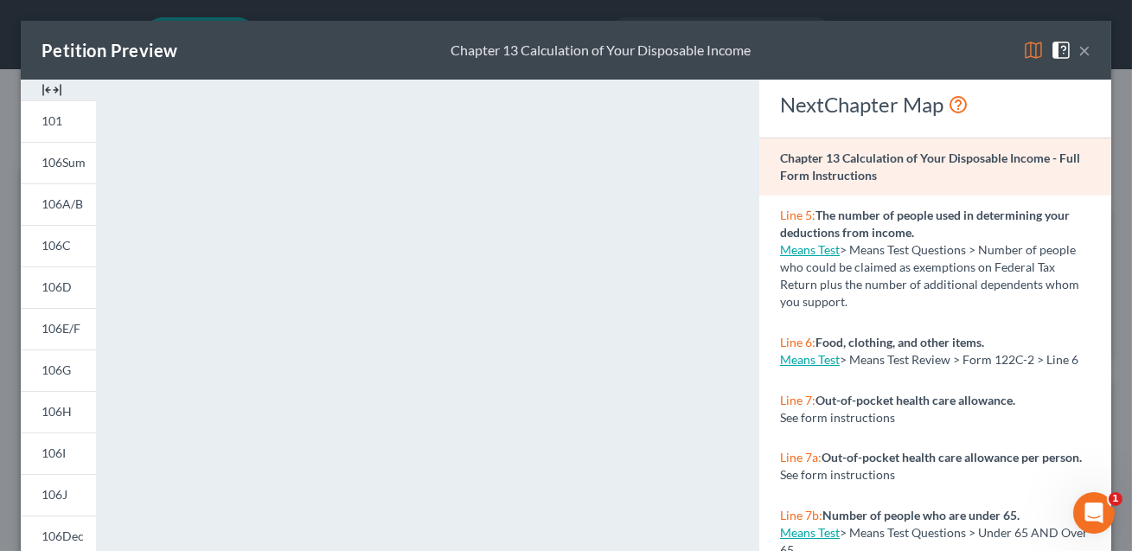
click at [1082, 46] on button "×" at bounding box center [1084, 50] width 12 height 21
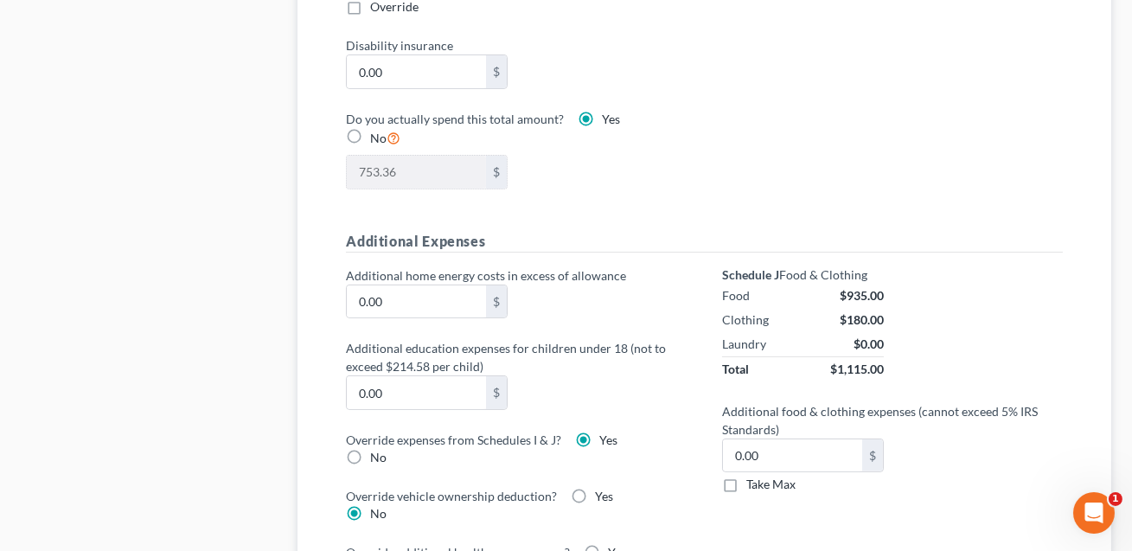
scroll to position [1102, 0]
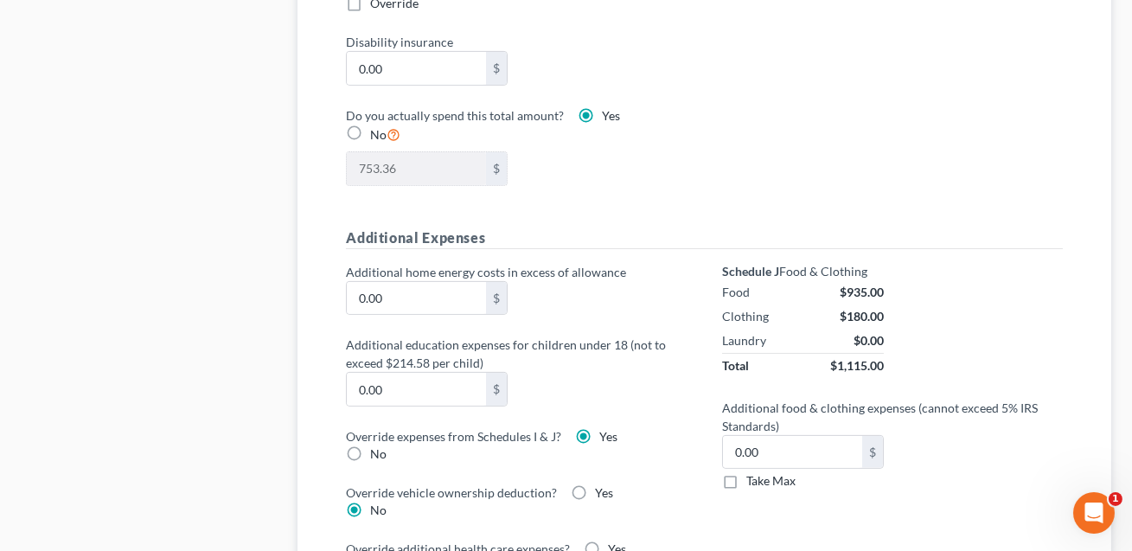
click at [370, 447] on label "No" at bounding box center [378, 453] width 16 height 17
click at [377, 447] on input "No" at bounding box center [382, 450] width 11 height 11
radio input "true"
click at [599, 429] on label "Yes" at bounding box center [608, 436] width 18 height 17
click at [606, 429] on input "Yes" at bounding box center [611, 433] width 11 height 11
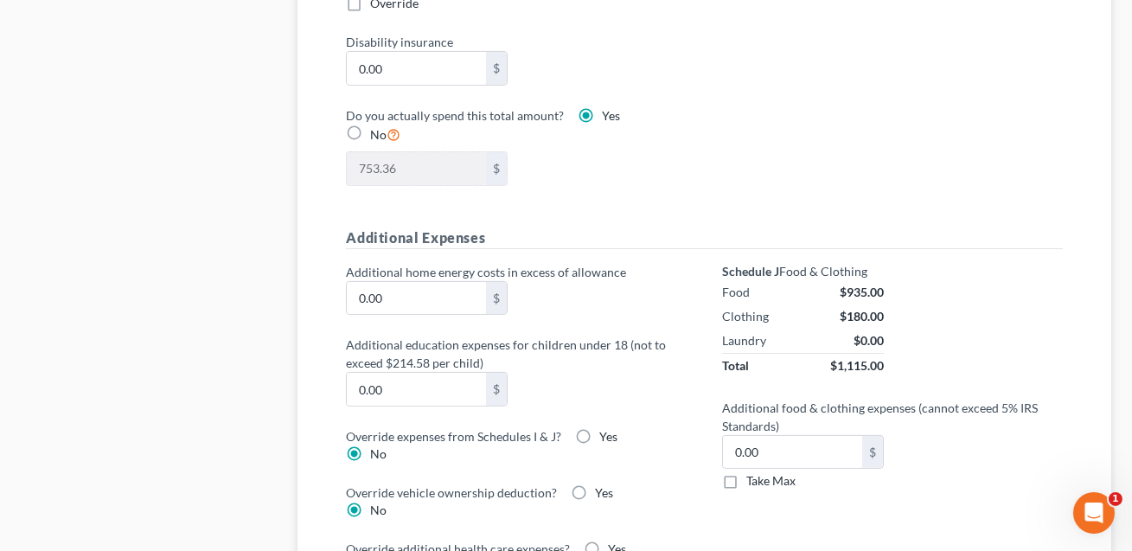
radio input "true"
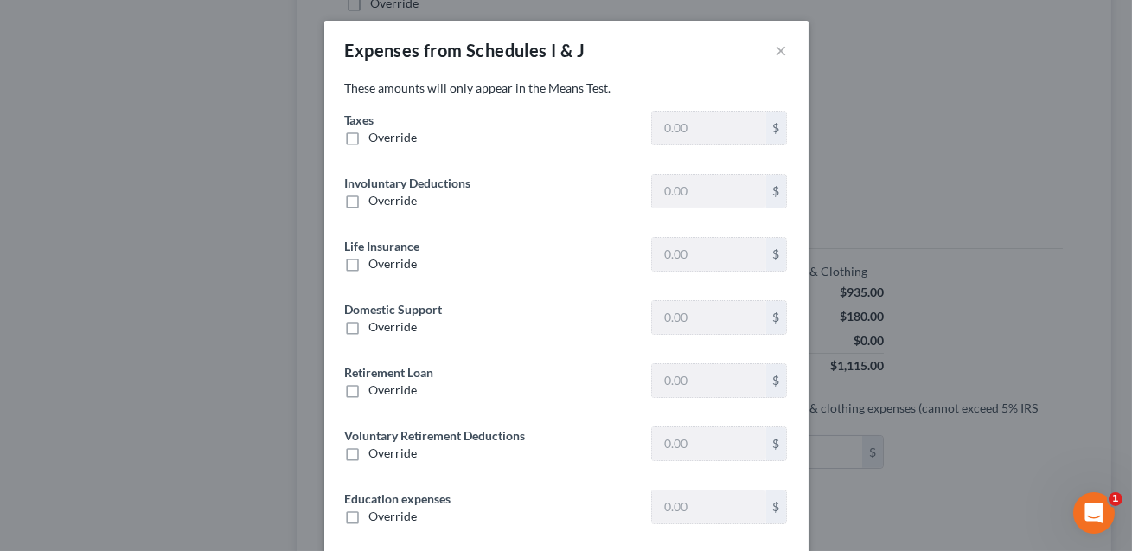
type input "1,990.80"
type input "0"
type input "800.00"
type input "0"
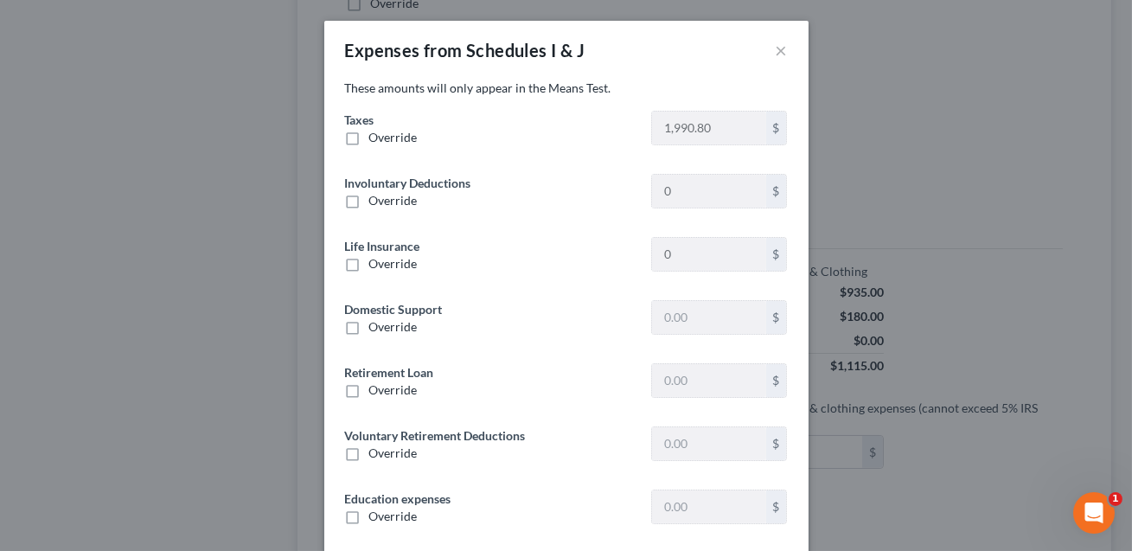
type input "264.09"
type input "0"
type input "400.00"
type input "0"
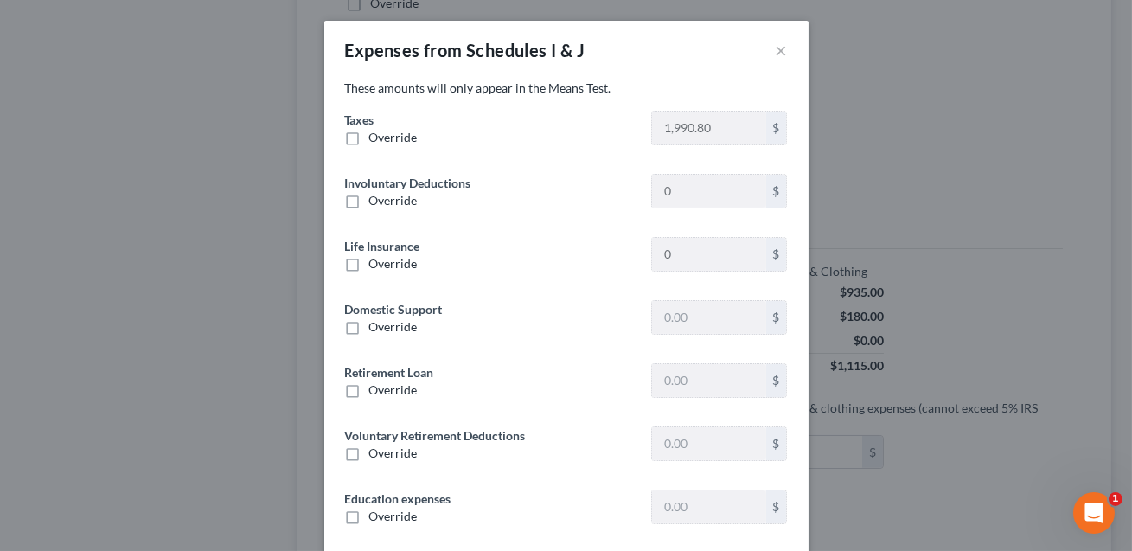
type input "0"
click at [369, 135] on label "Override" at bounding box center [393, 137] width 48 height 17
click at [376, 135] on input "Override" at bounding box center [381, 134] width 11 height 11
checkbox input "true"
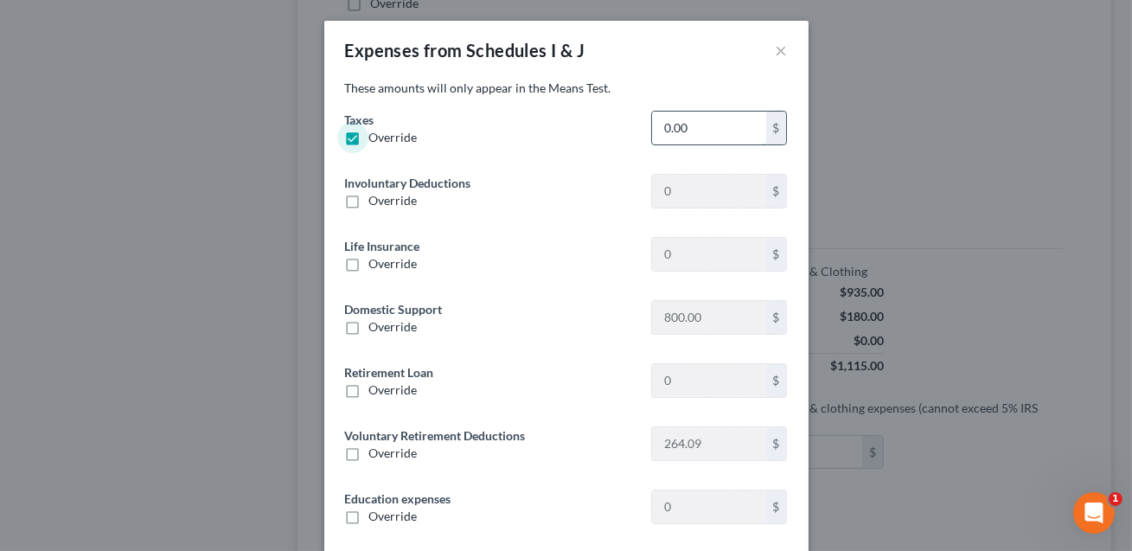
click at [708, 133] on input "0.00" at bounding box center [708, 128] width 113 height 33
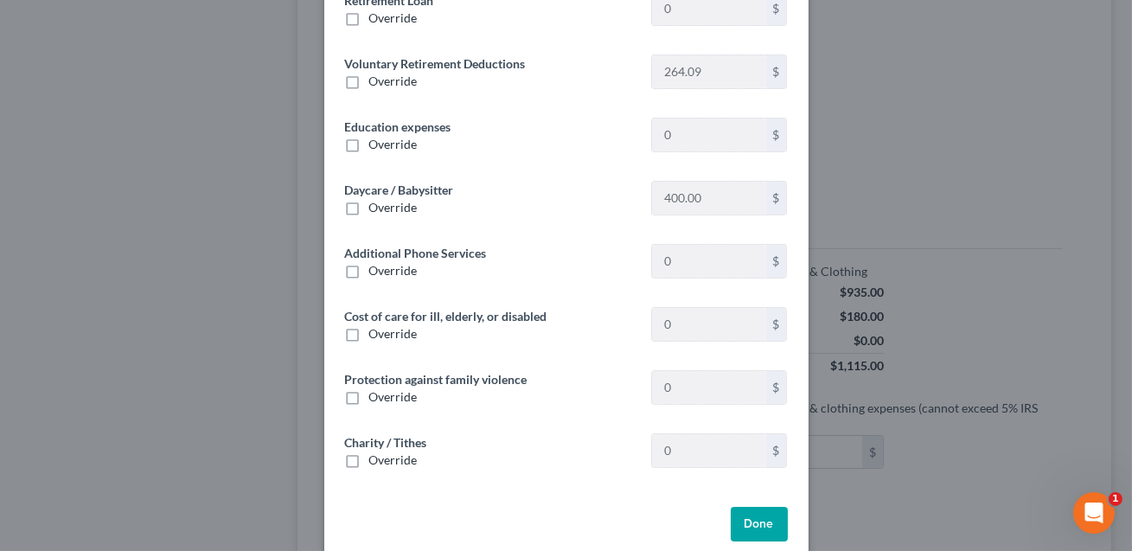
scroll to position [396, 0]
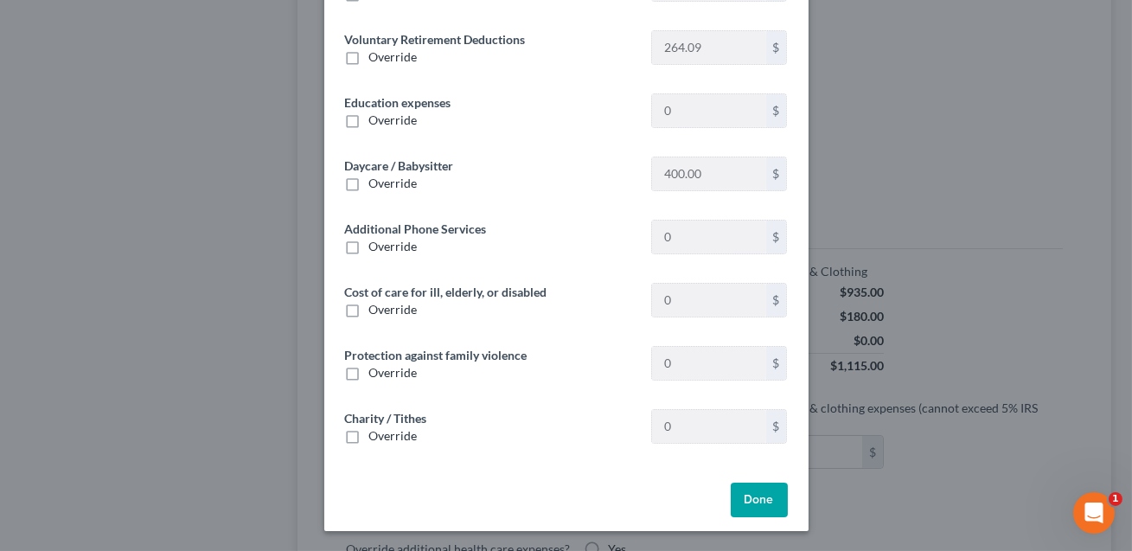
type input "1,932.80"
click at [753, 503] on button "Done" at bounding box center [759, 499] width 57 height 35
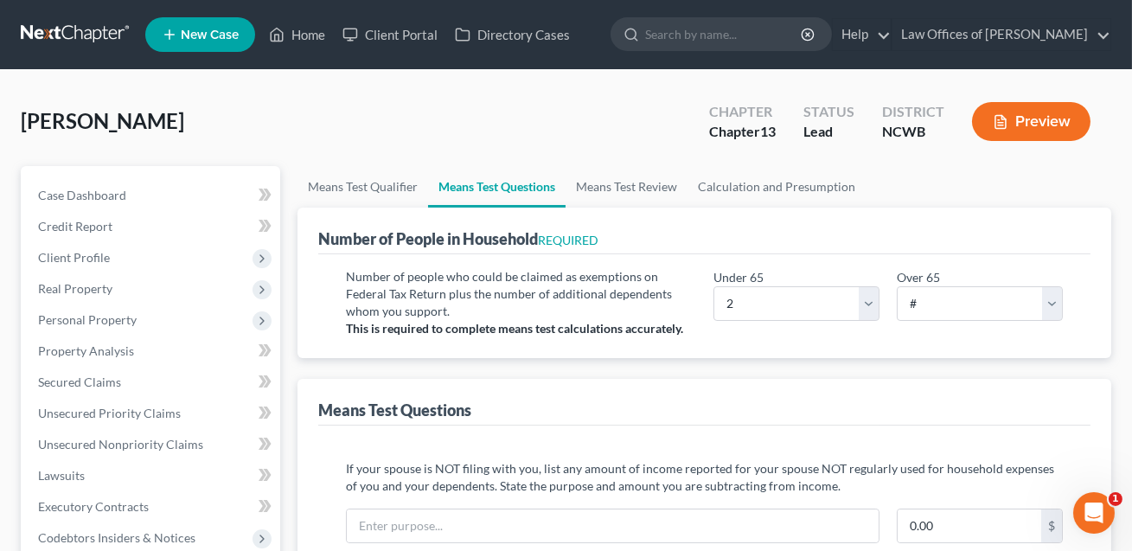
scroll to position [0, 0]
click at [91, 250] on span "Client Profile" at bounding box center [74, 257] width 72 height 15
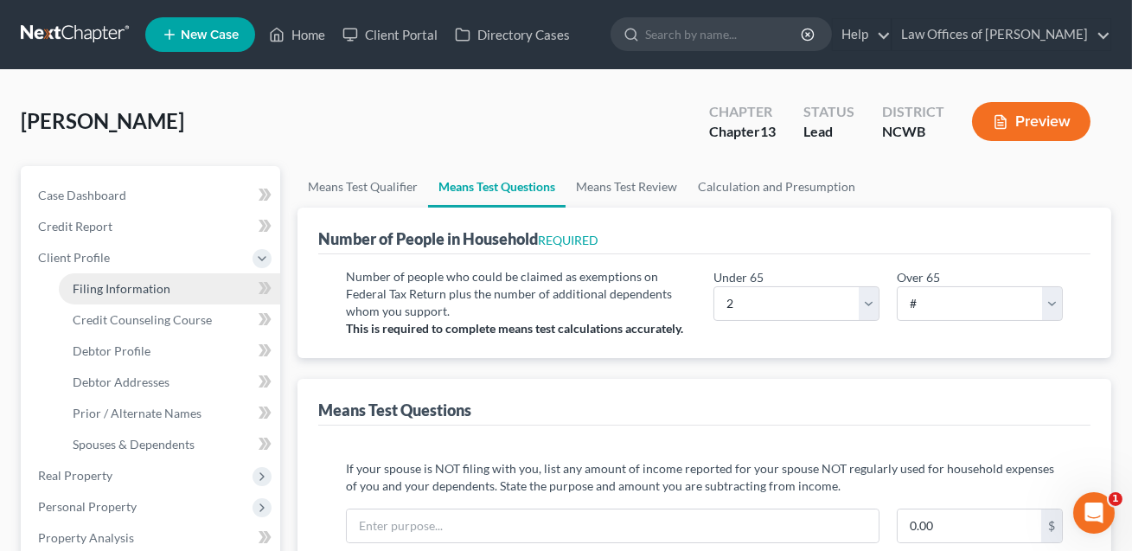
click at [103, 290] on span "Filing Information" at bounding box center [122, 288] width 98 height 15
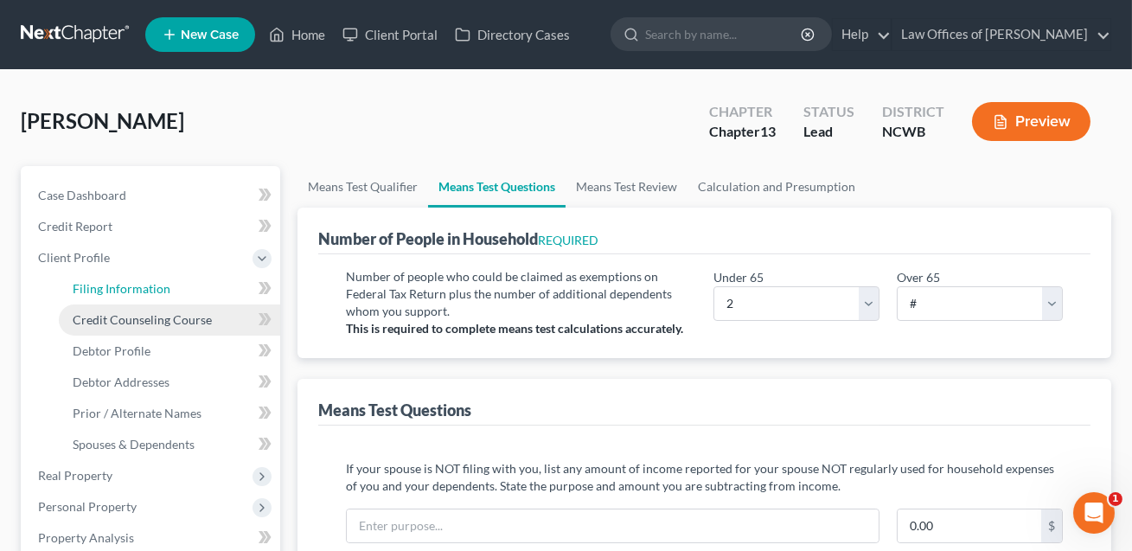
select select "1"
select select "0"
select select "3"
select select "59"
select select "1"
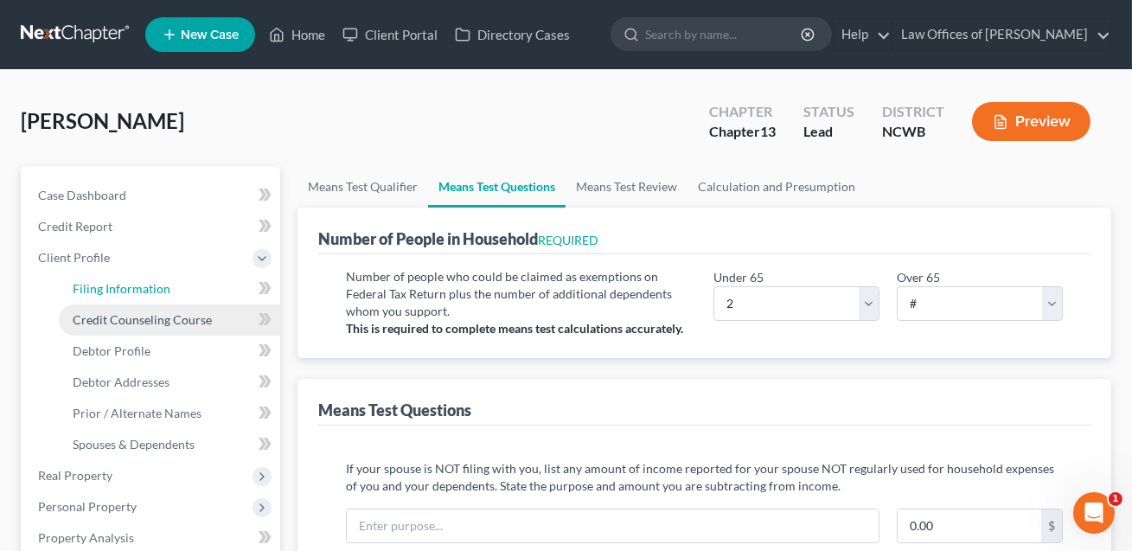
select select "28"
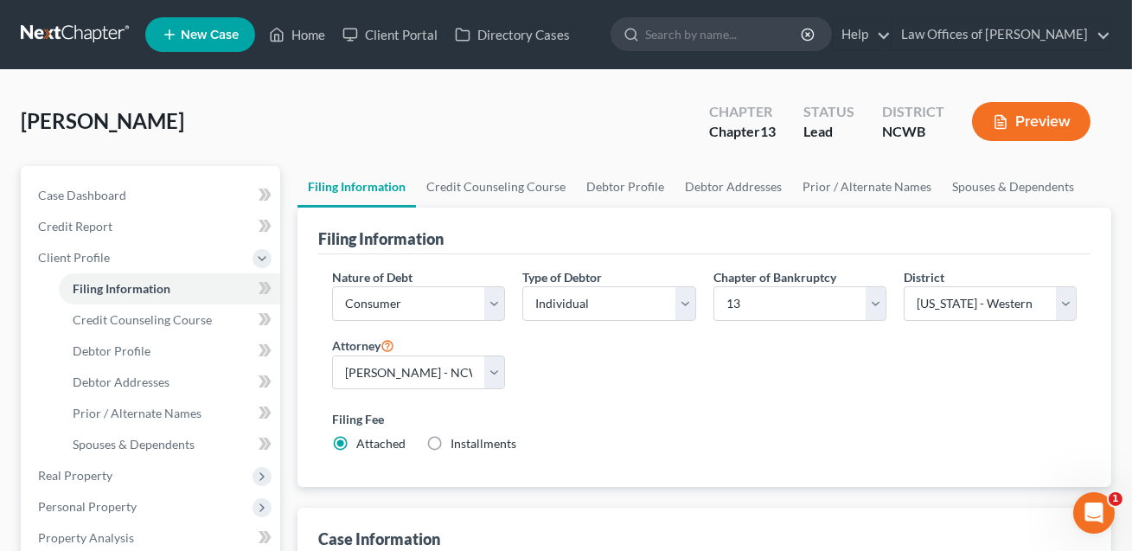
scroll to position [271, 0]
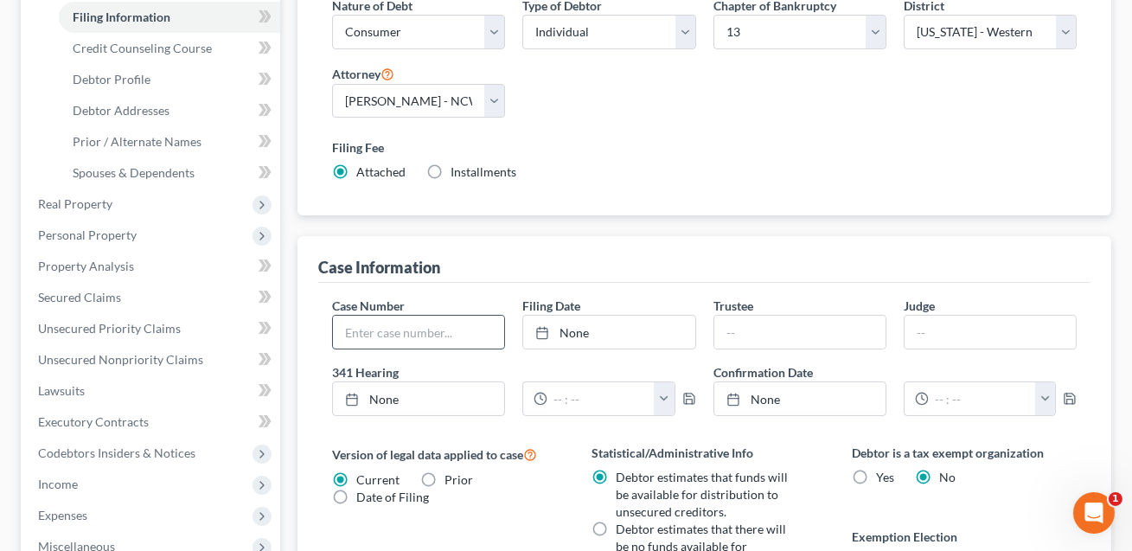
click at [401, 338] on input "text" at bounding box center [418, 332] width 171 height 33
type input "25-50282"
click at [599, 325] on link "None" at bounding box center [608, 332] width 171 height 33
type input "[DATE]"
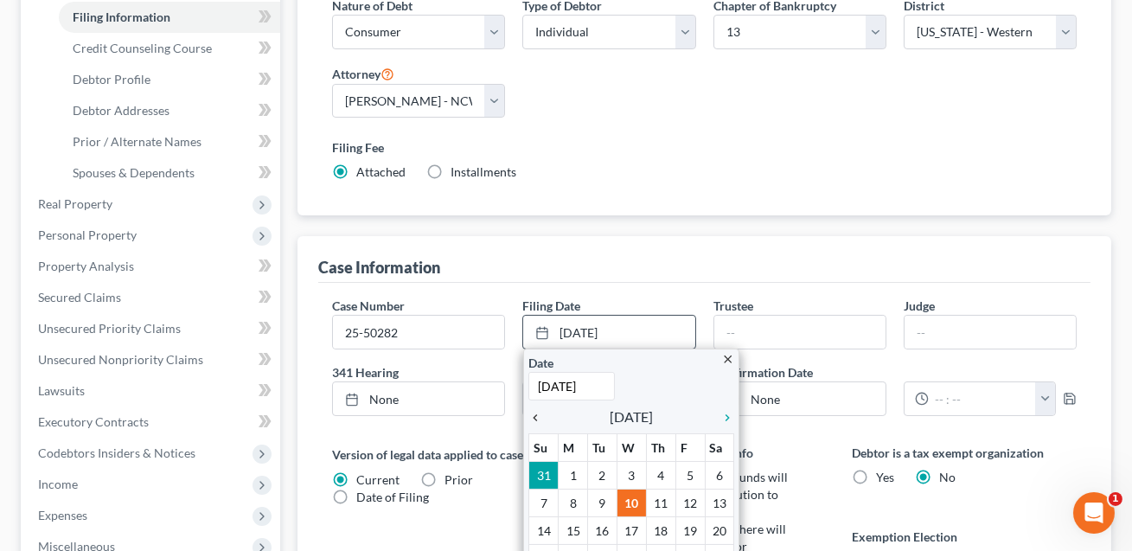
click at [538, 412] on icon "chevron_left" at bounding box center [539, 418] width 22 height 14
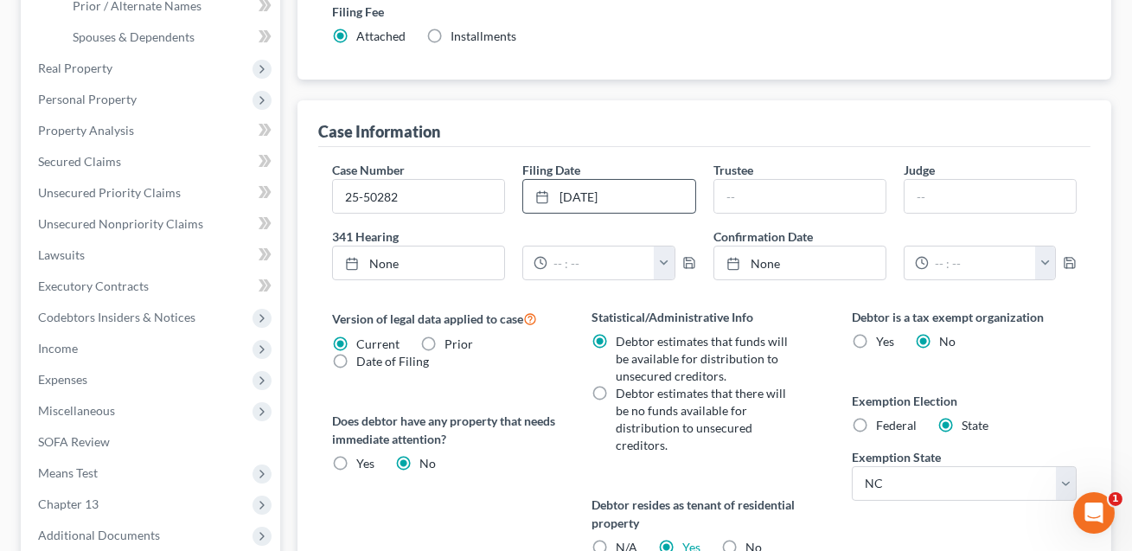
scroll to position [673, 0]
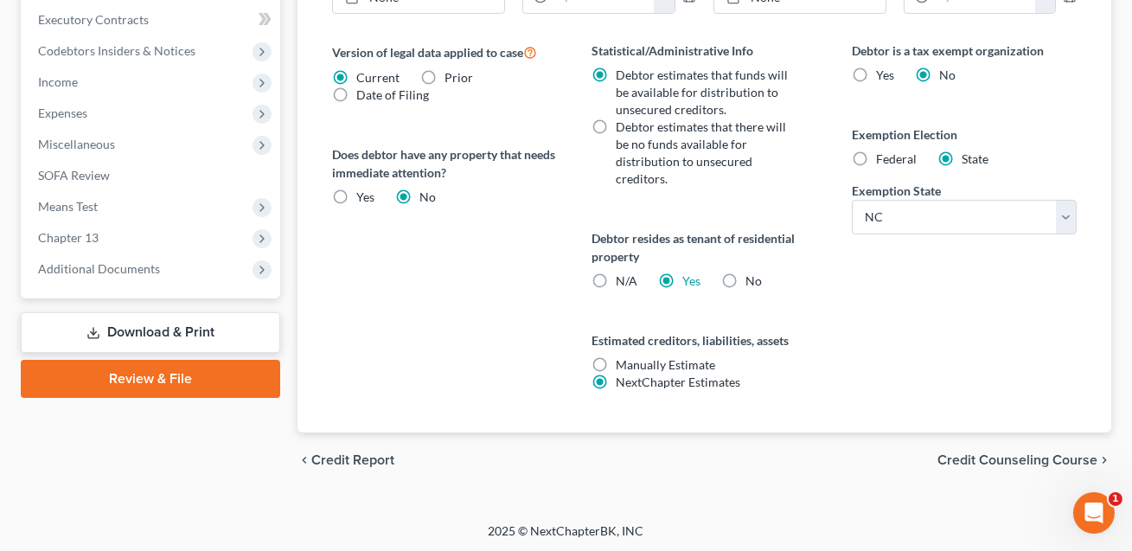
click at [165, 334] on link "Download & Print" at bounding box center [150, 332] width 259 height 41
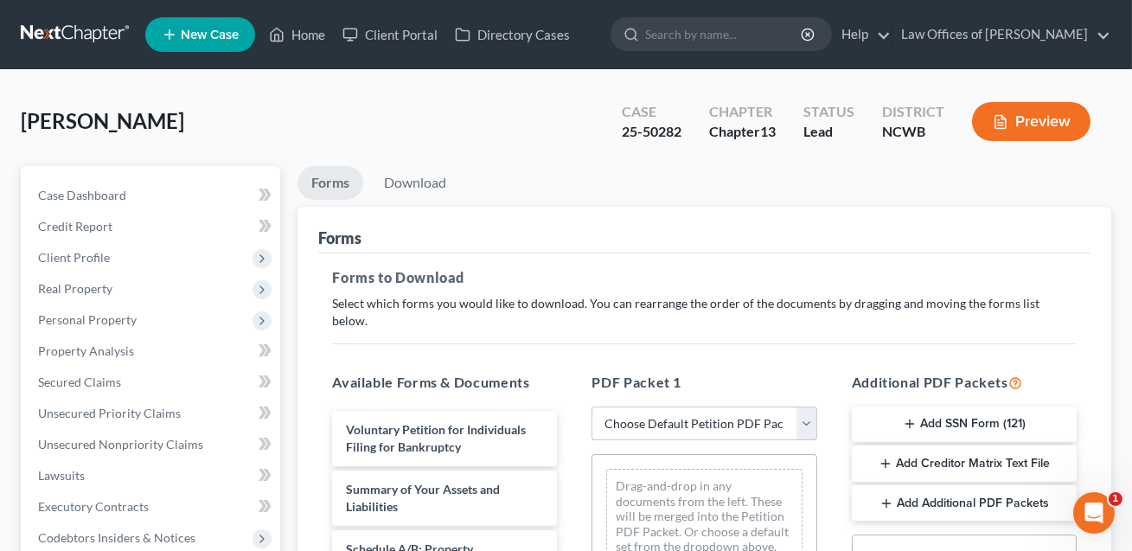
click at [634, 407] on select "Choose Default Petition PDF Packet Complete Bankruptcy Petition (all forms and …" at bounding box center [703, 423] width 225 height 35
select select "0"
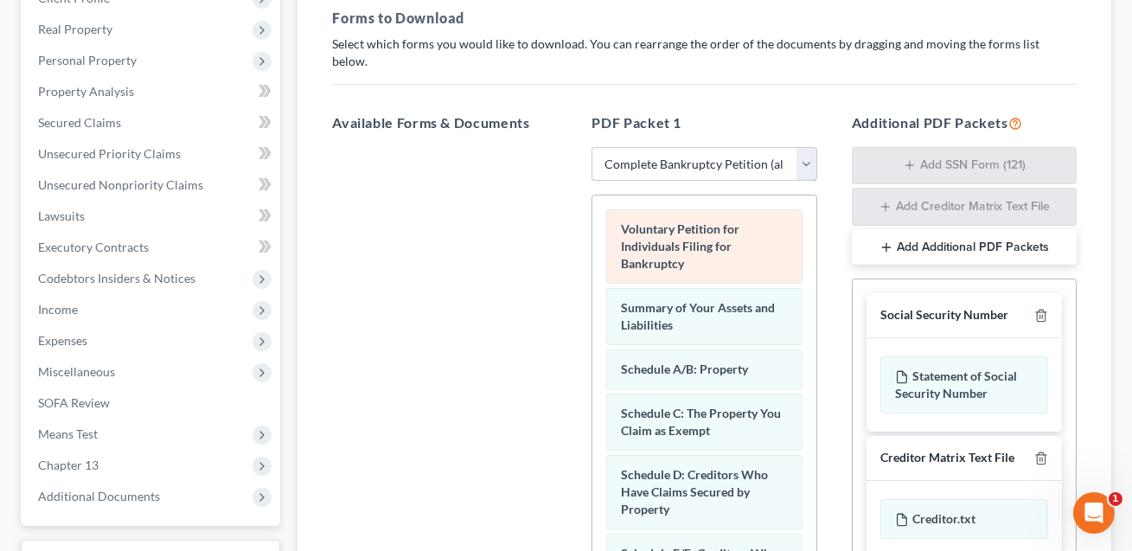
scroll to position [269, 0]
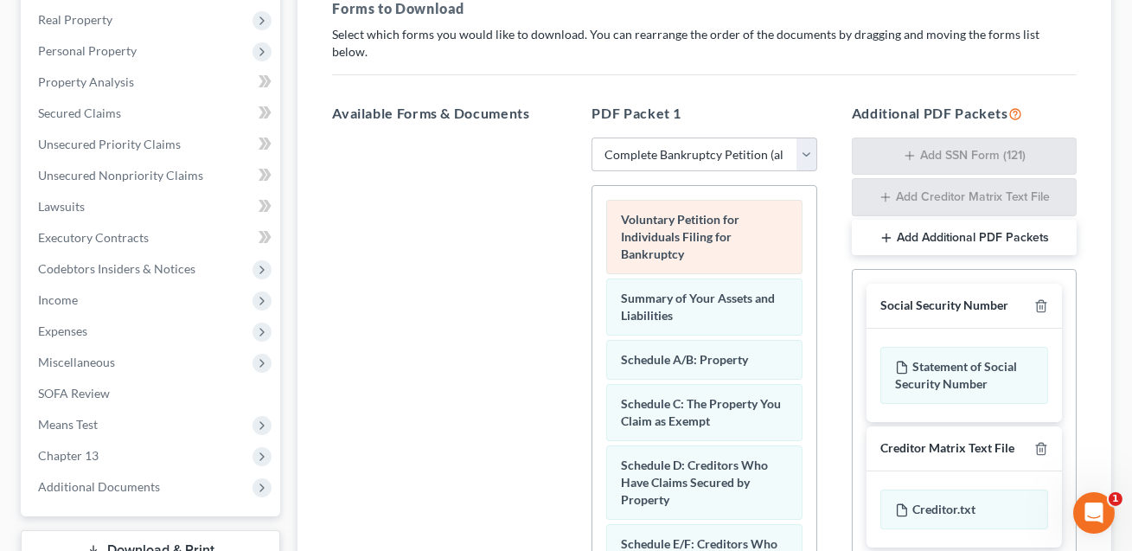
click at [651, 244] on div "Voluntary Petition for Individuals Filing for Bankruptcy" at bounding box center [703, 237] width 195 height 74
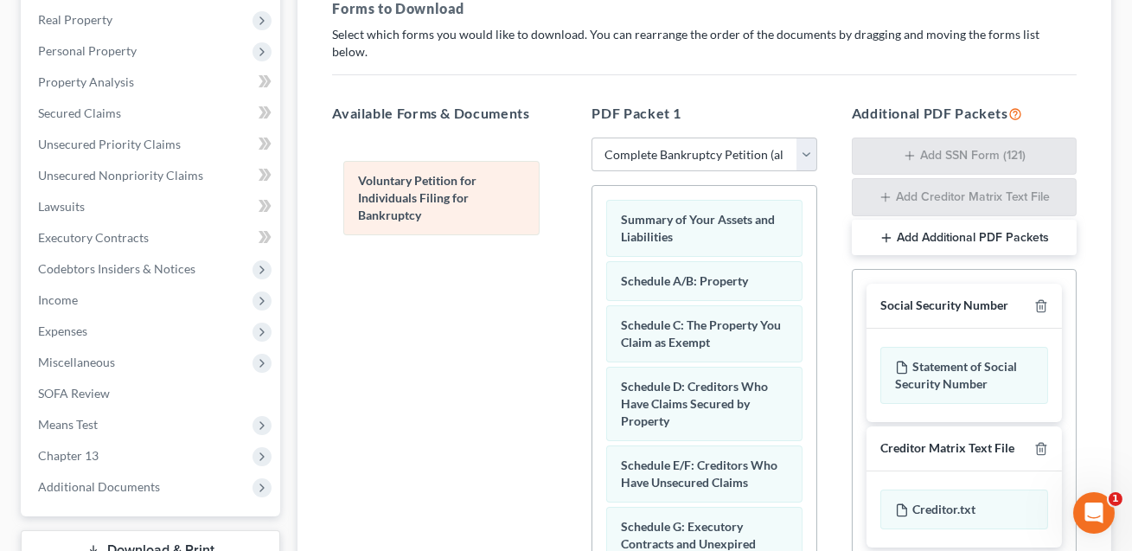
drag, startPoint x: 651, startPoint y: 244, endPoint x: 351, endPoint y: 223, distance: 300.7
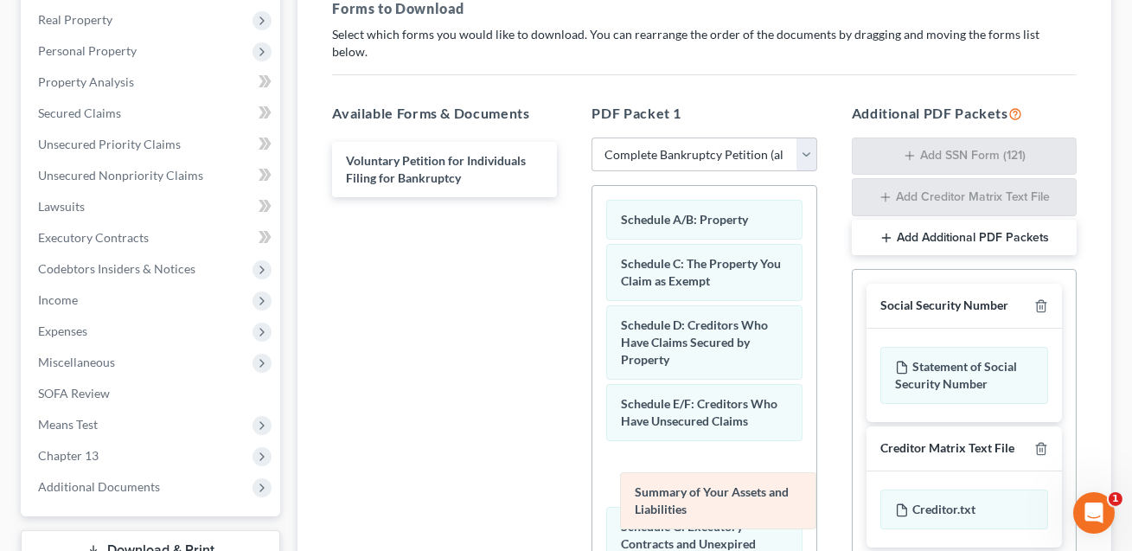
drag, startPoint x: 683, startPoint y: 214, endPoint x: 697, endPoint y: 507, distance: 293.4
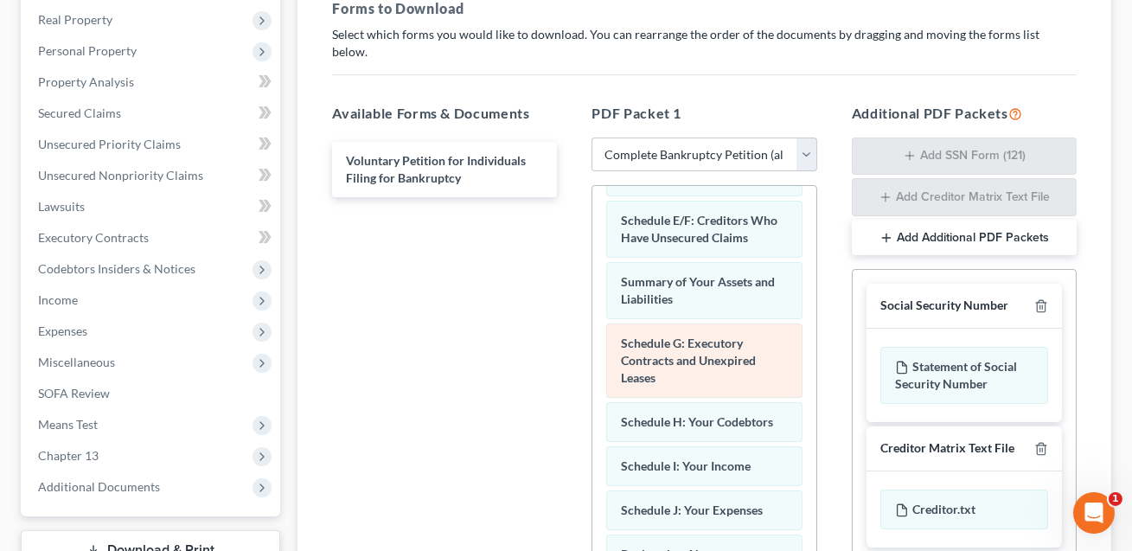
scroll to position [216, 0]
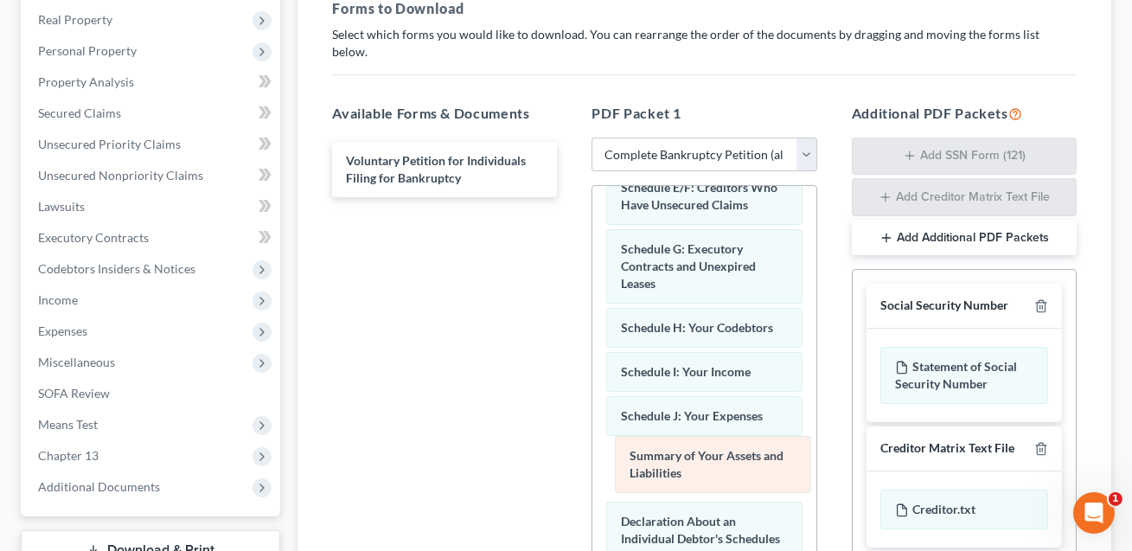
drag, startPoint x: 670, startPoint y: 233, endPoint x: 679, endPoint y: 458, distance: 225.8
click at [679, 458] on div "Summary of Your Assets and Liabilities Schedule A/B: Property Schedule C: The P…" at bounding box center [703, 535] width 223 height 1131
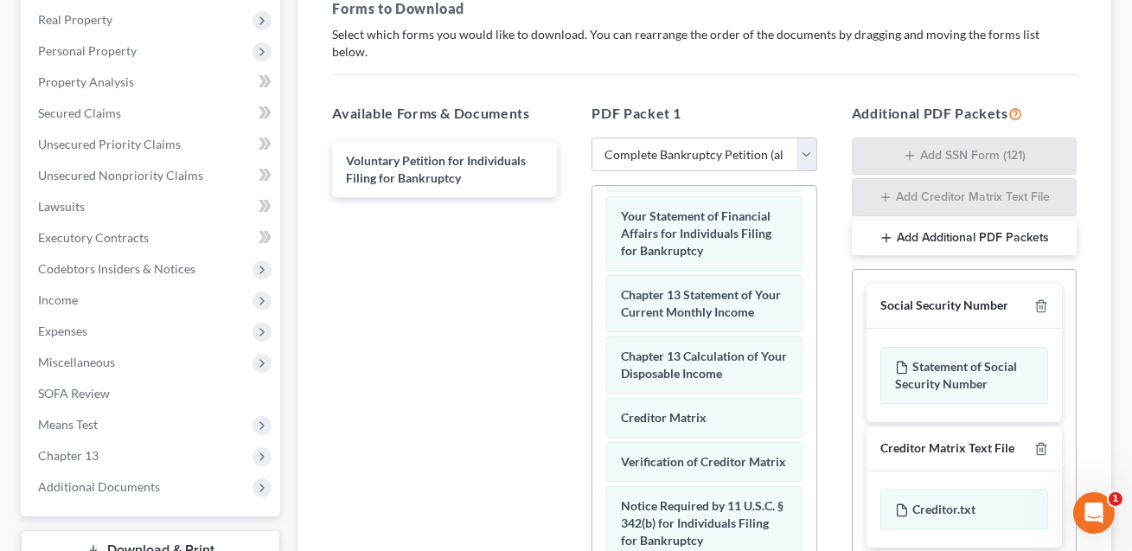
scroll to position [654, 0]
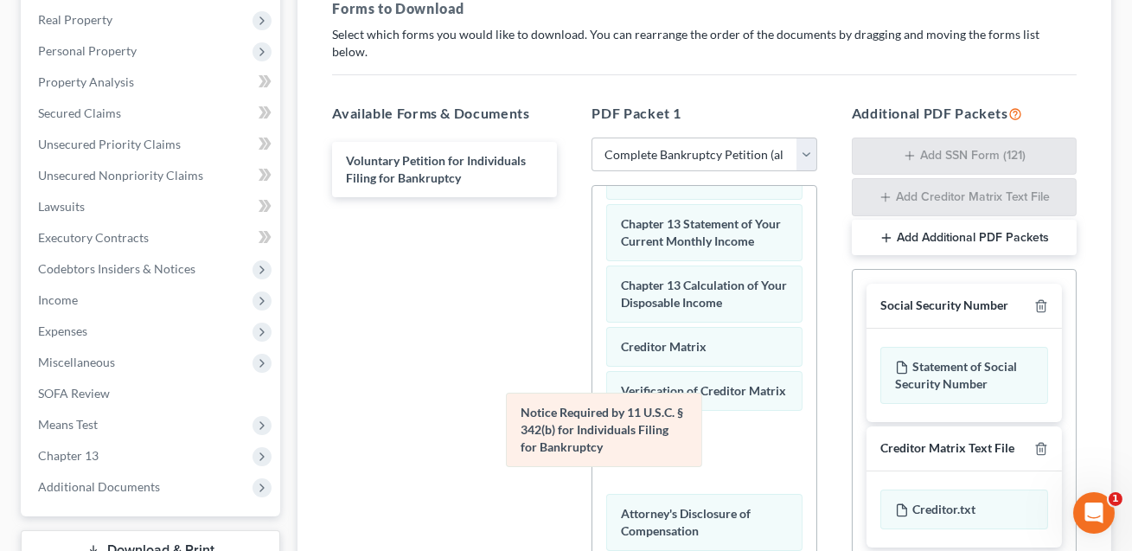
drag, startPoint x: 662, startPoint y: 433, endPoint x: 390, endPoint y: 384, distance: 276.8
click at [592, 384] on div "Notice Required by 11 U.S.C. § 342(b) for Individuals Filing for Bankruptcy Sch…" at bounding box center [703, 97] width 223 height 1131
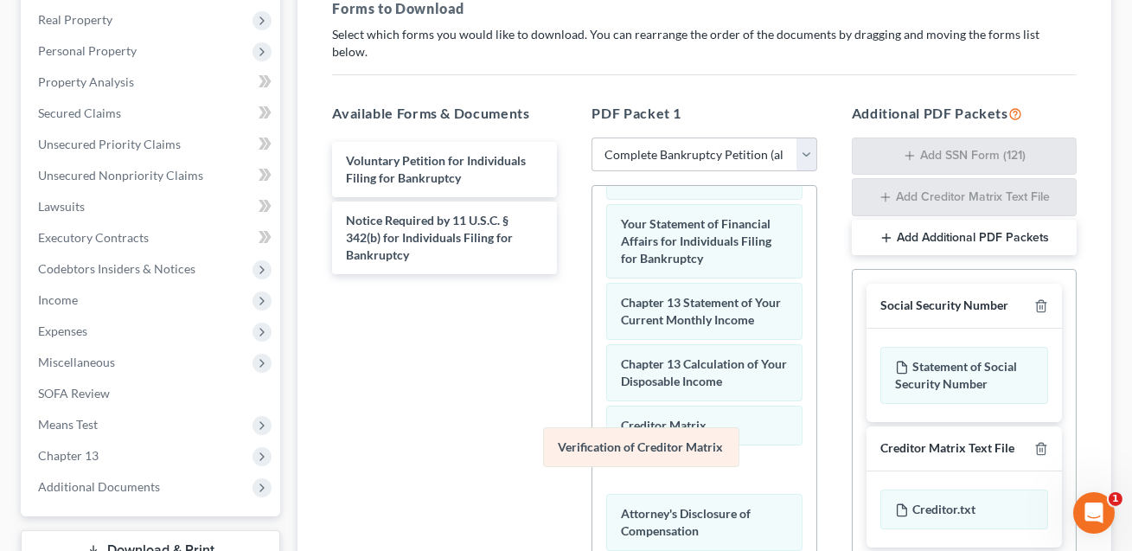
scroll to position [532, 0]
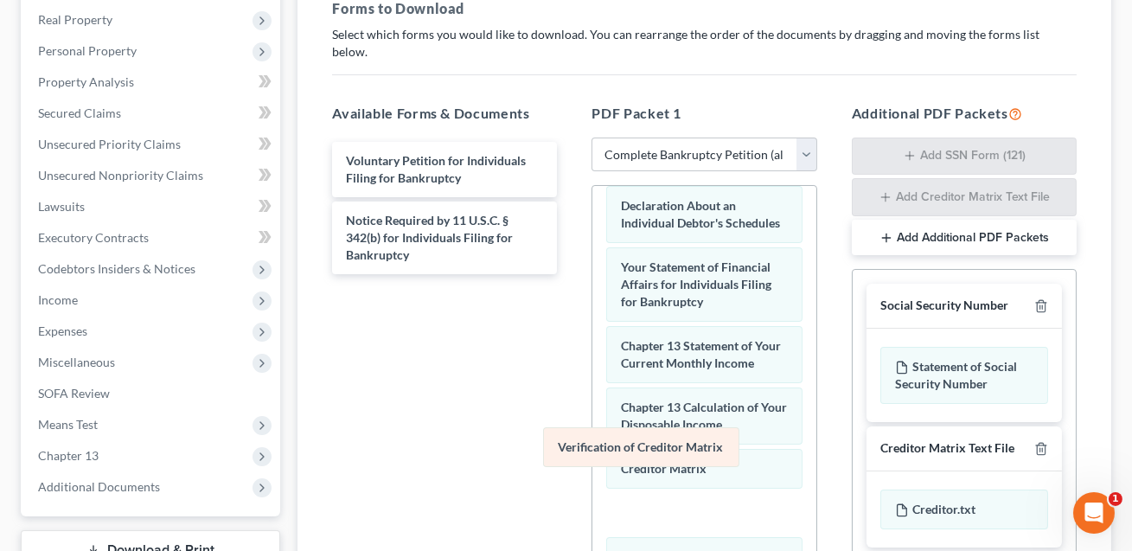
drag, startPoint x: 623, startPoint y: 446, endPoint x: 362, endPoint y: 393, distance: 266.4
click at [592, 394] on div "Verification of Creditor Matrix Schedule A/B: Property Schedule C: The Property…" at bounding box center [703, 180] width 223 height 1052
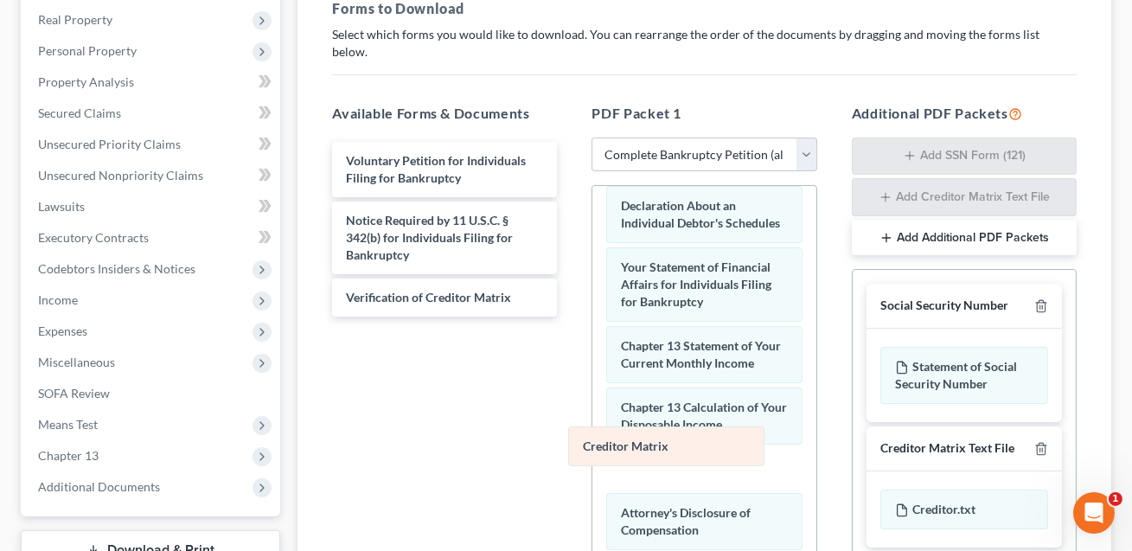
scroll to position [488, 0]
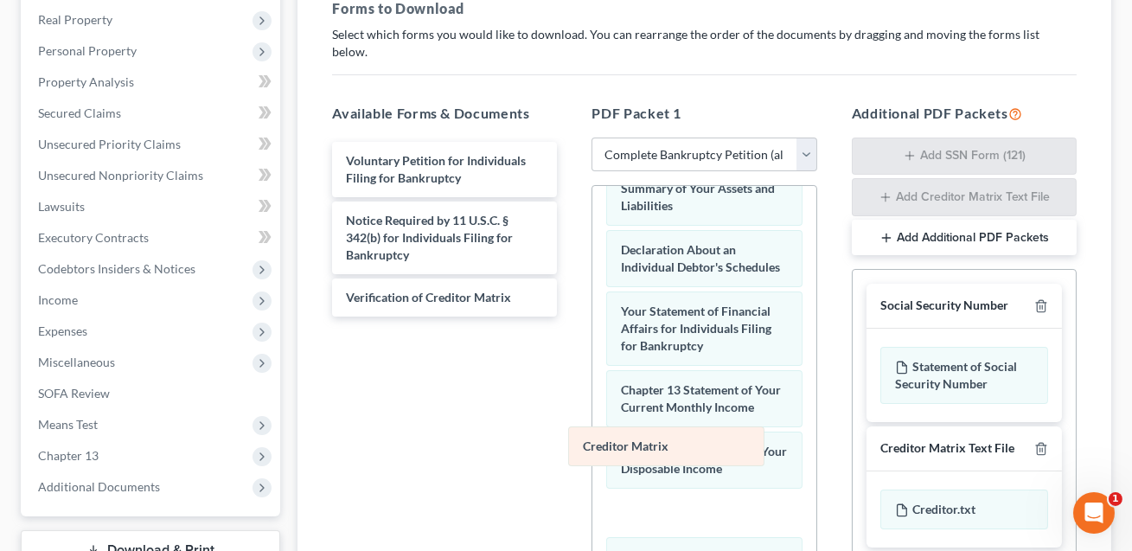
drag, startPoint x: 623, startPoint y: 445, endPoint x: 392, endPoint y: 373, distance: 242.6
click at [592, 373] on div "Creditor Matrix Schedule A/B: Property Schedule C: The Property You Claim as Ex…" at bounding box center [703, 202] width 223 height 1008
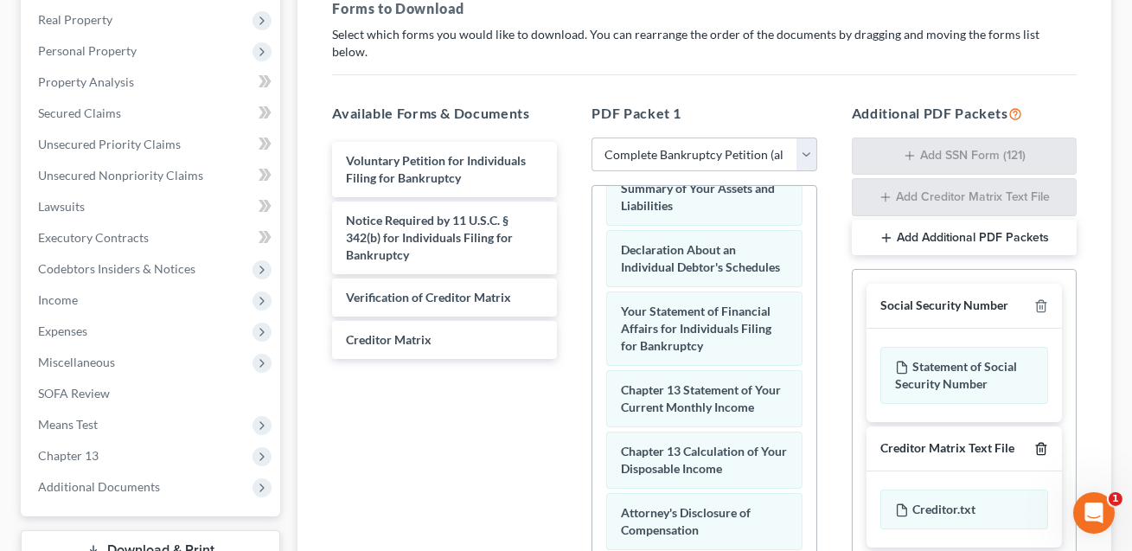
click at [1042, 445] on polyline "button" at bounding box center [1041, 445] width 10 height 0
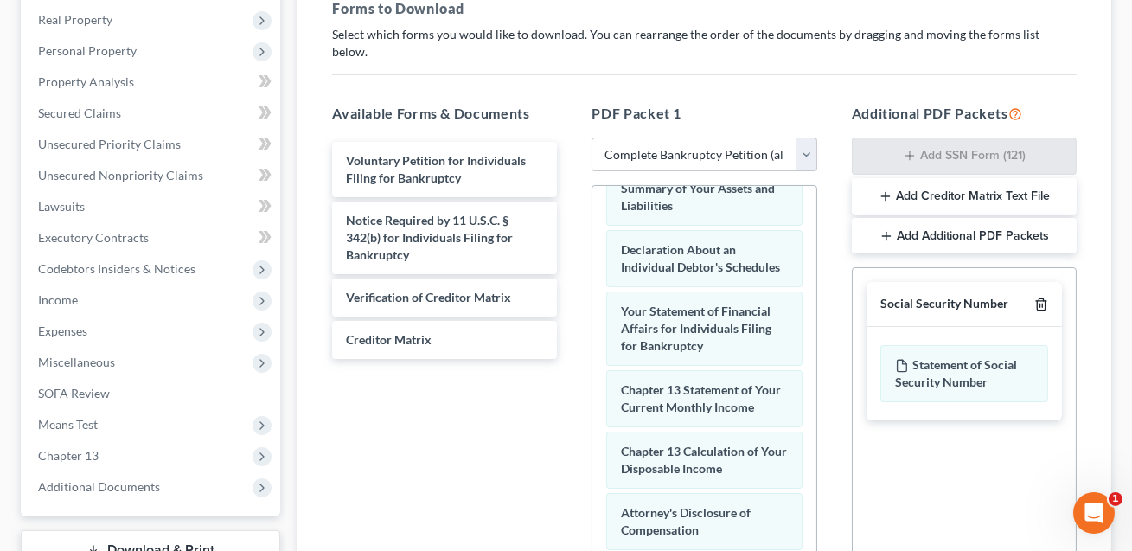
click at [1038, 299] on icon "button" at bounding box center [1041, 304] width 8 height 11
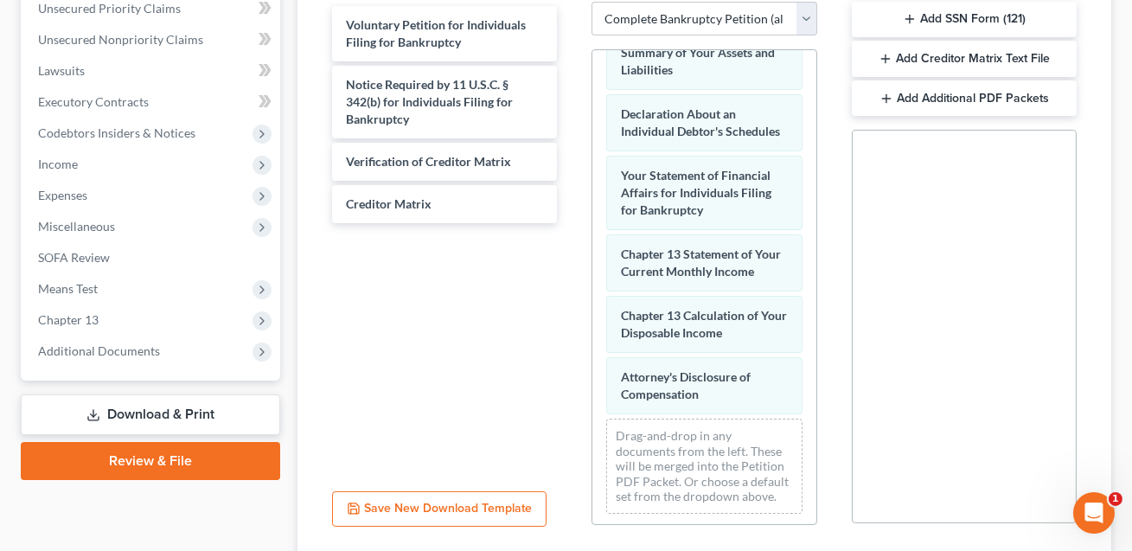
scroll to position [515, 0]
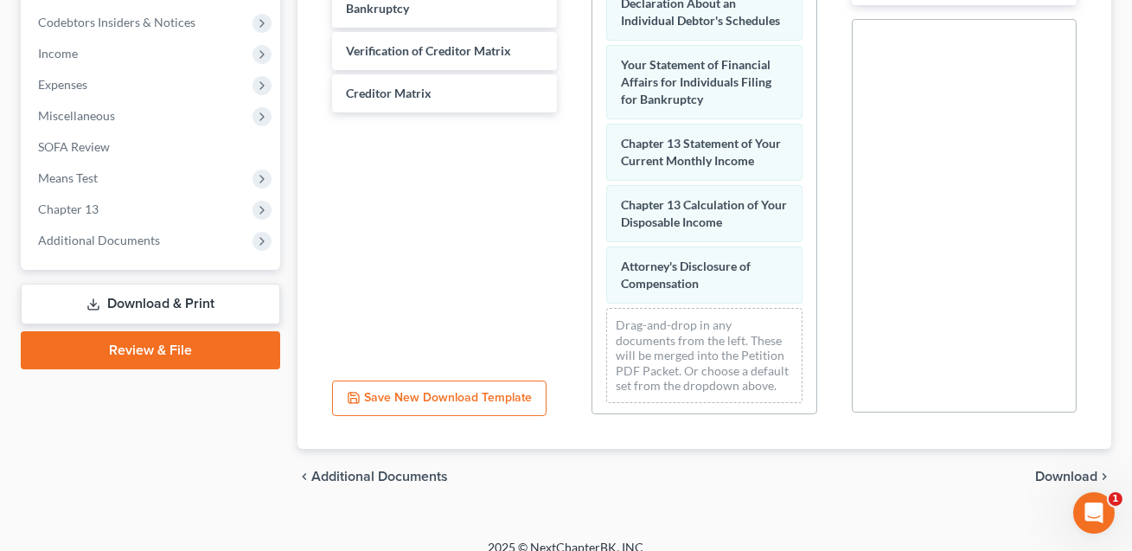
click at [1050, 469] on span "Download" at bounding box center [1066, 476] width 62 height 14
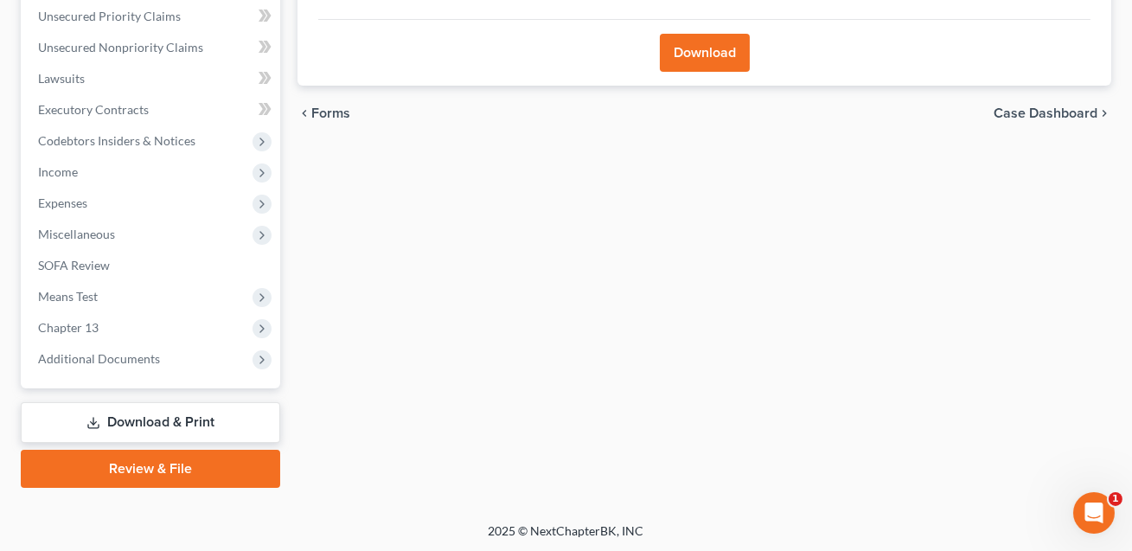
scroll to position [0, 0]
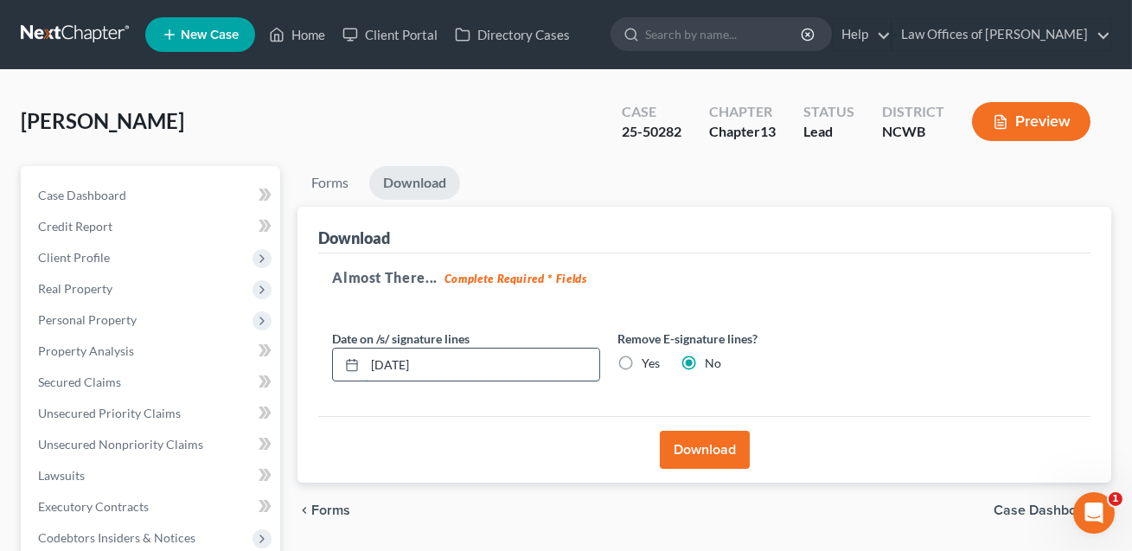
click at [382, 363] on input "[DATE]" at bounding box center [482, 364] width 234 height 33
click at [398, 361] on input "[DATE]" at bounding box center [482, 364] width 234 height 33
click at [410, 363] on input "08/110/2025" at bounding box center [482, 364] width 234 height 33
type input "[DATE]"
click at [705, 454] on button "Download" at bounding box center [705, 450] width 90 height 38
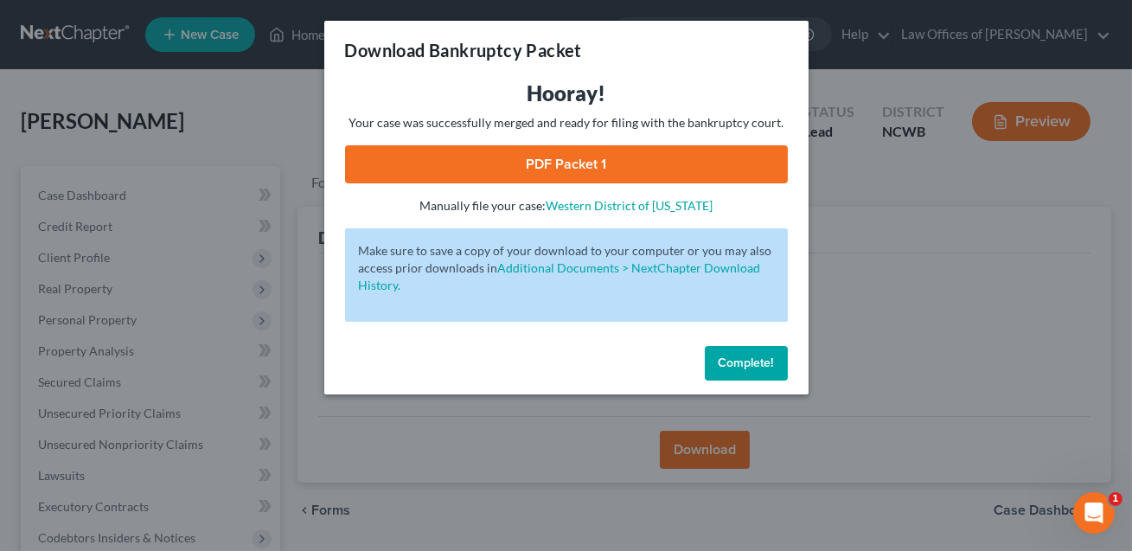
click at [609, 154] on link "PDF Packet 1" at bounding box center [566, 164] width 443 height 38
